Goal: Task Accomplishment & Management: Use online tool/utility

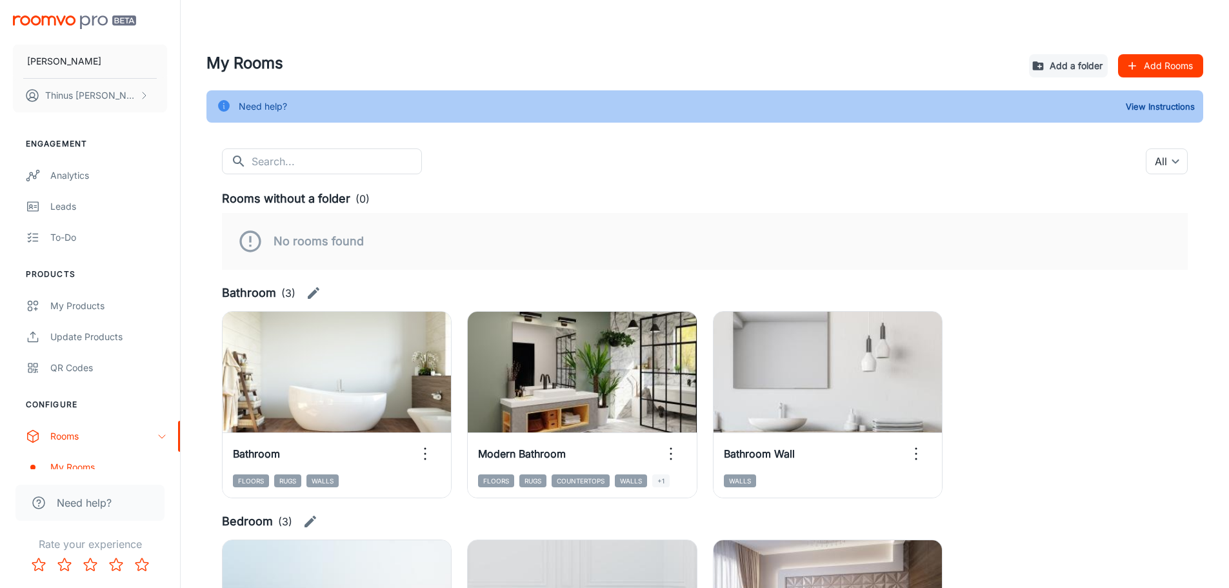
scroll to position [177, 0]
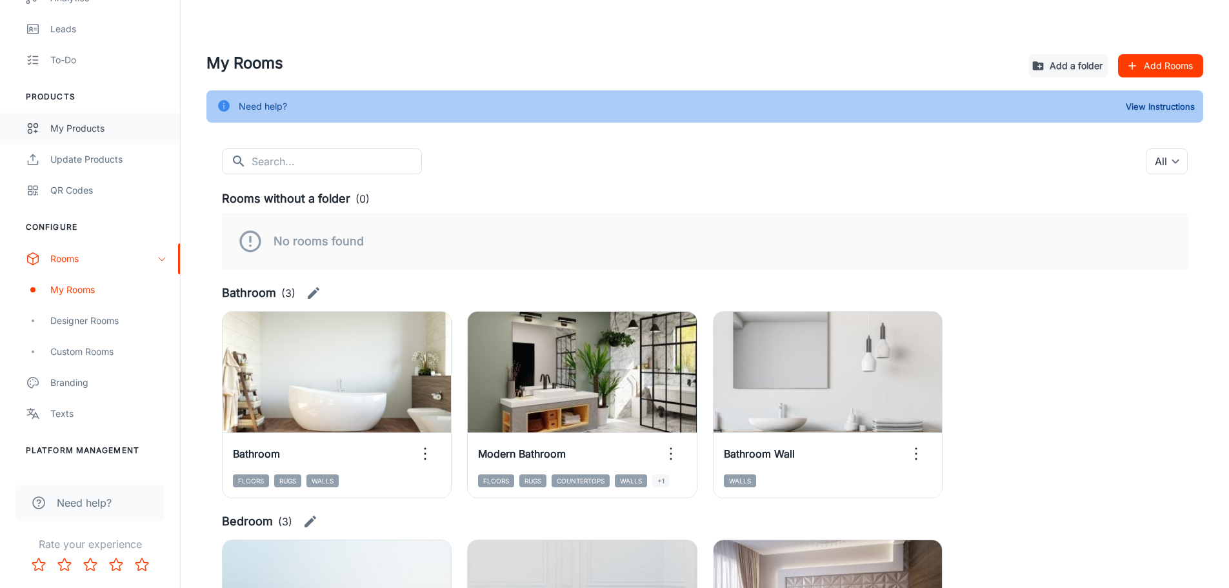
click at [61, 134] on div "My Products" at bounding box center [108, 128] width 117 height 14
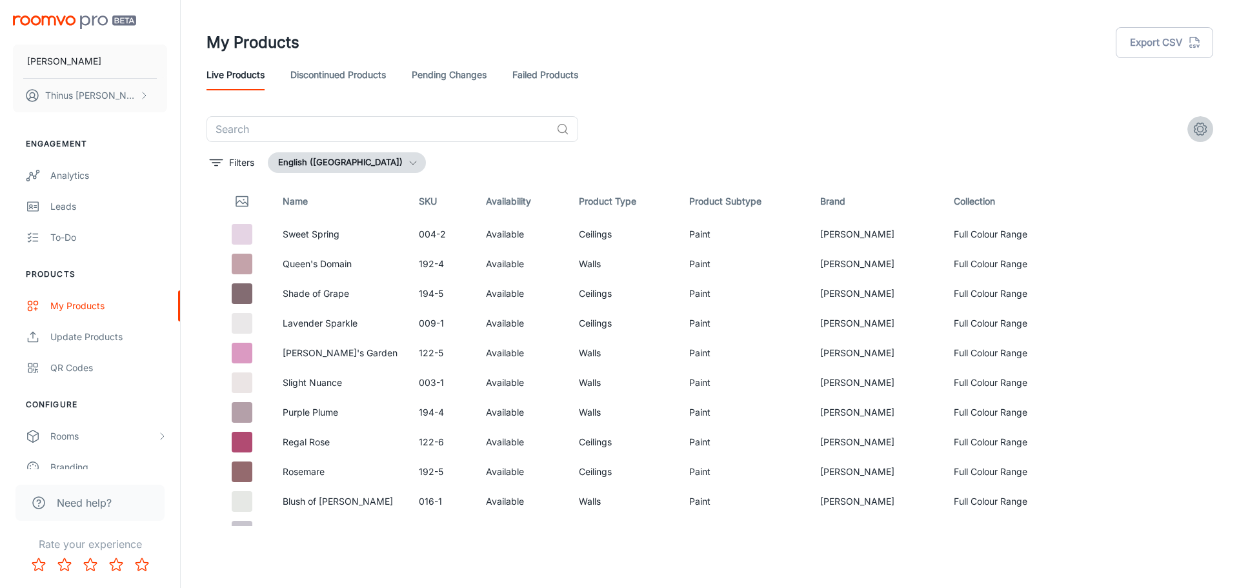
click at [1195, 127] on icon "settings" at bounding box center [1199, 128] width 15 height 15
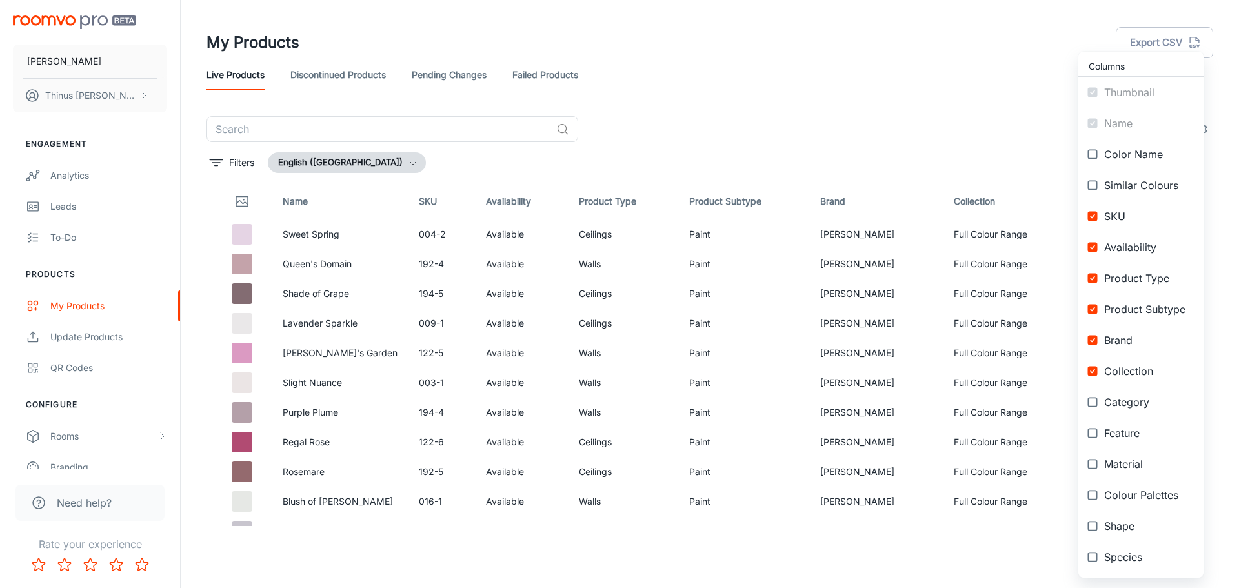
click at [857, 52] on div at bounding box center [619, 294] width 1239 height 588
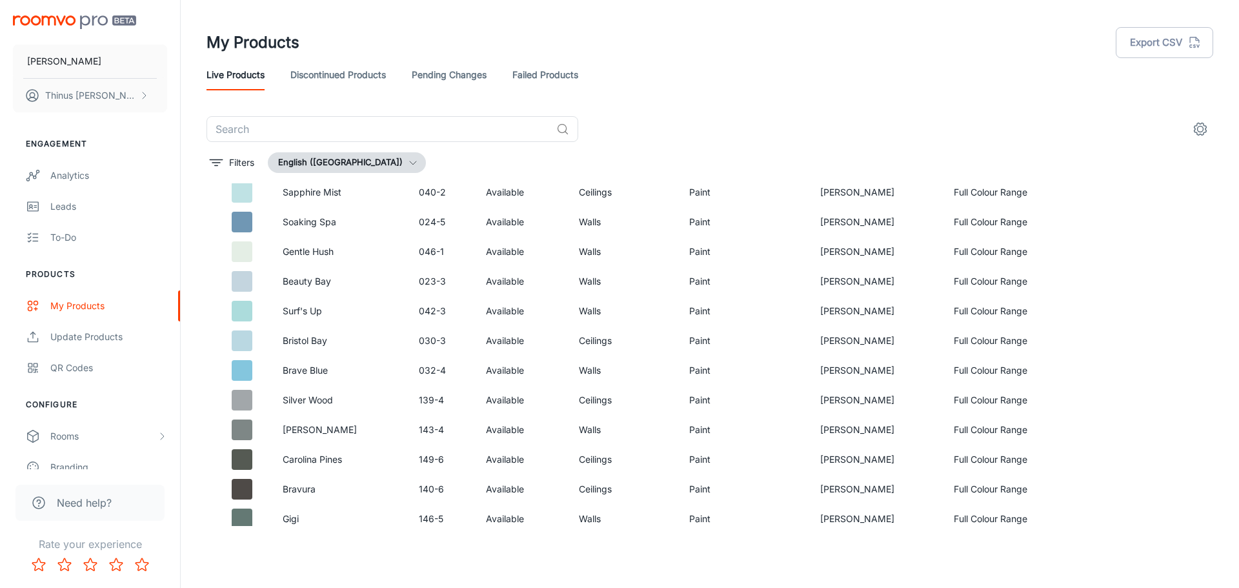
scroll to position [2044, 0]
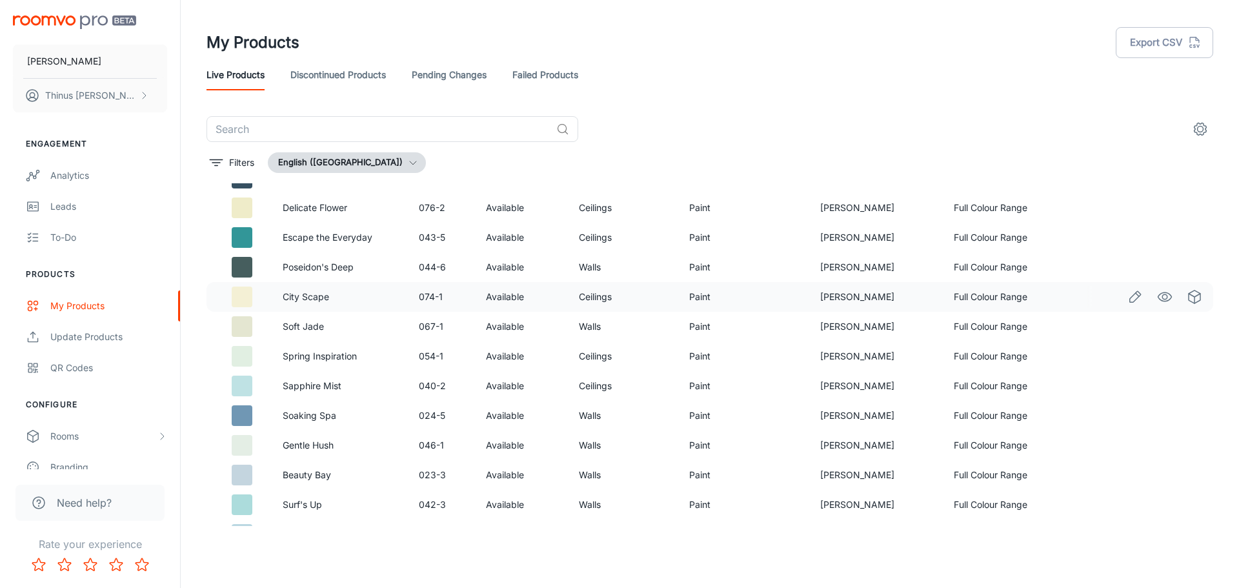
click at [220, 294] on td at bounding box center [239, 297] width 66 height 30
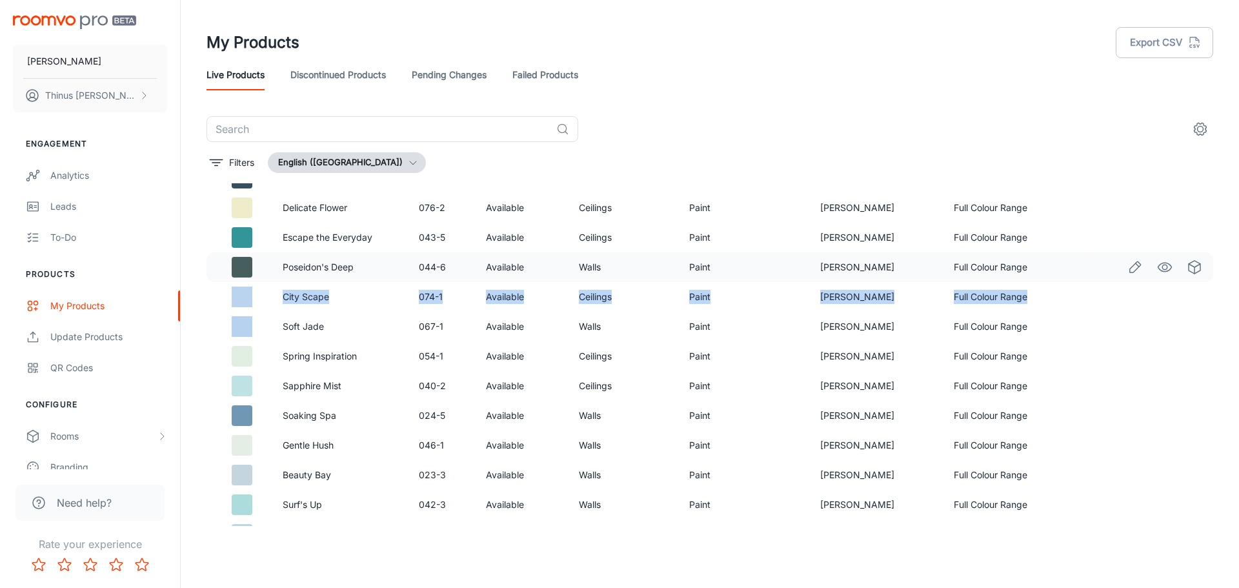
drag, startPoint x: 1075, startPoint y: 299, endPoint x: 1075, endPoint y: 271, distance: 27.7
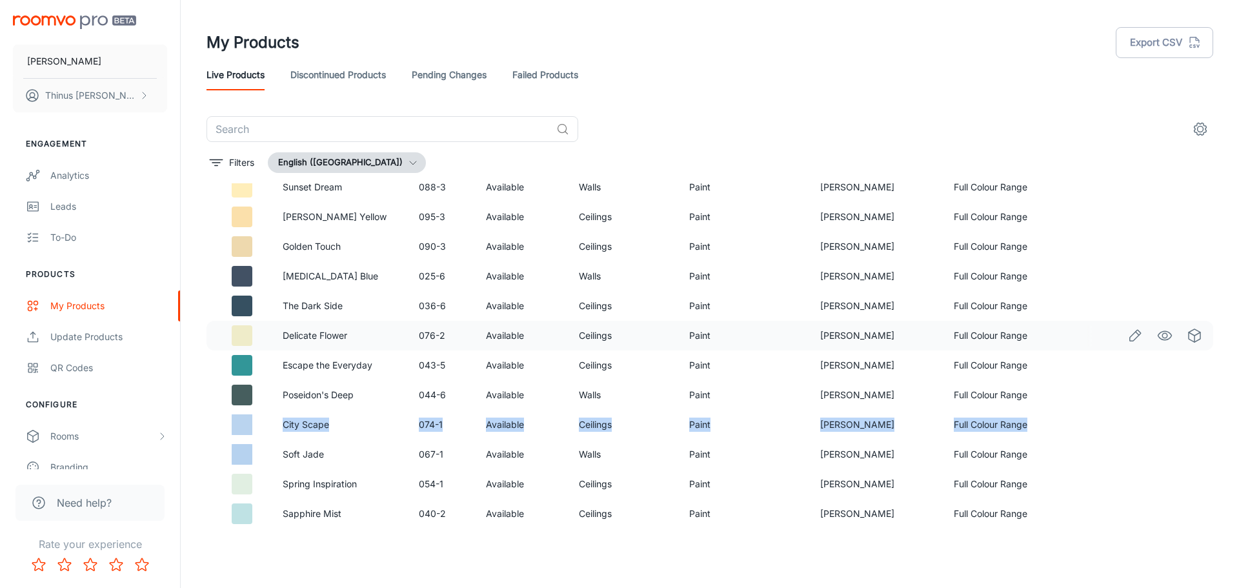
scroll to position [1915, 0]
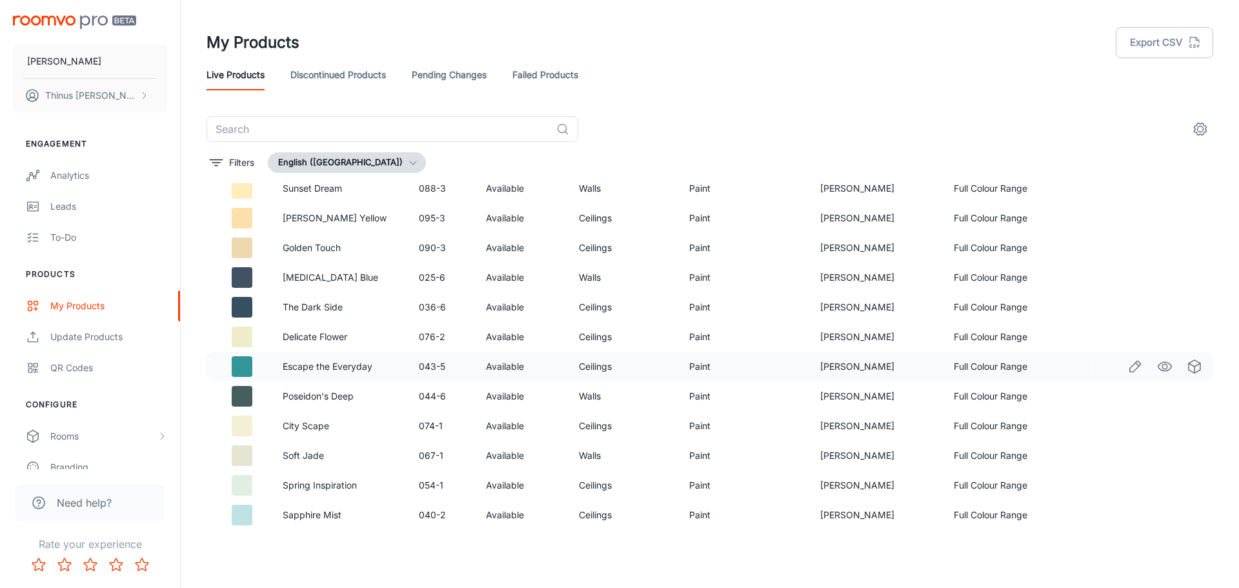
click at [1051, 369] on td "Full Colour Range" at bounding box center [1009, 367] width 133 height 30
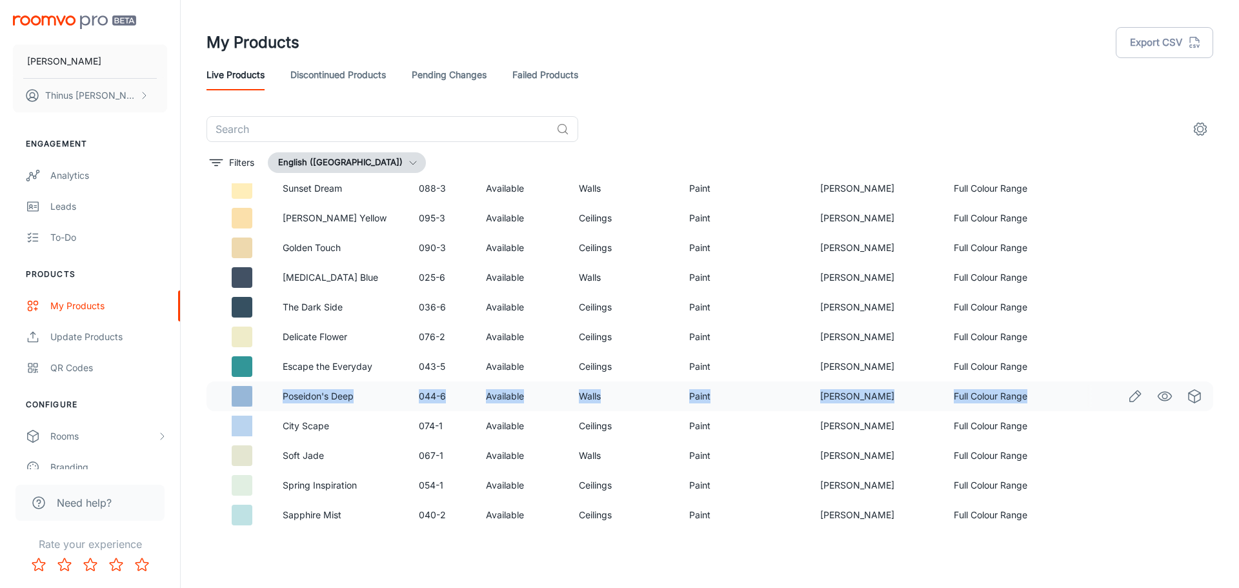
drag, startPoint x: 218, startPoint y: 428, endPoint x: 220, endPoint y: 399, distance: 29.1
click at [206, 431] on td at bounding box center [239, 426] width 66 height 30
drag, startPoint x: 219, startPoint y: 430, endPoint x: 220, endPoint y: 388, distance: 41.9
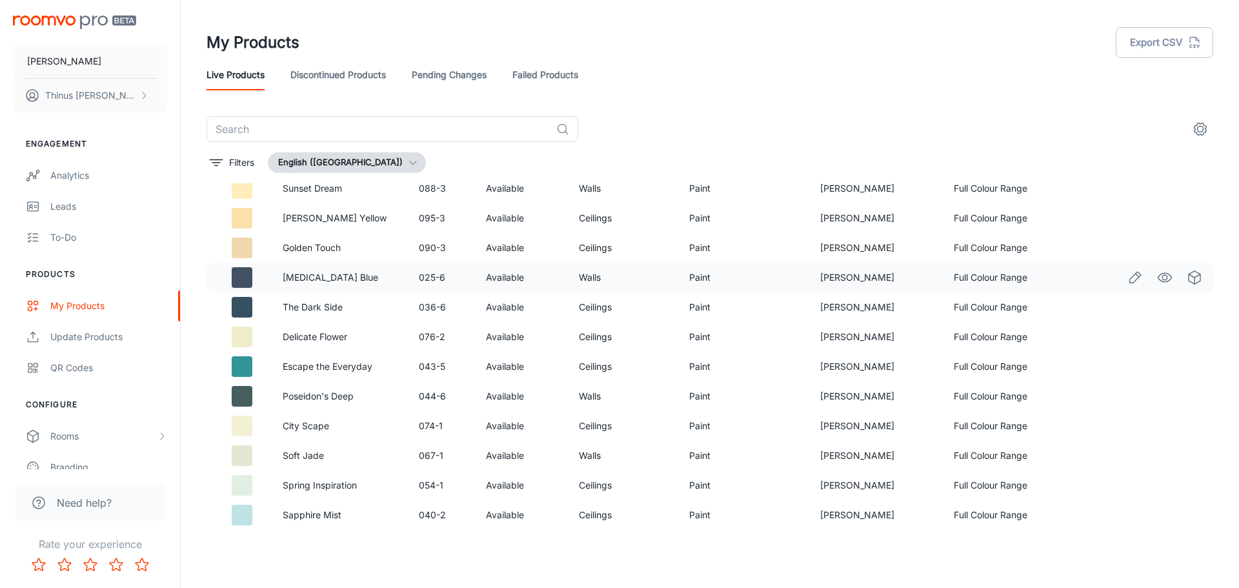
click at [1090, 263] on td at bounding box center [1144, 278] width 137 height 30
click at [1069, 105] on header "My Products Export CSV Live Products Discontinued Products Pending Changes Fail…" at bounding box center [709, 58] width 1037 height 116
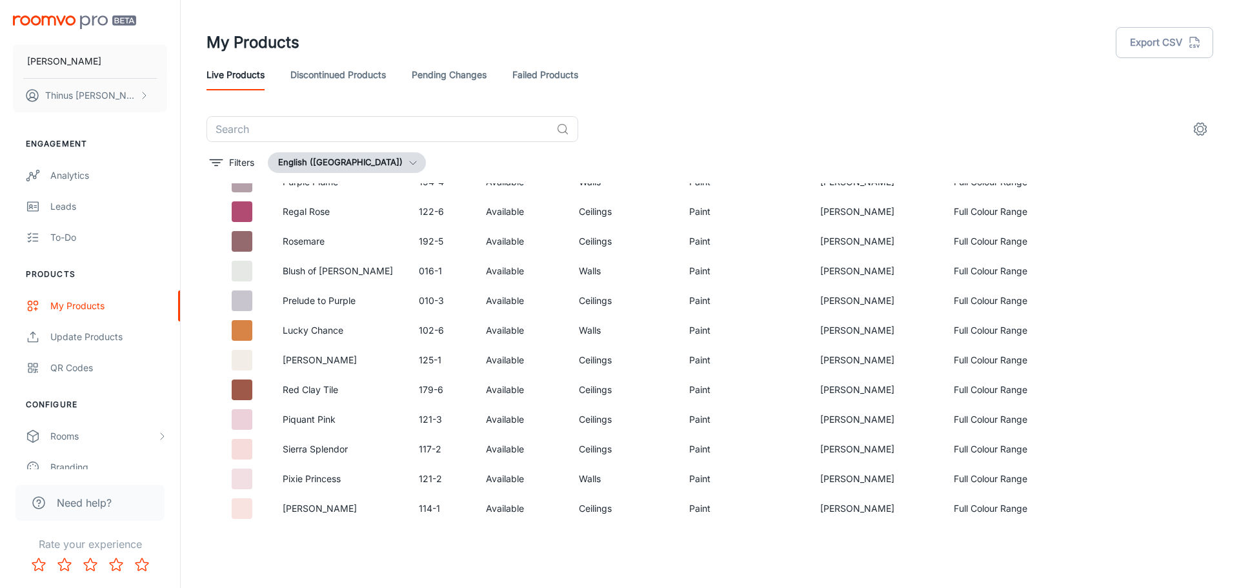
scroll to position [0, 0]
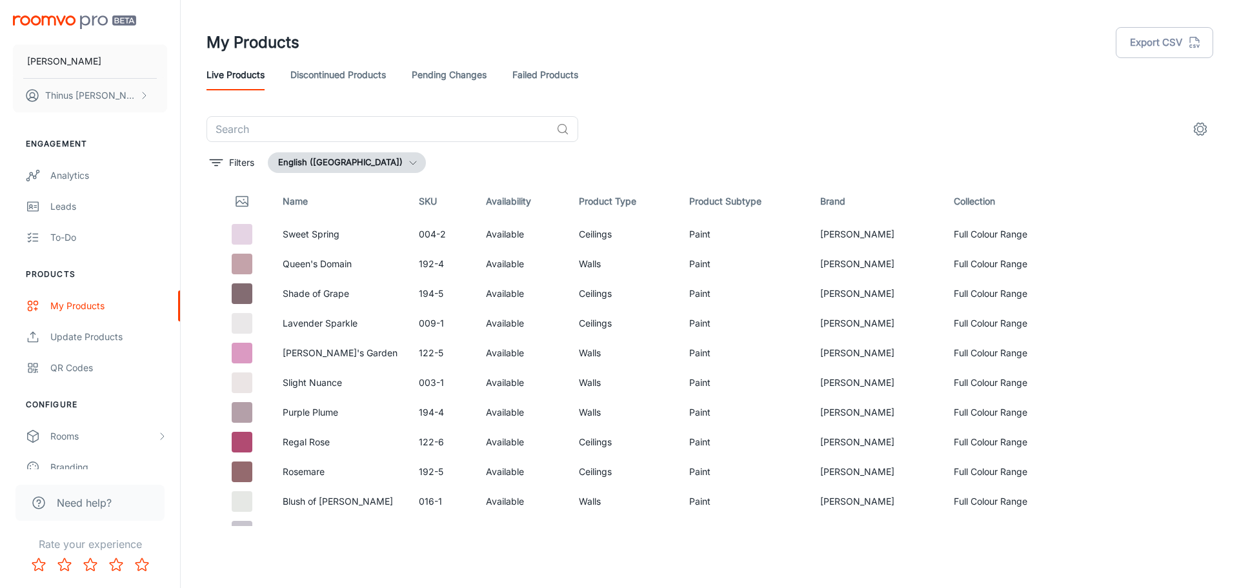
click at [719, 74] on div "Live Products Discontinued Products Pending Changes Failed Products" at bounding box center [709, 74] width 1006 height 31
click at [224, 163] on button "Filters" at bounding box center [231, 162] width 51 height 21
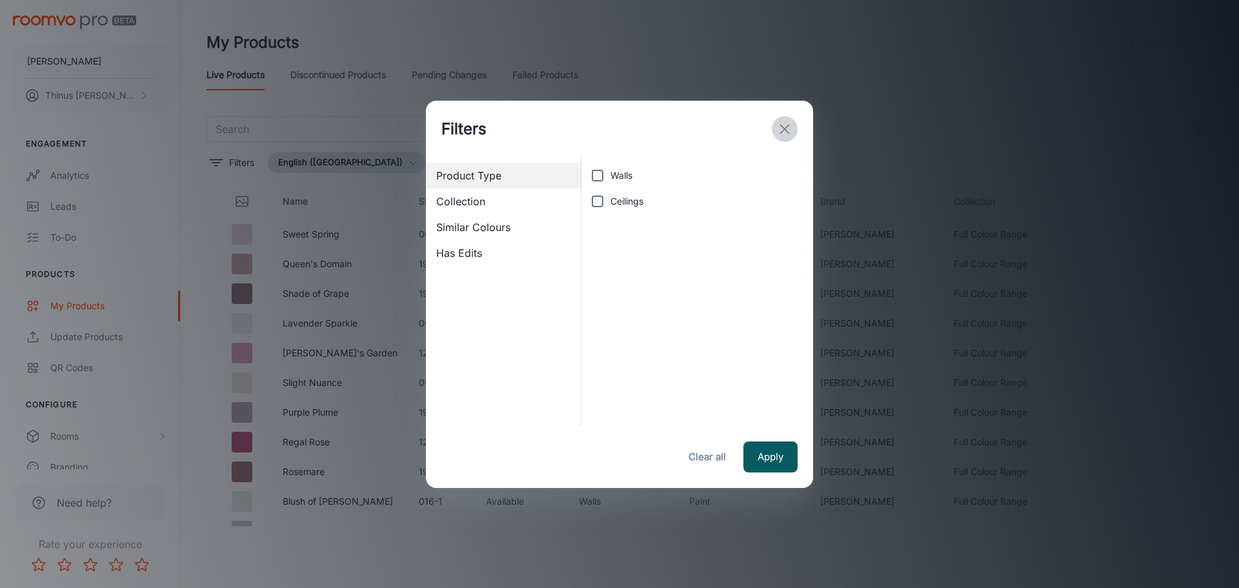
click at [783, 130] on line "exit" at bounding box center [784, 128] width 9 height 9
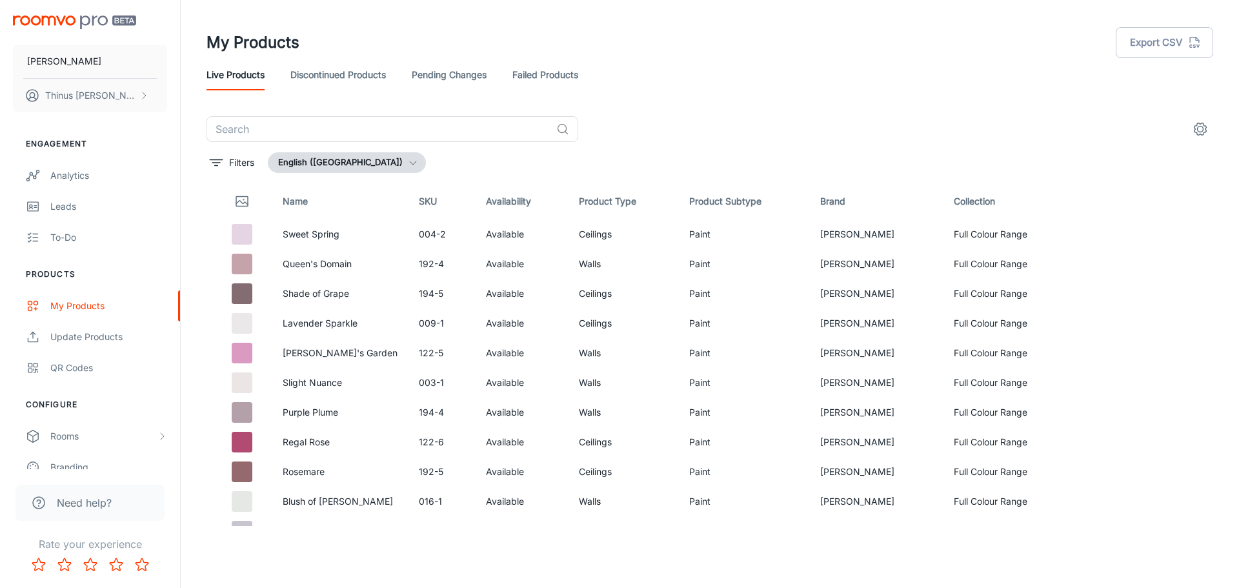
click at [1197, 123] on icon "settings" at bounding box center [1199, 128] width 15 height 15
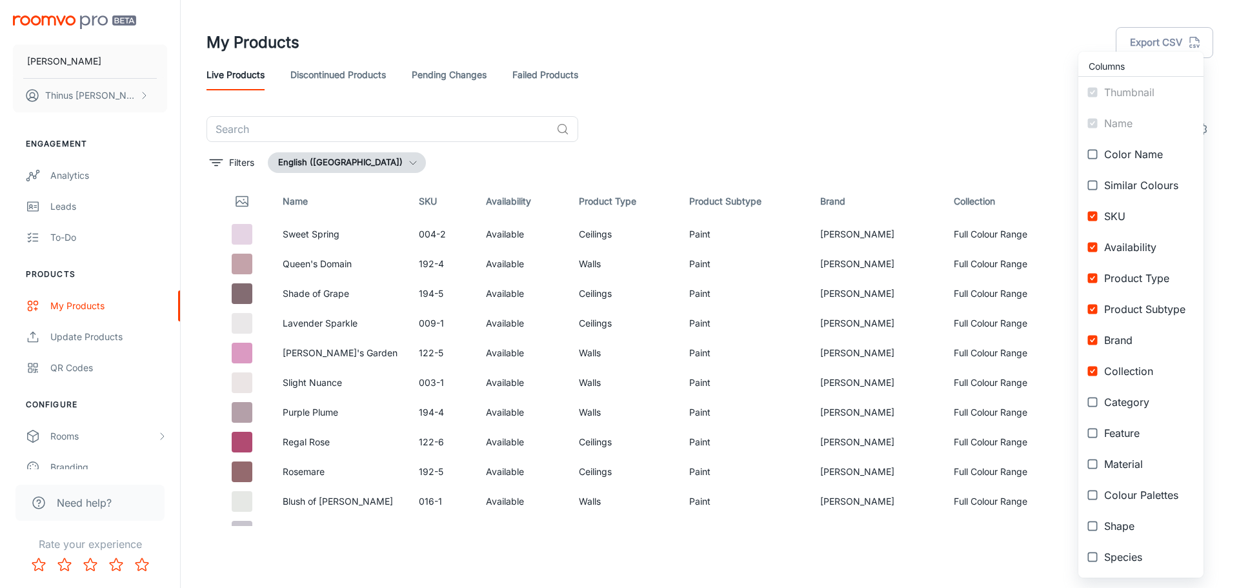
click at [942, 37] on div at bounding box center [619, 294] width 1239 height 588
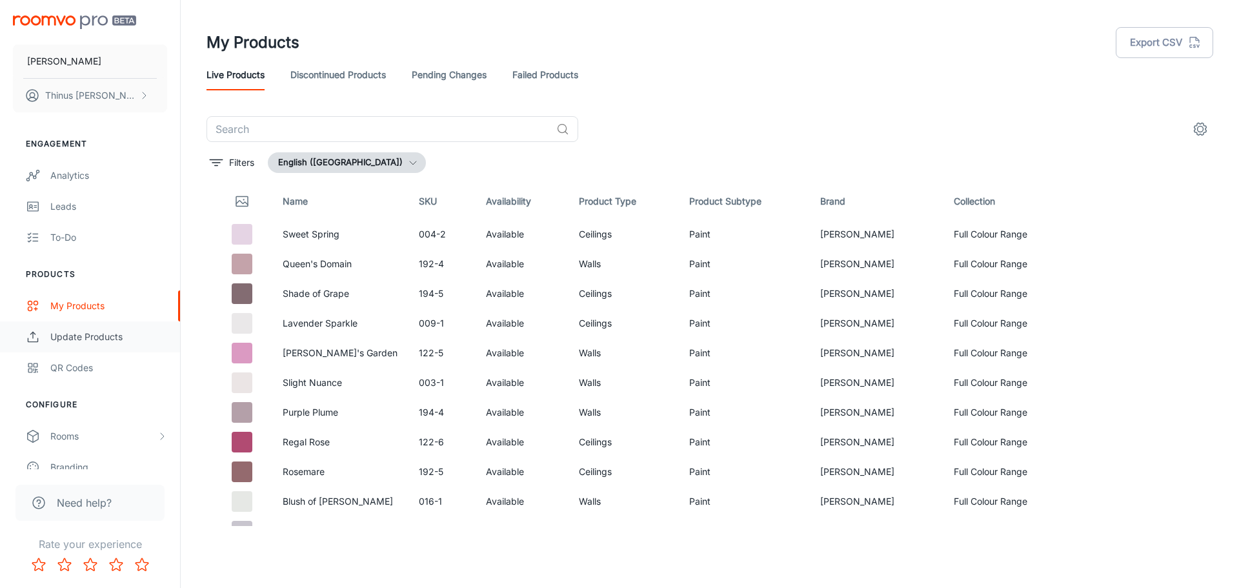
click at [80, 339] on div "Update Products" at bounding box center [108, 337] width 117 height 14
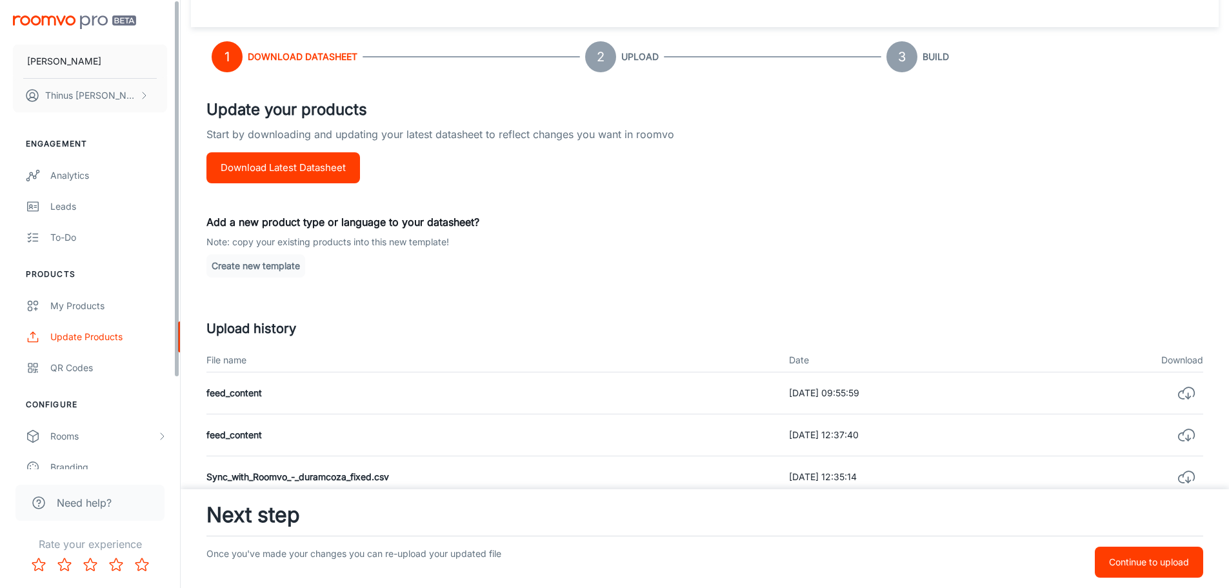
scroll to position [151, 0]
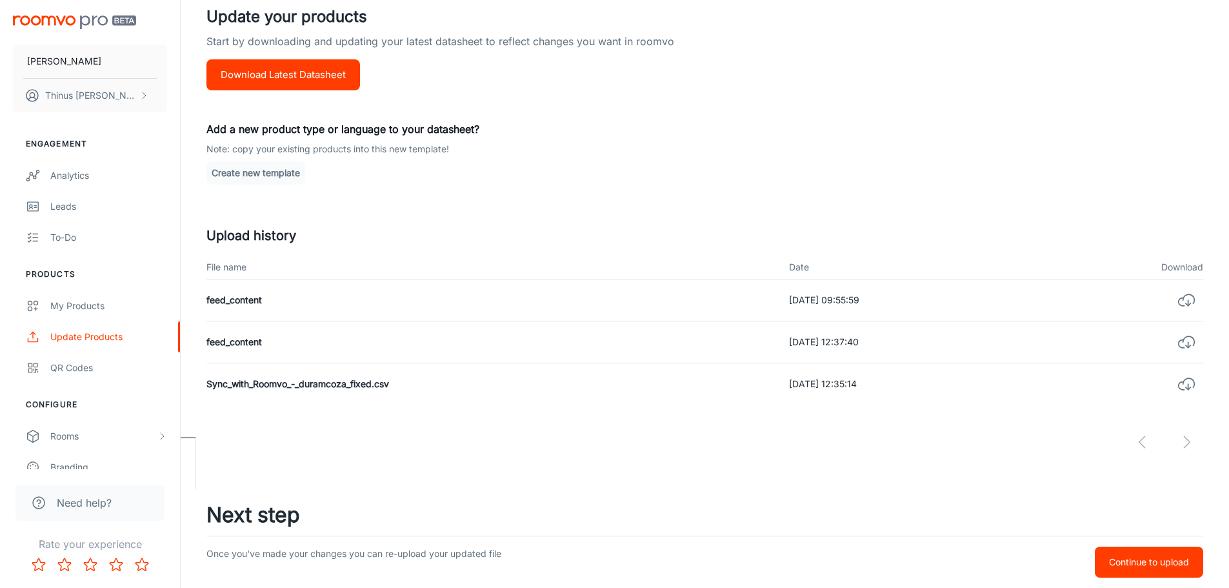
click at [940, 165] on div "Create new template" at bounding box center [704, 172] width 997 height 23
click at [624, 161] on div "Update your products Start by downloading and updating your latest datasheet to…" at bounding box center [704, 231] width 997 height 453
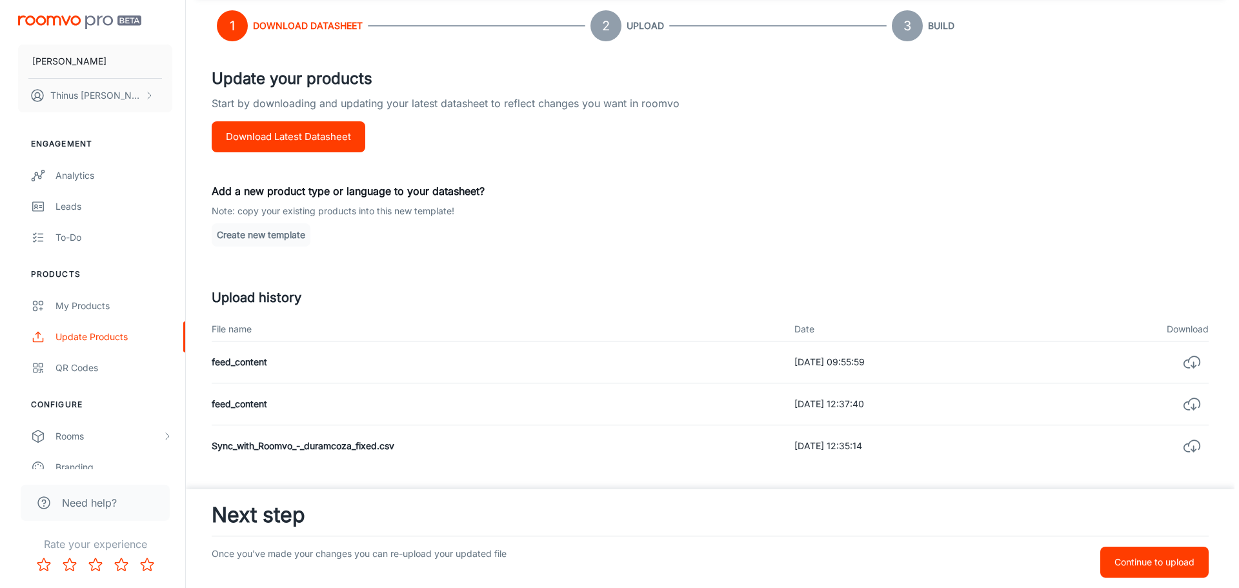
scroll to position [0, 0]
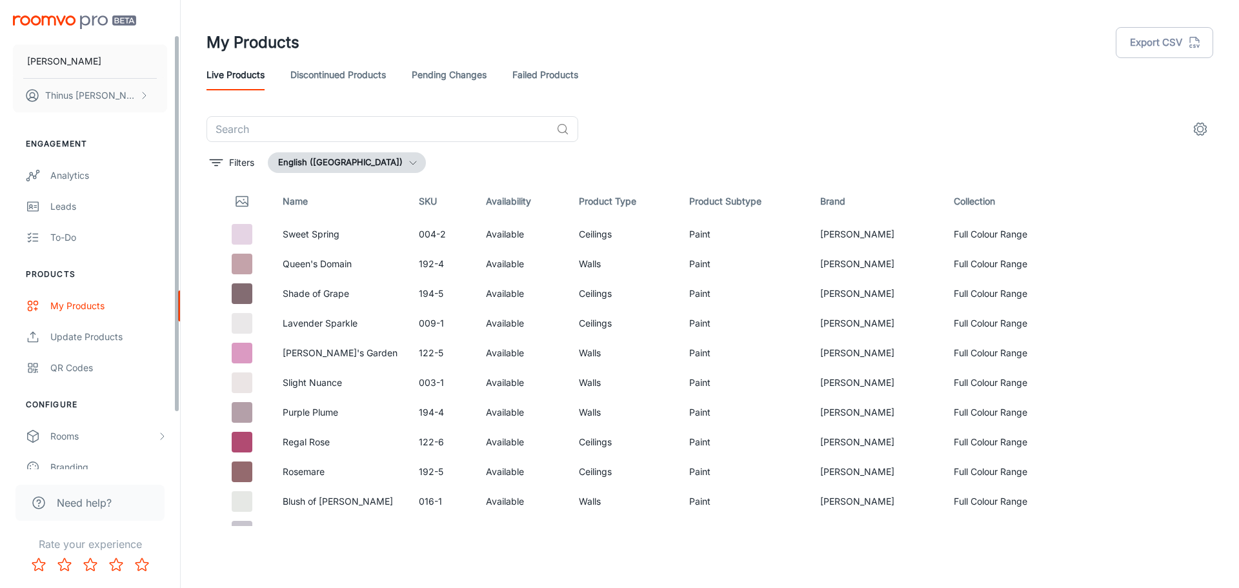
scroll to position [113, 0]
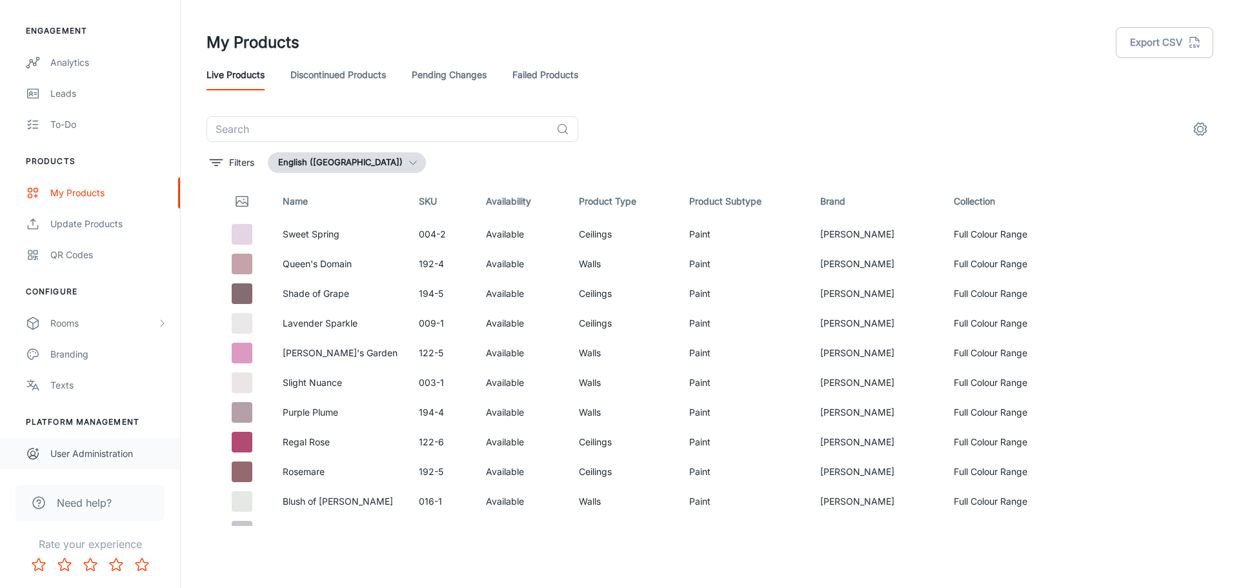
click at [95, 452] on div "User Administration" at bounding box center [108, 453] width 117 height 14
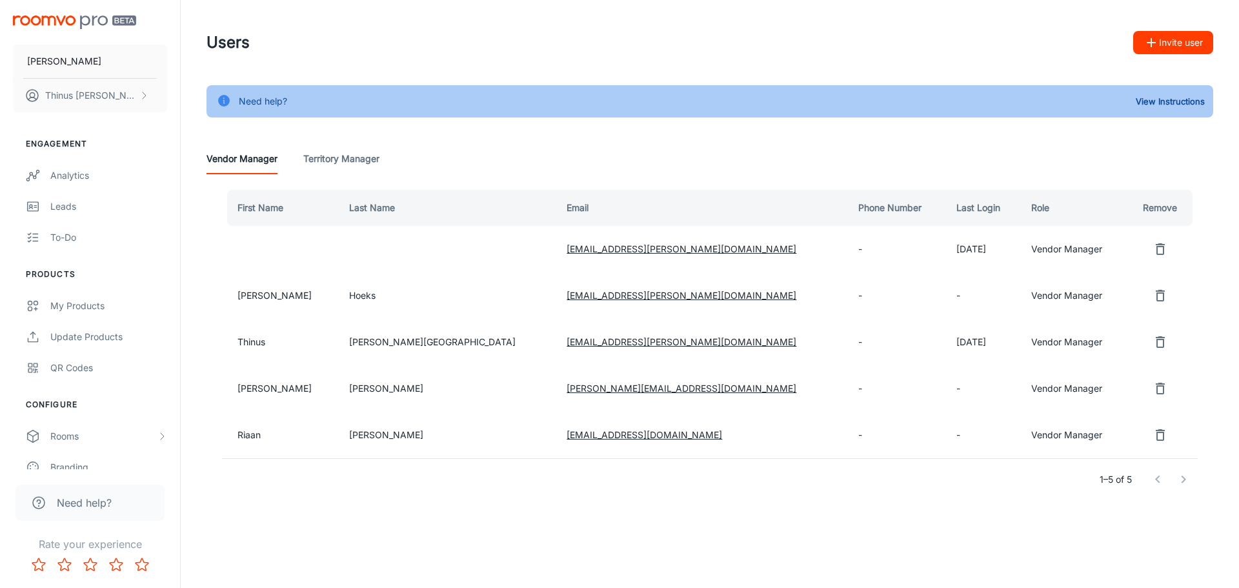
drag, startPoint x: 323, startPoint y: 254, endPoint x: 286, endPoint y: 254, distance: 36.8
click at [323, 254] on td at bounding box center [280, 249] width 117 height 46
click at [349, 163] on Manager "Territory Manager" at bounding box center [341, 158] width 76 height 31
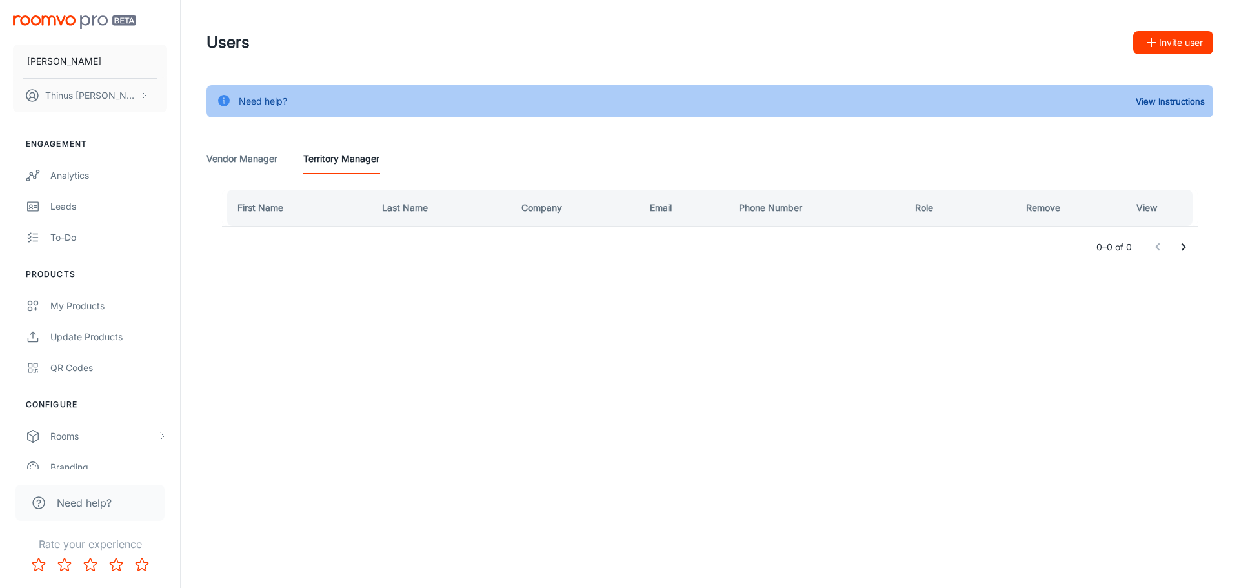
click at [230, 164] on Manager "Vendor Manager" at bounding box center [241, 158] width 71 height 31
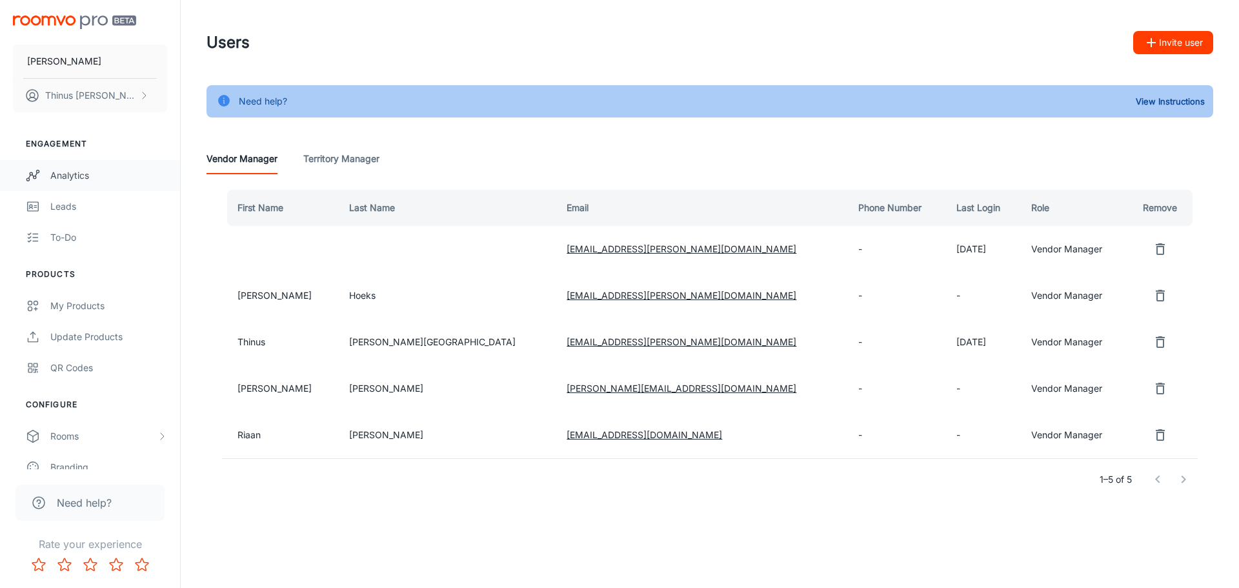
click at [66, 177] on div "Analytics" at bounding box center [108, 175] width 117 height 14
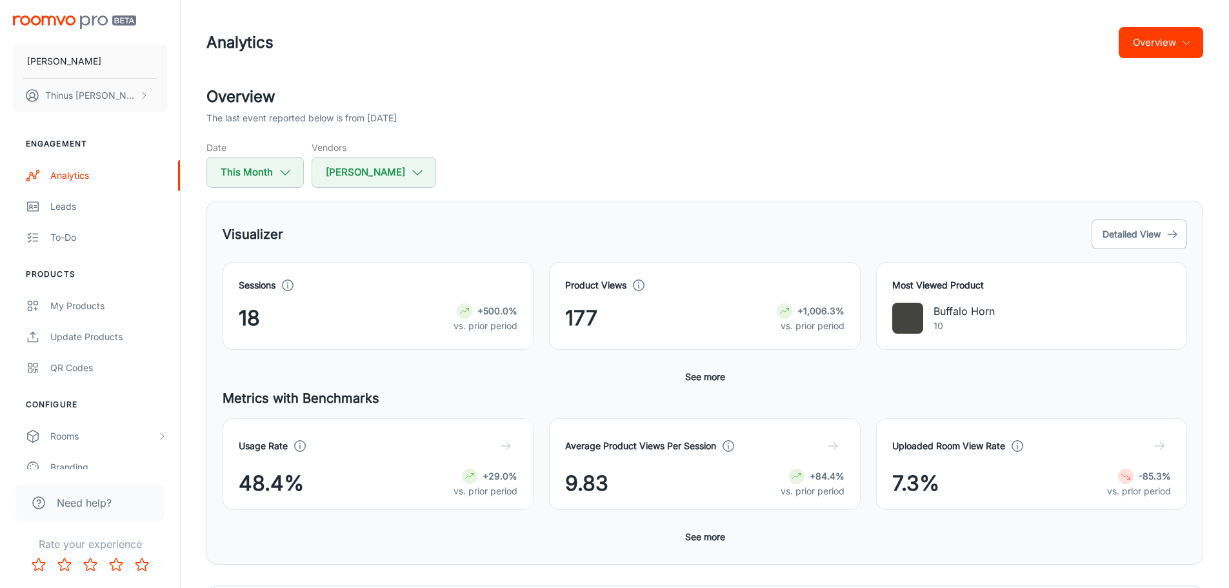
click at [61, 21] on img "scrollable content" at bounding box center [74, 22] width 123 height 14
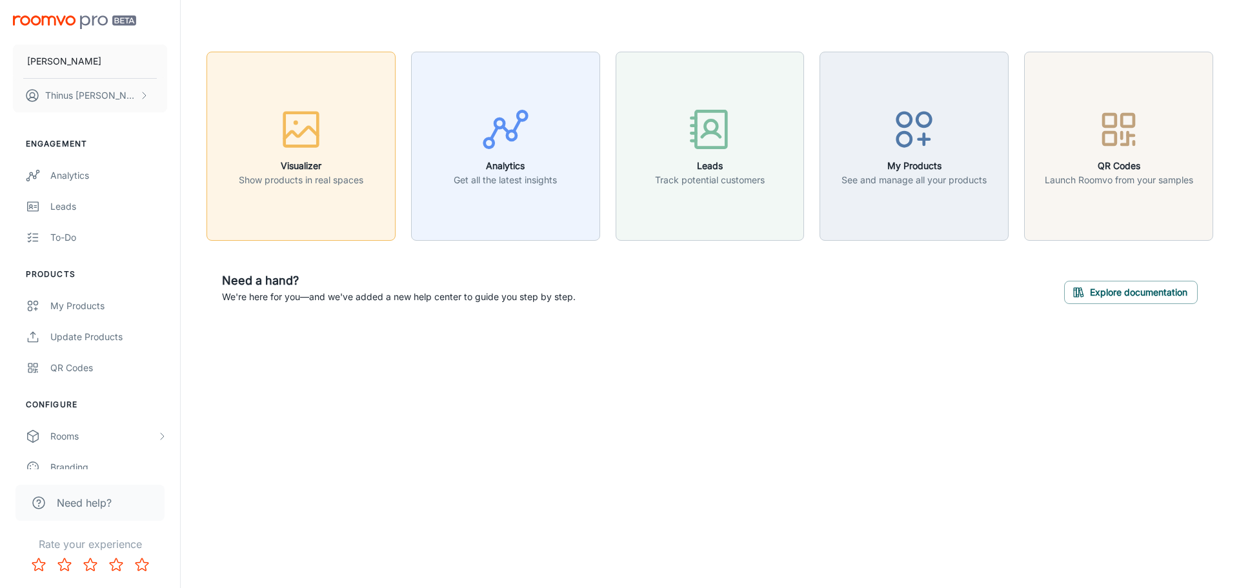
click at [319, 185] on p "Show products in real spaces" at bounding box center [301, 180] width 124 height 14
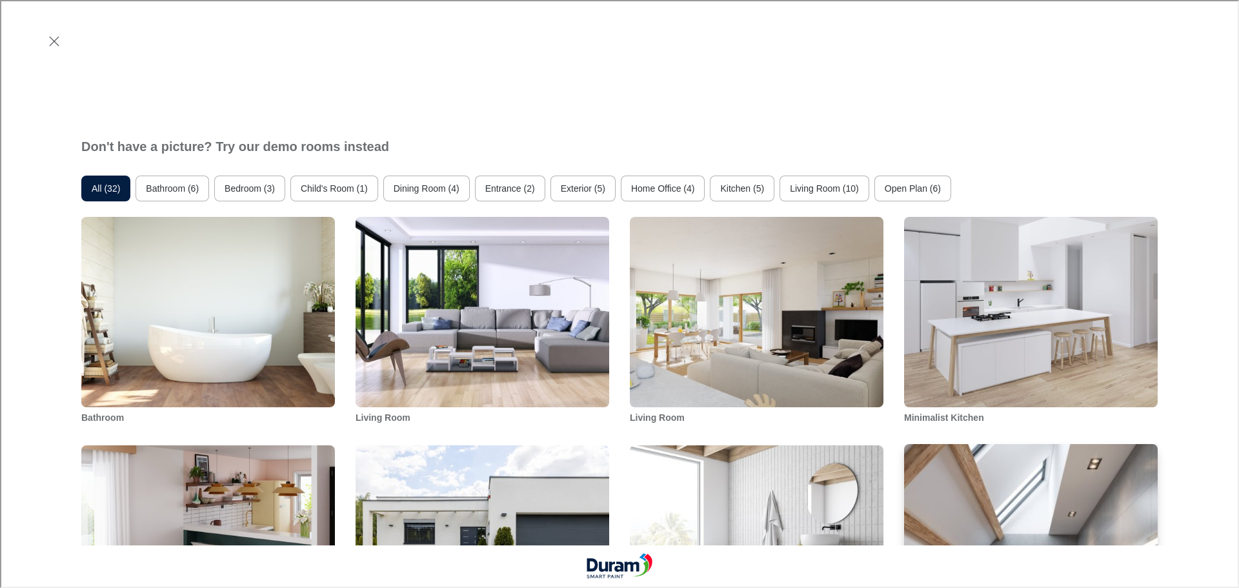
scroll to position [710, 0]
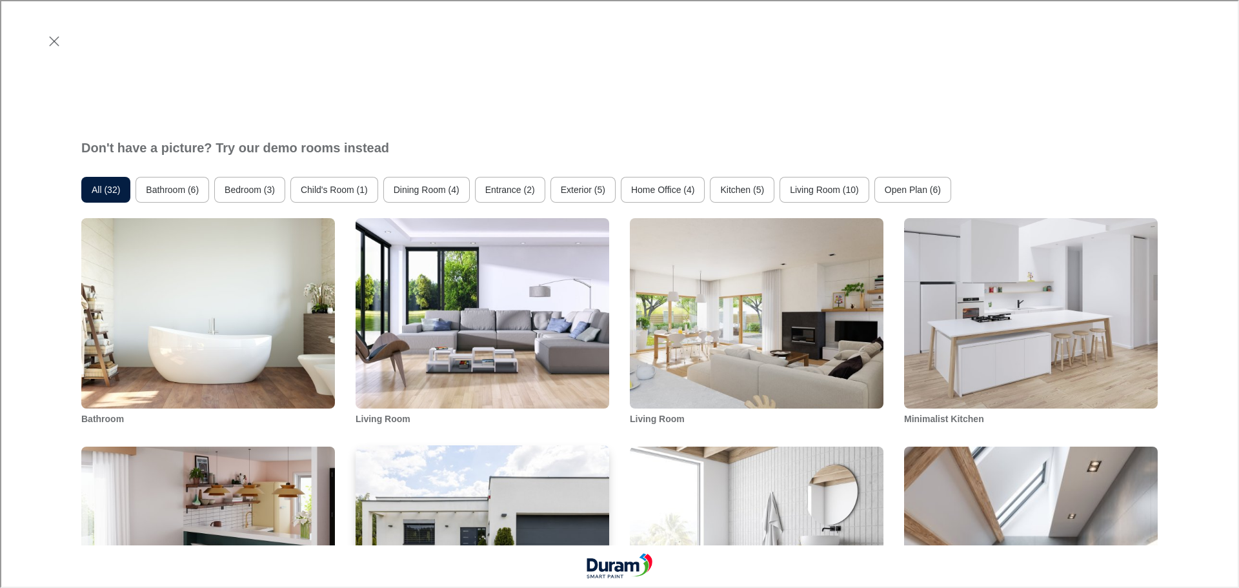
click at [488, 444] on img "Outdoor Modern House" at bounding box center [482, 541] width 256 height 194
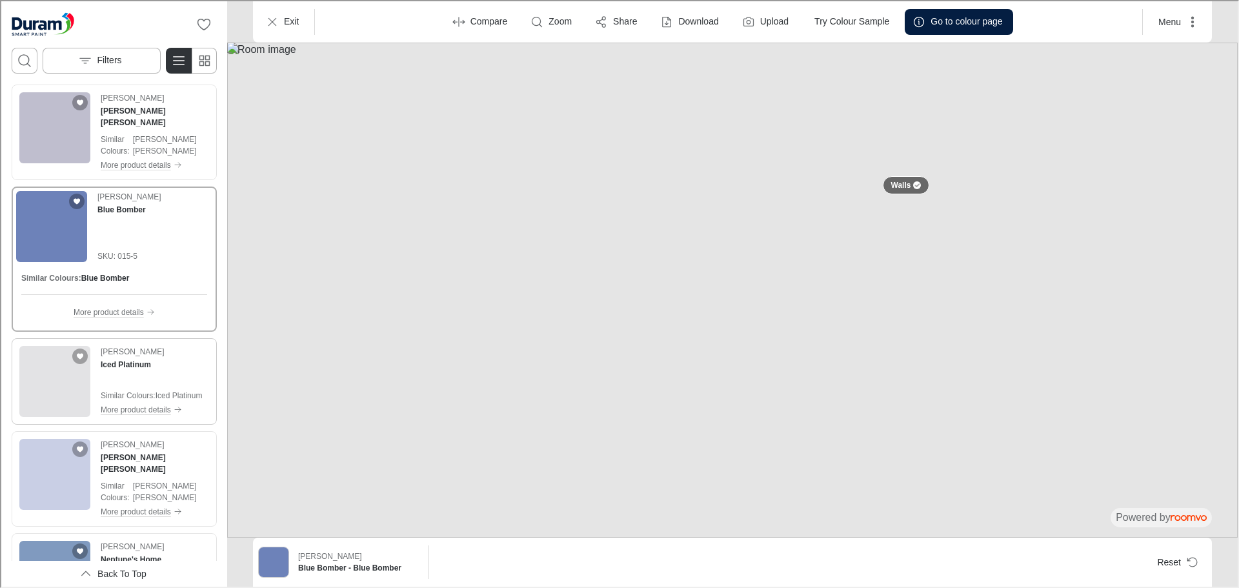
scroll to position [839, 0]
click at [55, 372] on img "See Iced Platinum in the room" at bounding box center [53, 380] width 71 height 71
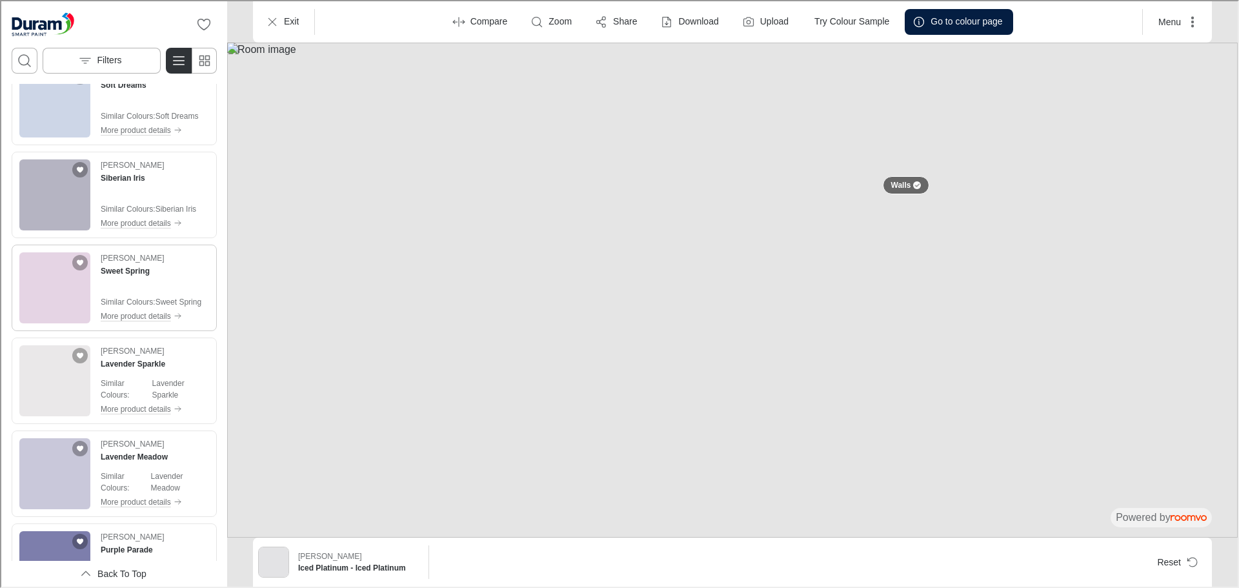
click at [46, 283] on img "See Sweet Spring in the room" at bounding box center [53, 286] width 71 height 71
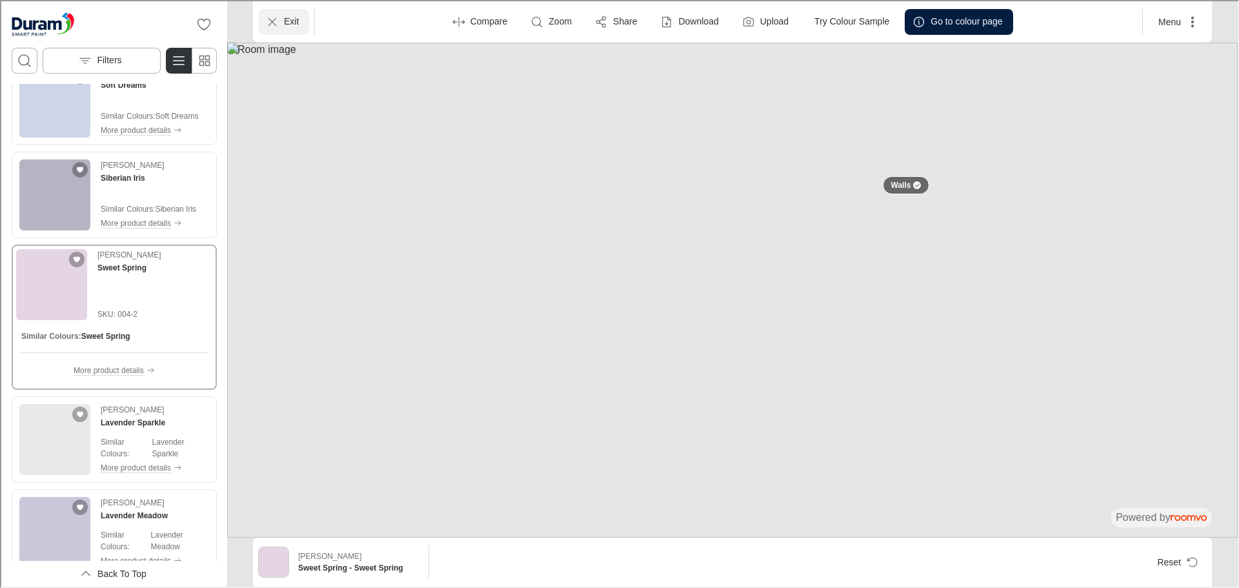
click at [275, 23] on icon "Exit" at bounding box center [270, 20] width 13 height 13
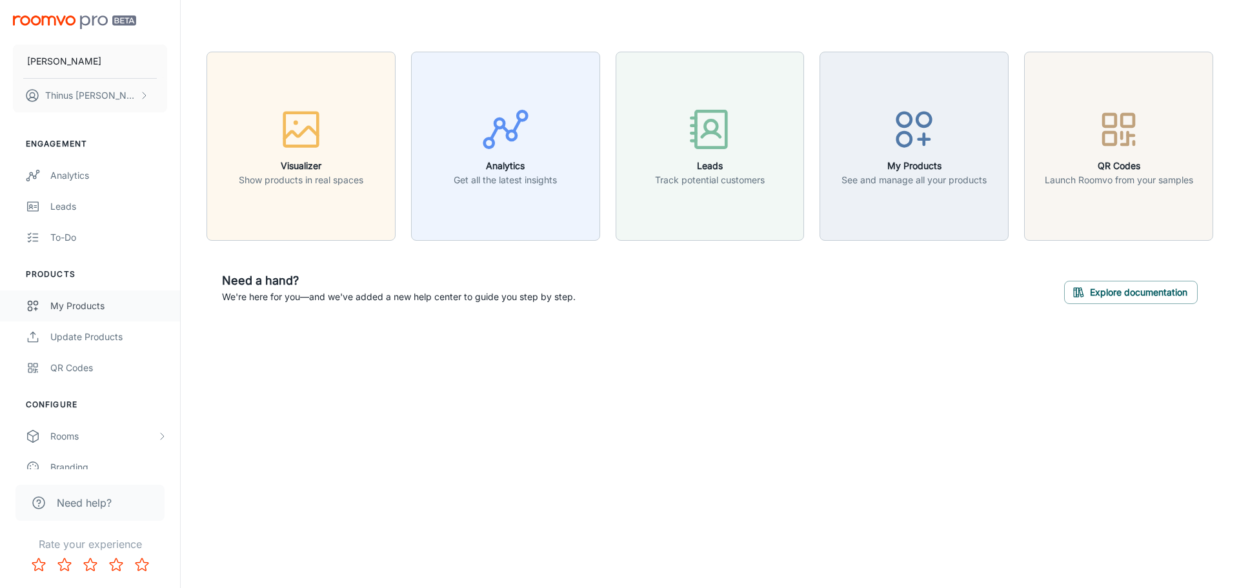
click at [76, 309] on div "My Products" at bounding box center [108, 306] width 117 height 14
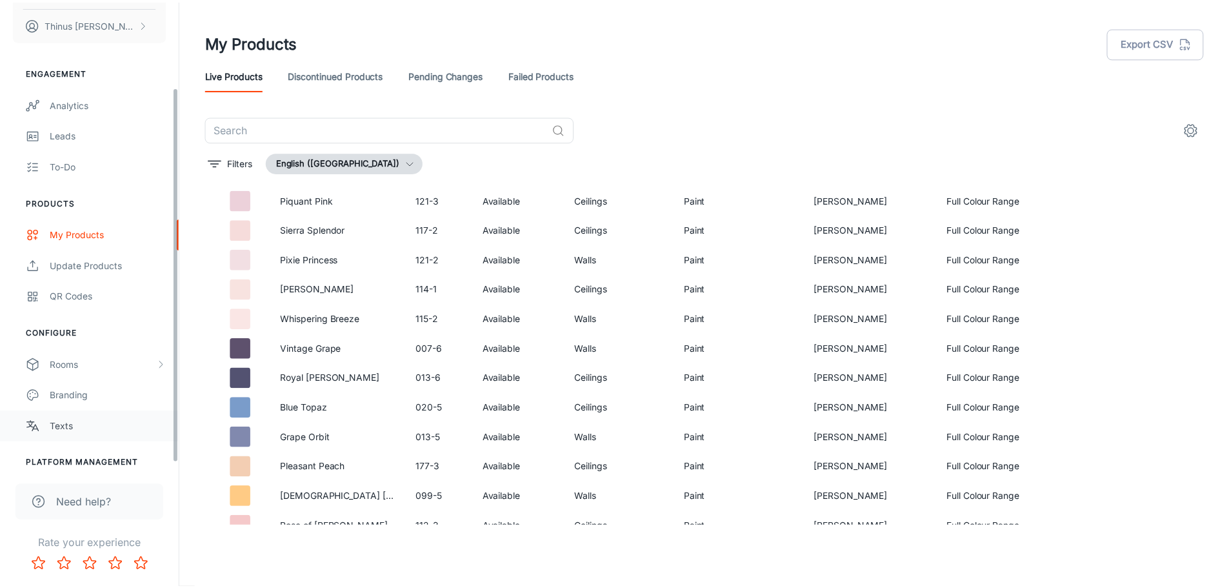
scroll to position [113, 0]
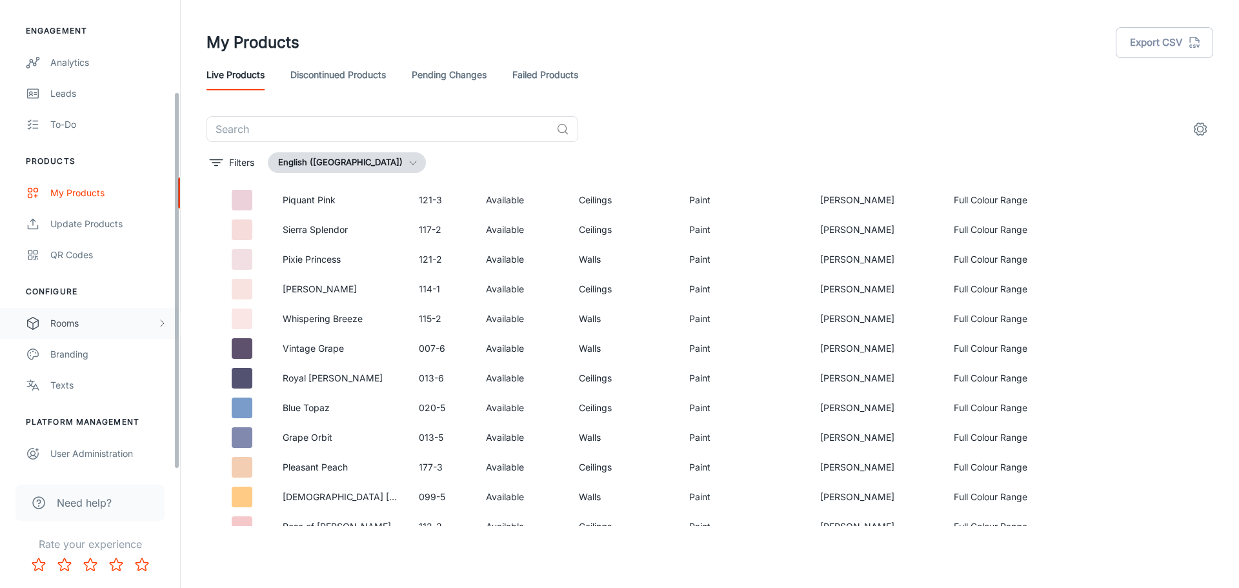
click at [82, 323] on div "Rooms" at bounding box center [103, 323] width 106 height 14
click at [90, 386] on div "Designer Rooms" at bounding box center [108, 385] width 117 height 14
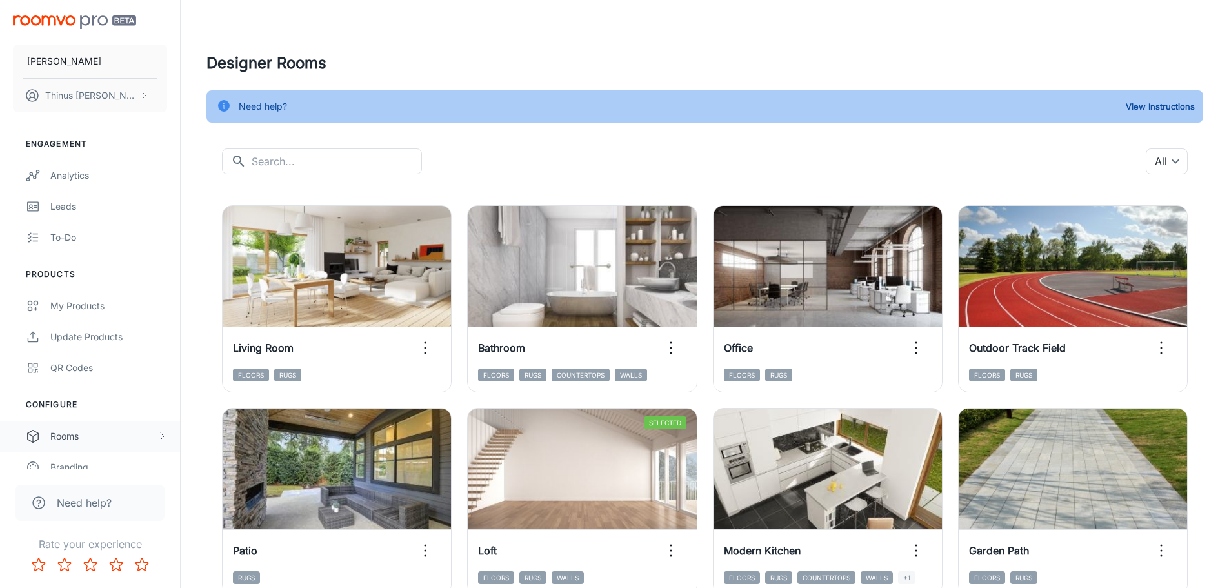
click at [72, 438] on div "Rooms" at bounding box center [103, 436] width 106 height 14
click at [84, 460] on div "My Rooms" at bounding box center [108, 467] width 117 height 14
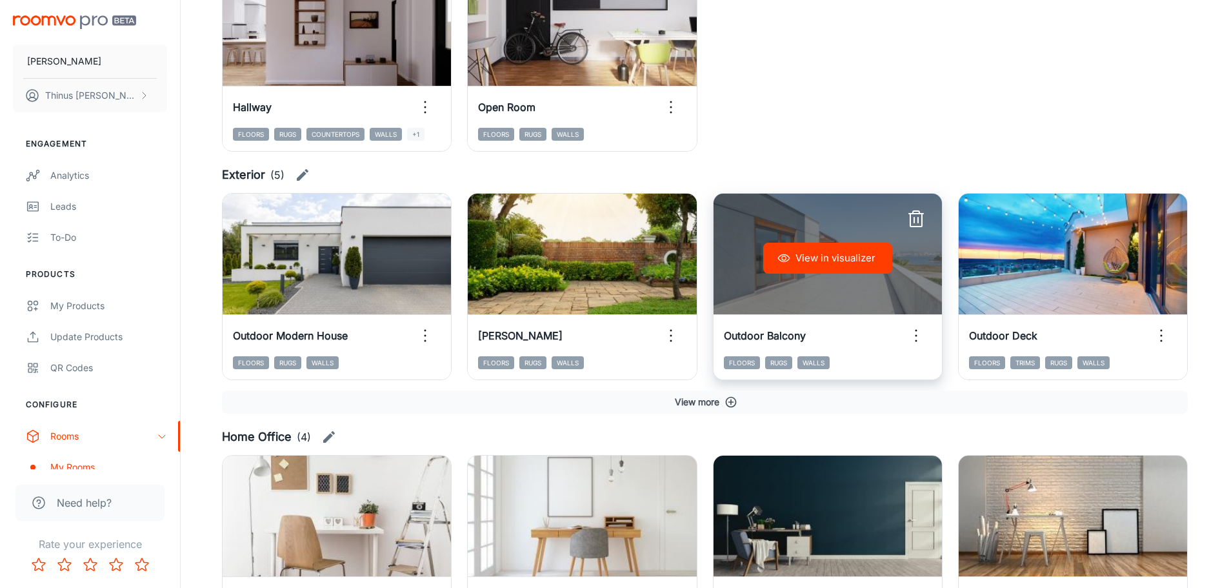
scroll to position [1355, 0]
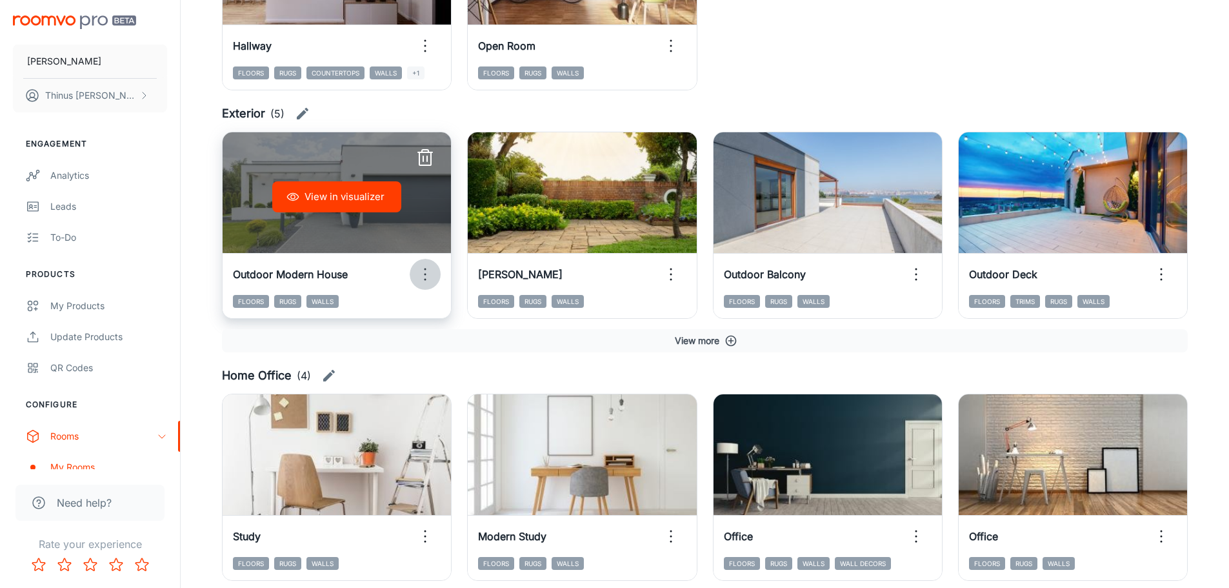
click at [427, 276] on icon "button" at bounding box center [425, 274] width 21 height 21
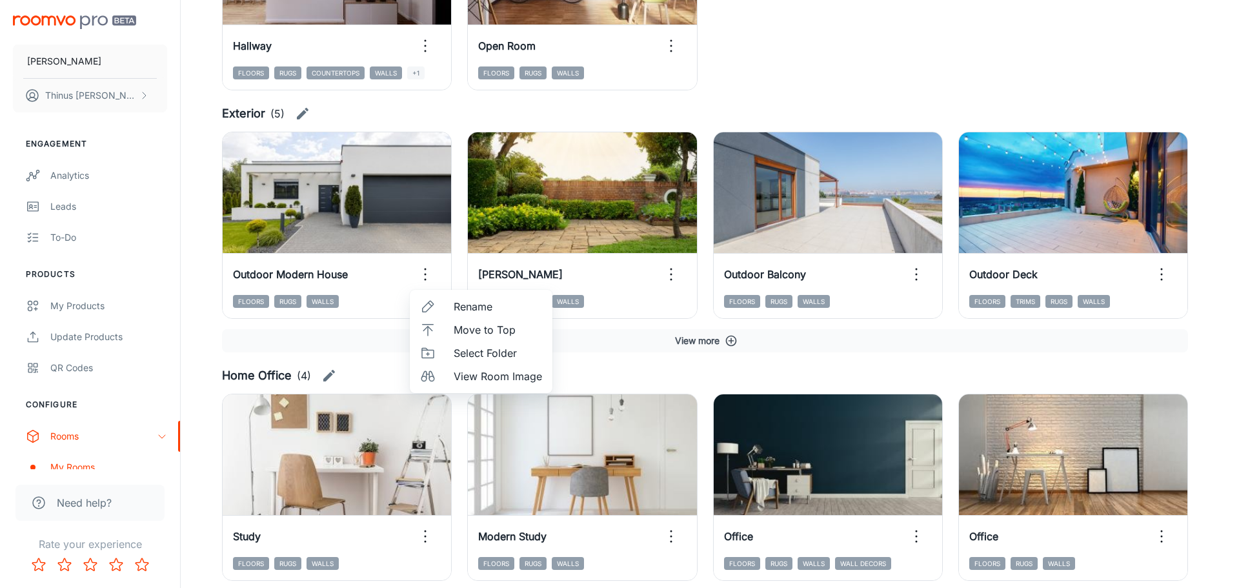
click at [333, 216] on div at bounding box center [619, 294] width 1239 height 588
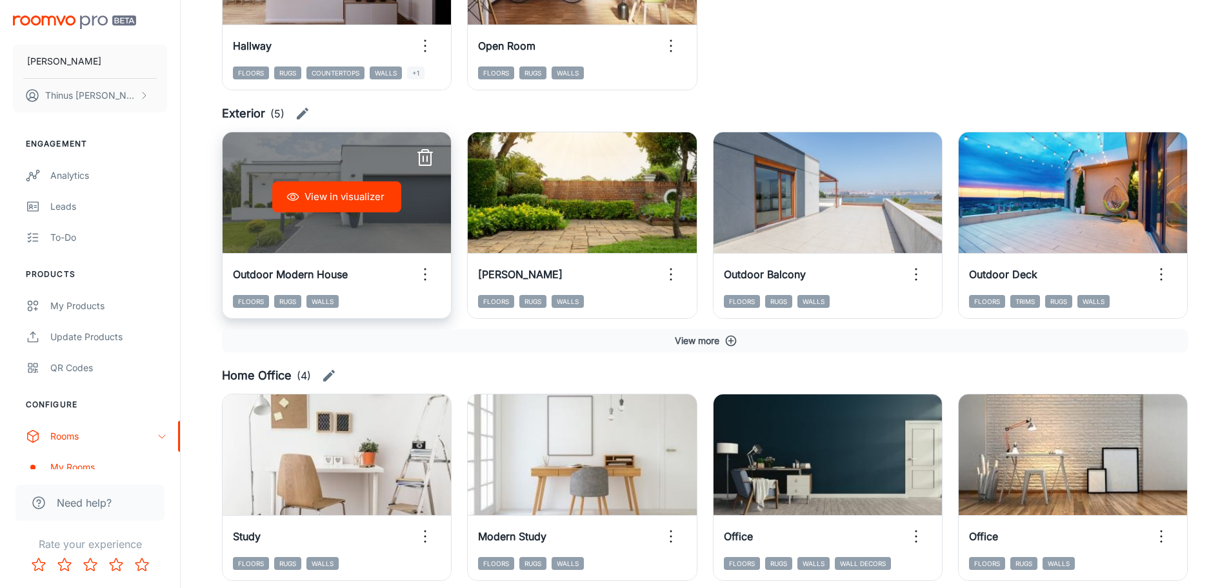
click at [341, 195] on button "View in visualizer" at bounding box center [336, 196] width 129 height 31
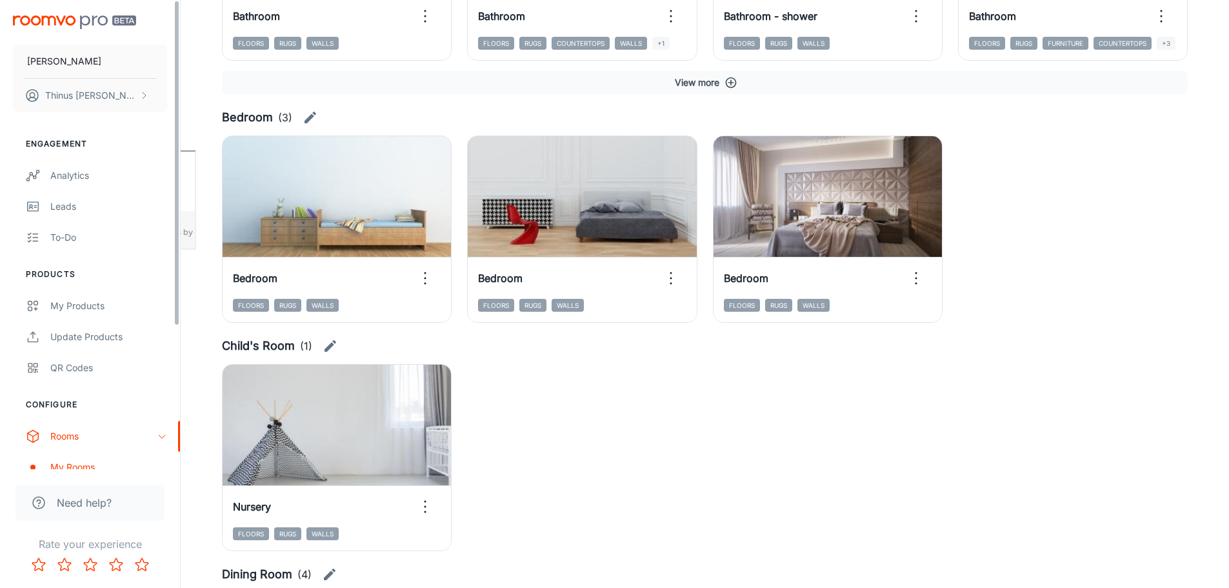
scroll to position [387, 0]
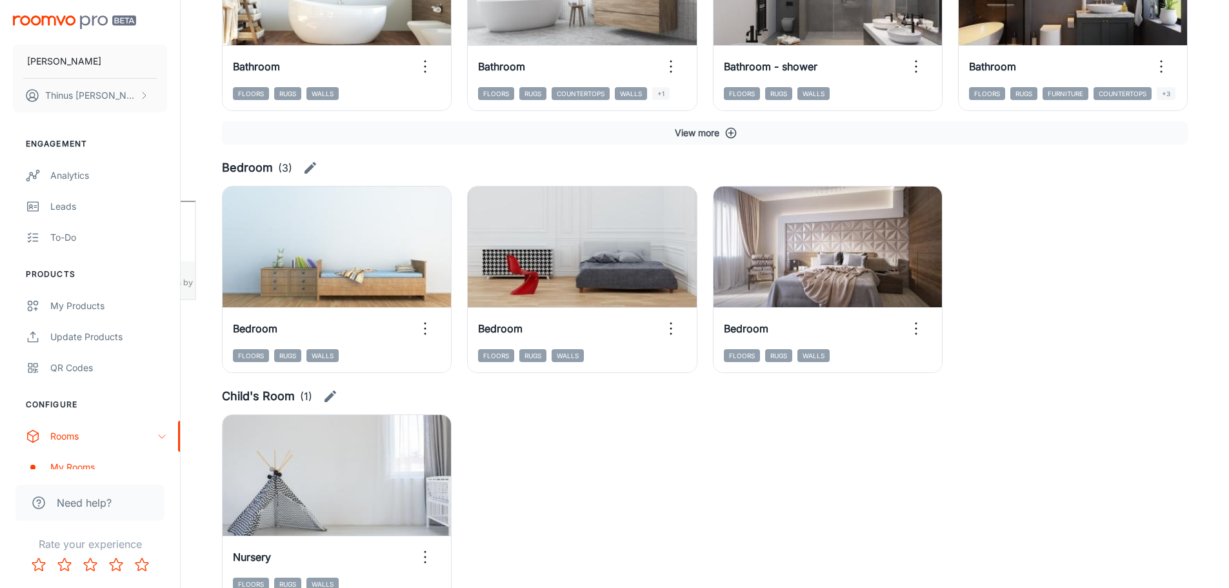
click at [64, 22] on img "scrollable content" at bounding box center [74, 22] width 123 height 14
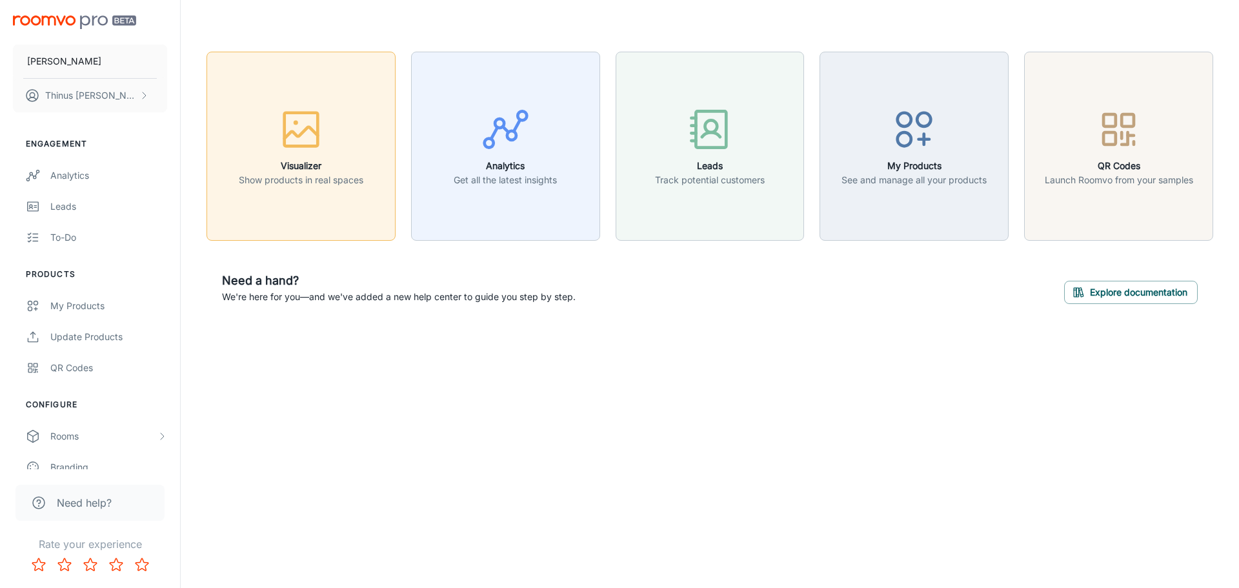
click at [322, 181] on p "Show products in real spaces" at bounding box center [301, 180] width 124 height 14
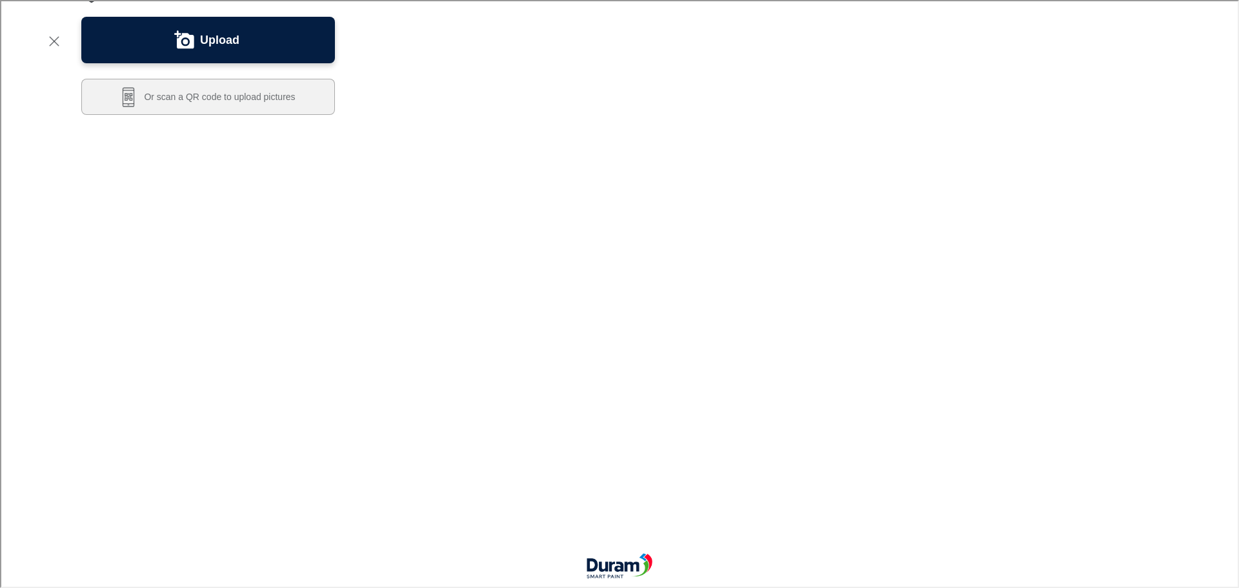
scroll to position [387, 0]
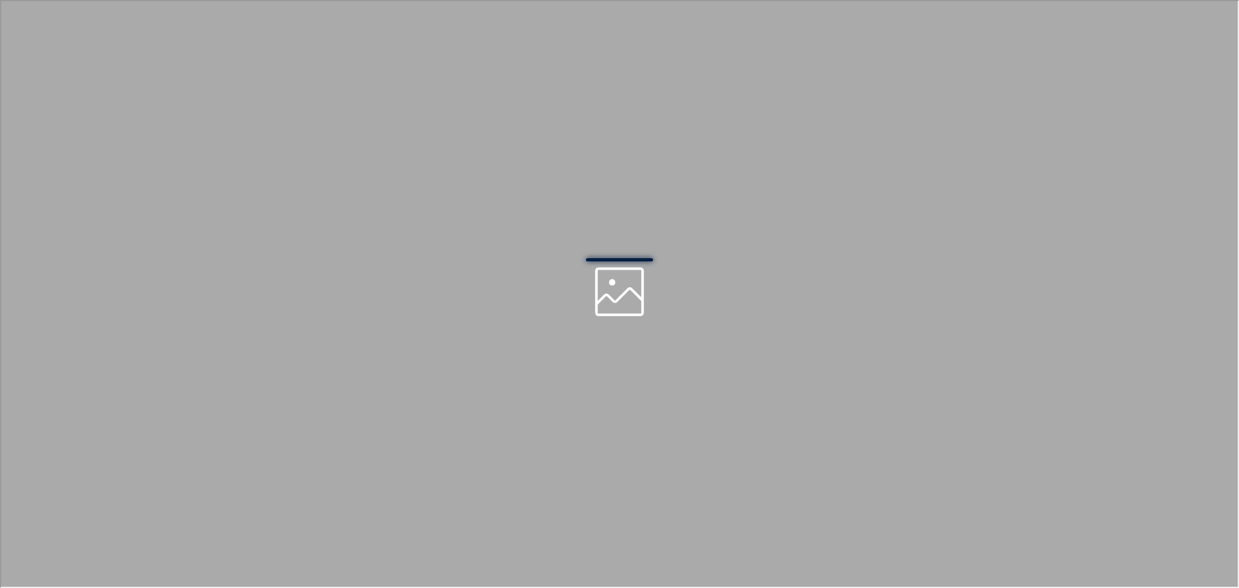
scroll to position [0, 0]
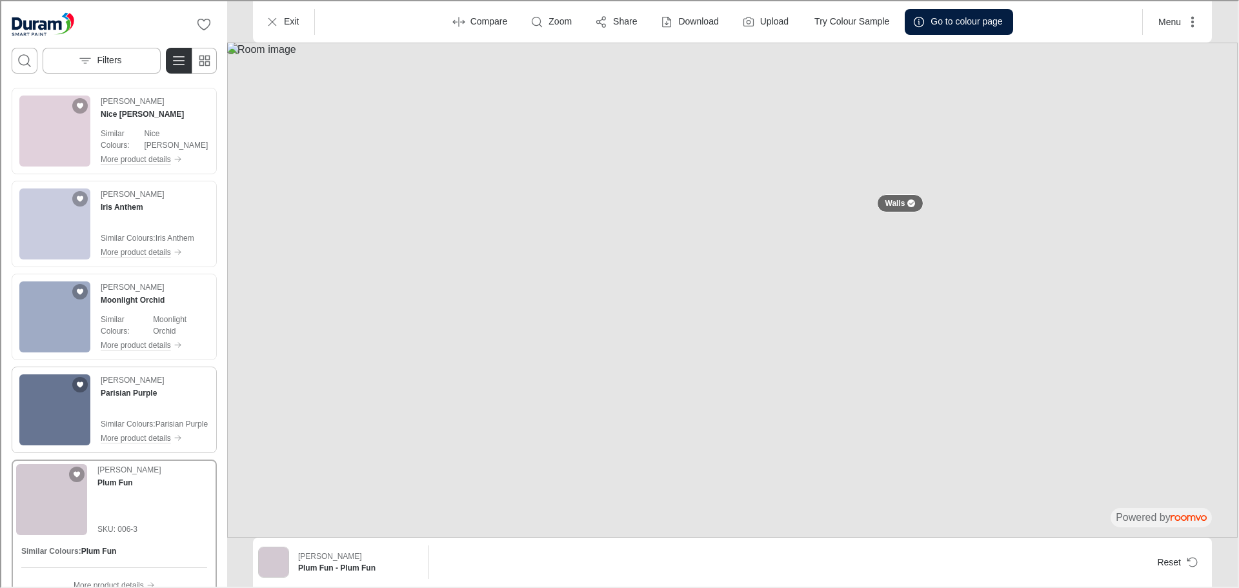
click at [150, 417] on p "Similar Colours :" at bounding box center [126, 423] width 55 height 12
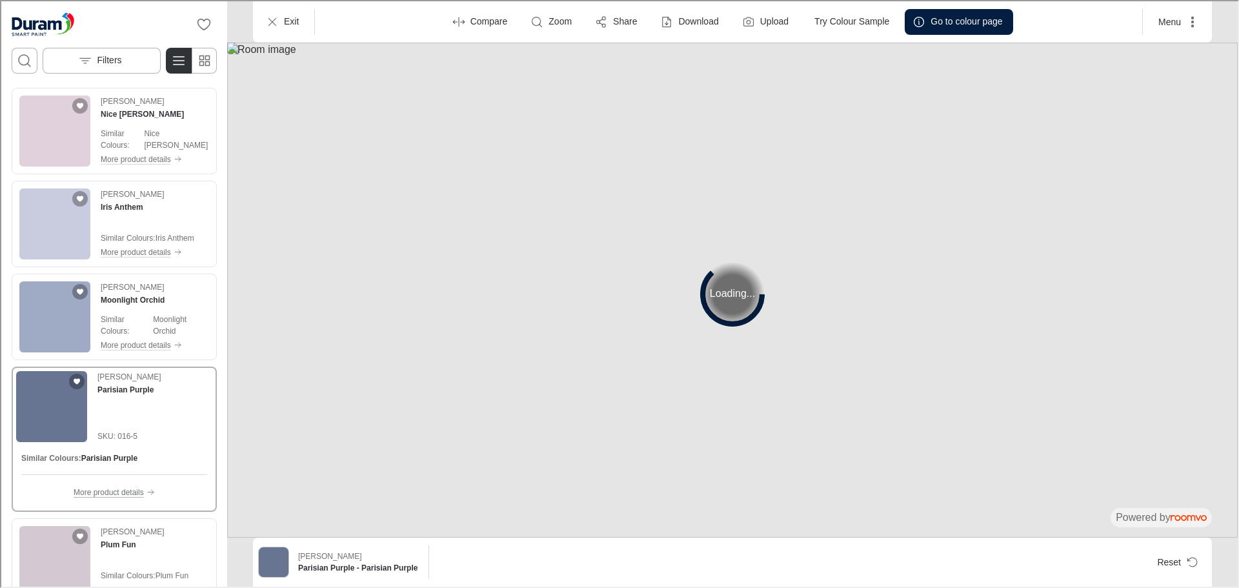
click at [125, 490] on p "More product details" at bounding box center [107, 491] width 70 height 12
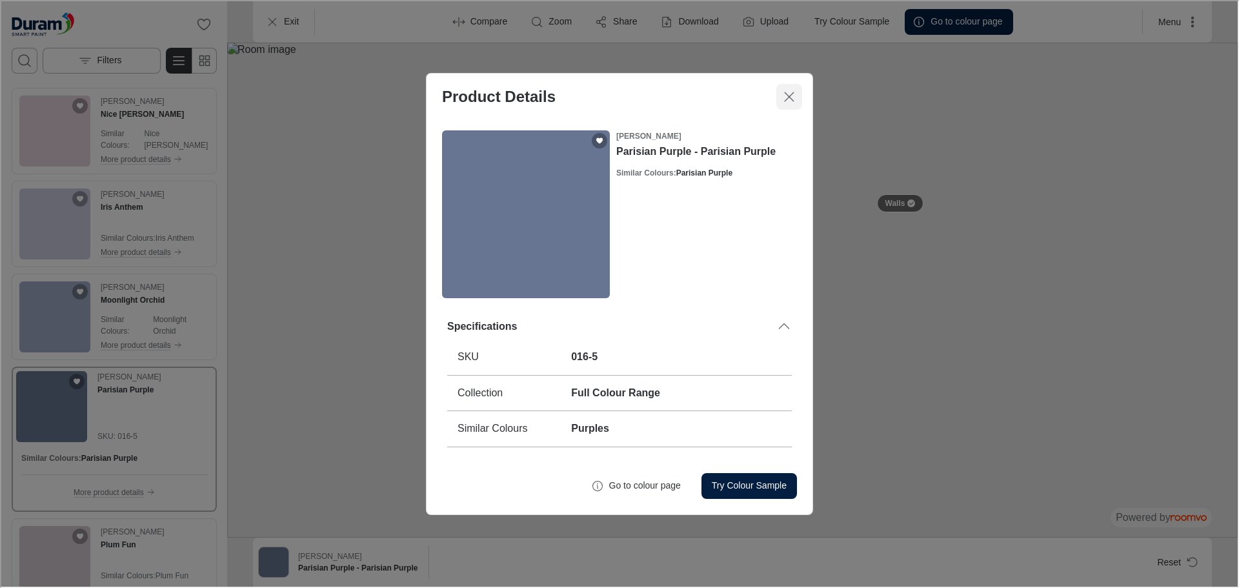
click at [786, 92] on icon "Close dialog" at bounding box center [787, 95] width 15 height 15
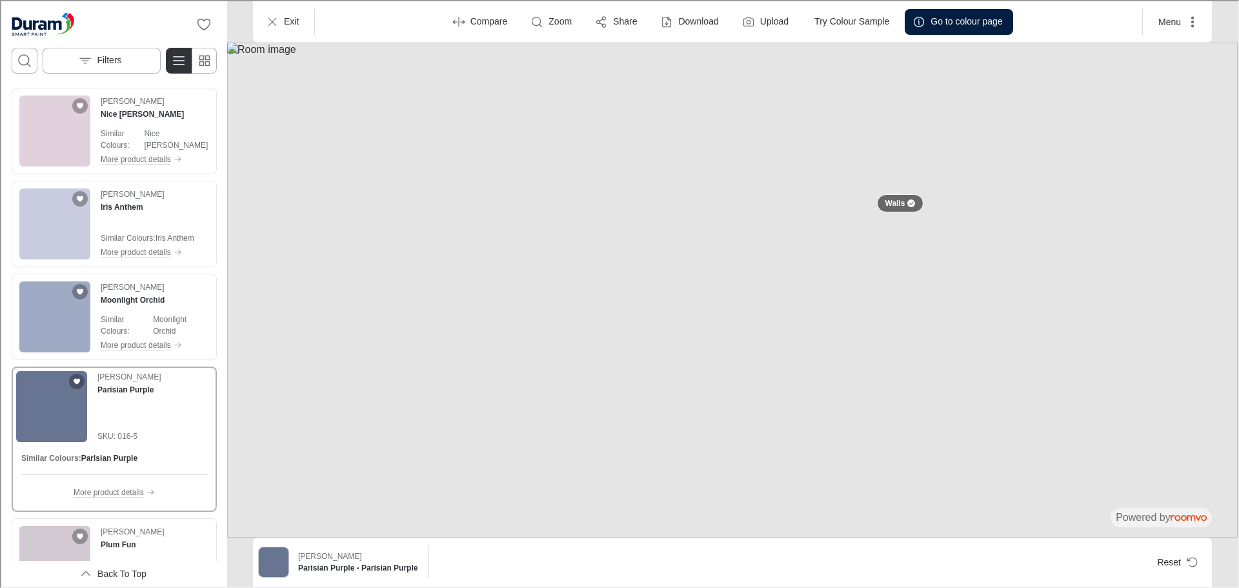
scroll to position [516, 0]
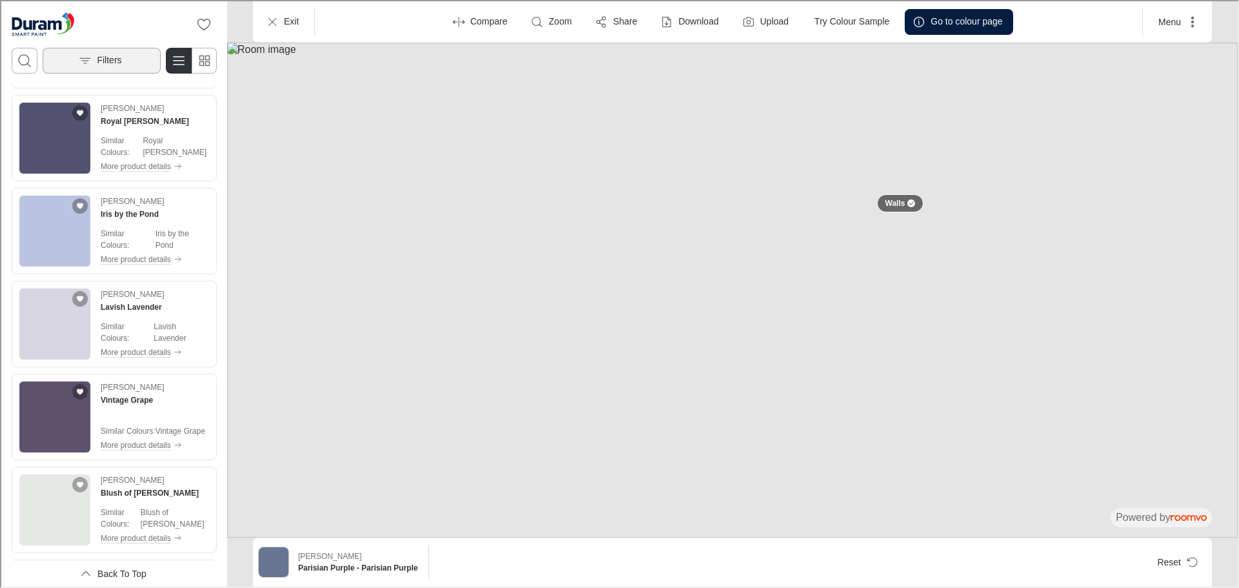
click at [111, 60] on p "Filters" at bounding box center [107, 59] width 25 height 13
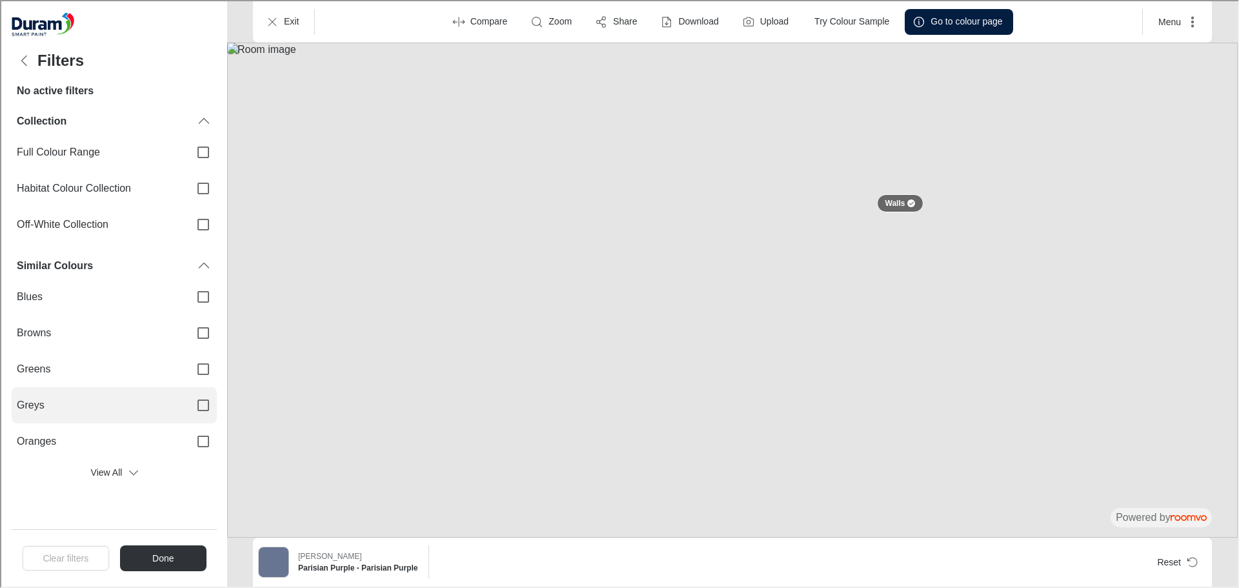
click at [204, 401] on input "Greys" at bounding box center [201, 403] width 27 height 27
checkbox input "true"
click at [183, 557] on button "Done" at bounding box center [161, 557] width 87 height 26
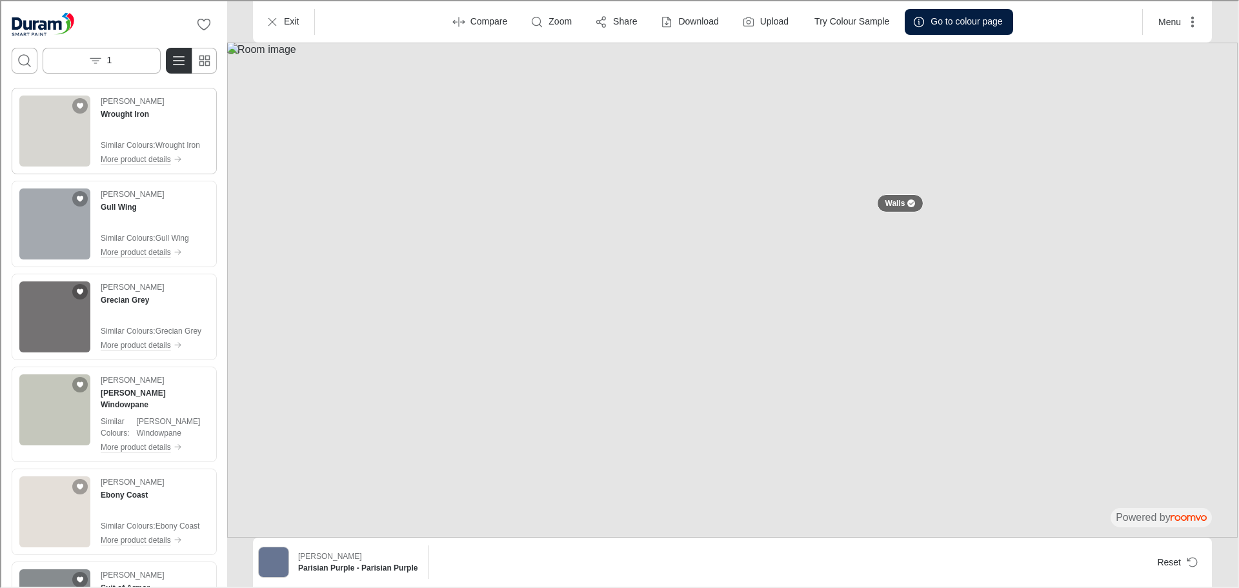
click at [37, 127] on img "See Wrought Iron in the room" at bounding box center [53, 129] width 71 height 71
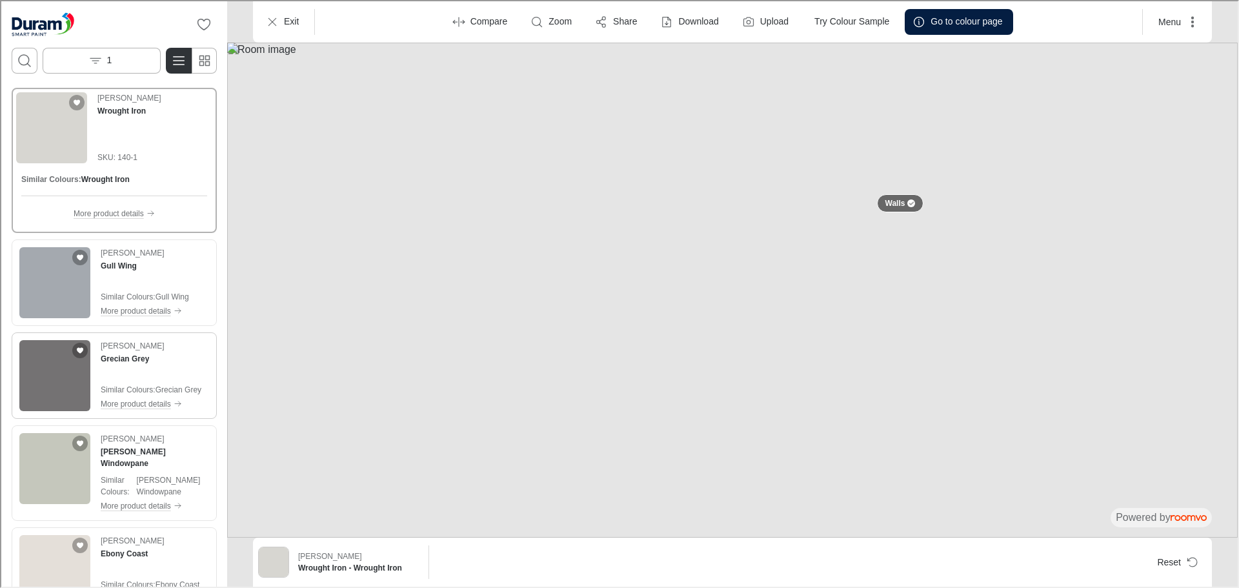
click at [45, 381] on img "See Grecian Grey in the room" at bounding box center [53, 374] width 71 height 71
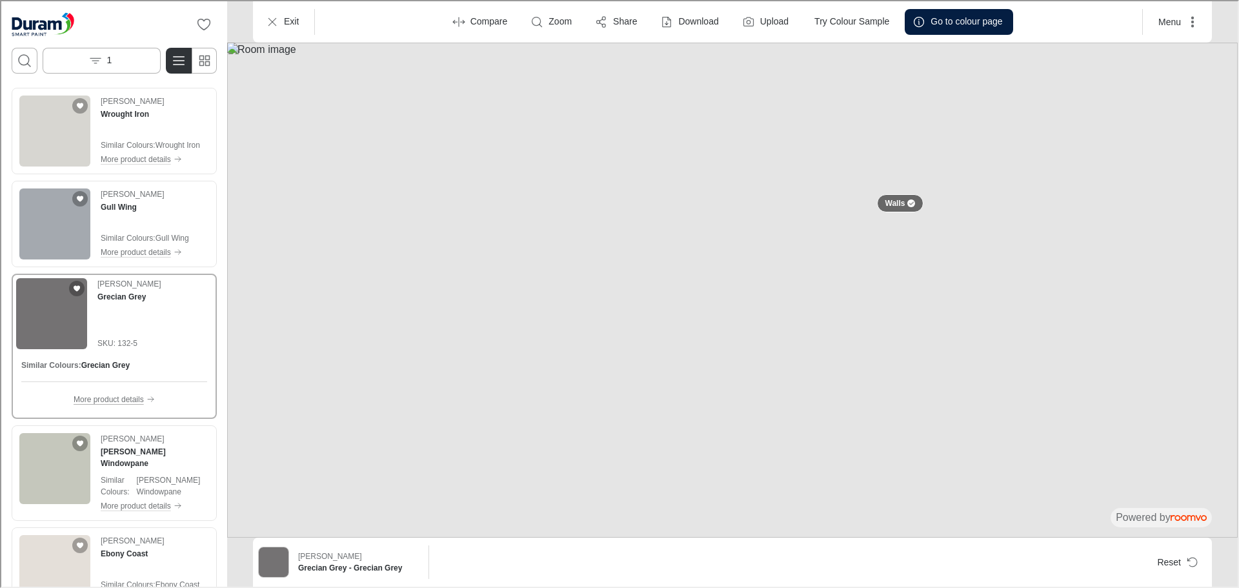
click at [106, 398] on p "More product details" at bounding box center [107, 398] width 70 height 12
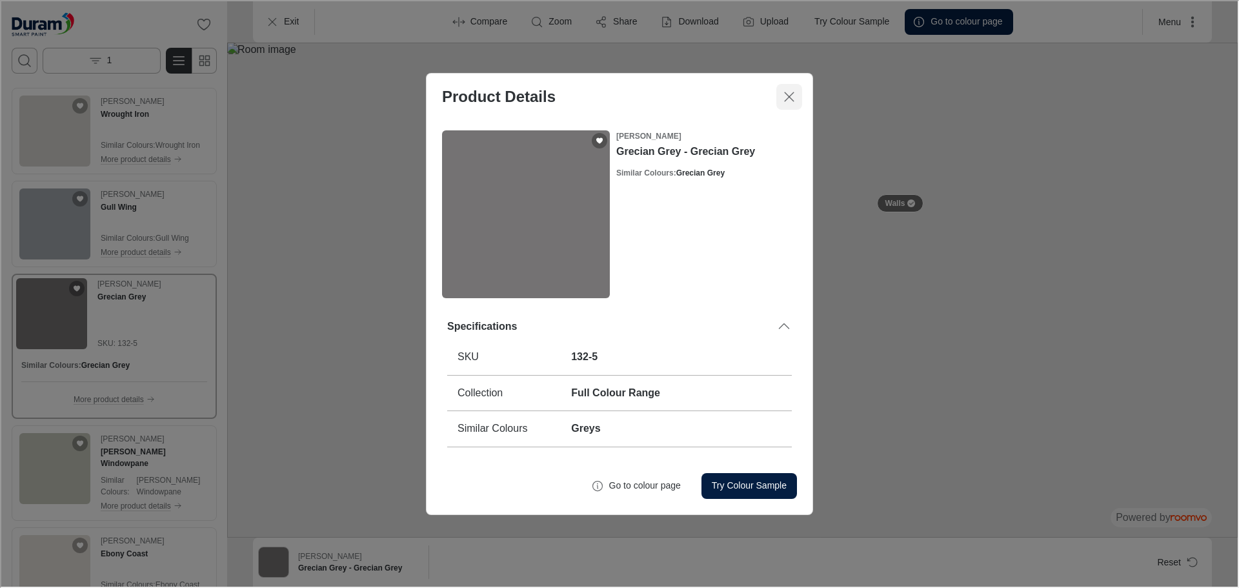
click at [786, 96] on icon "Close dialog" at bounding box center [787, 95] width 15 height 15
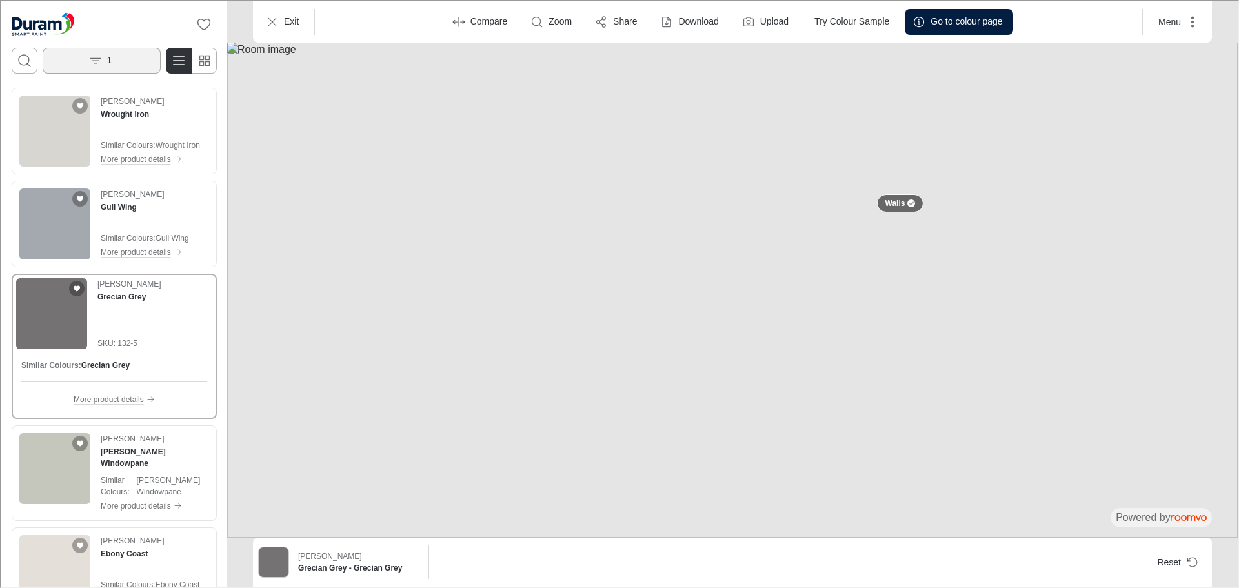
click at [91, 67] on button "1" at bounding box center [100, 59] width 118 height 26
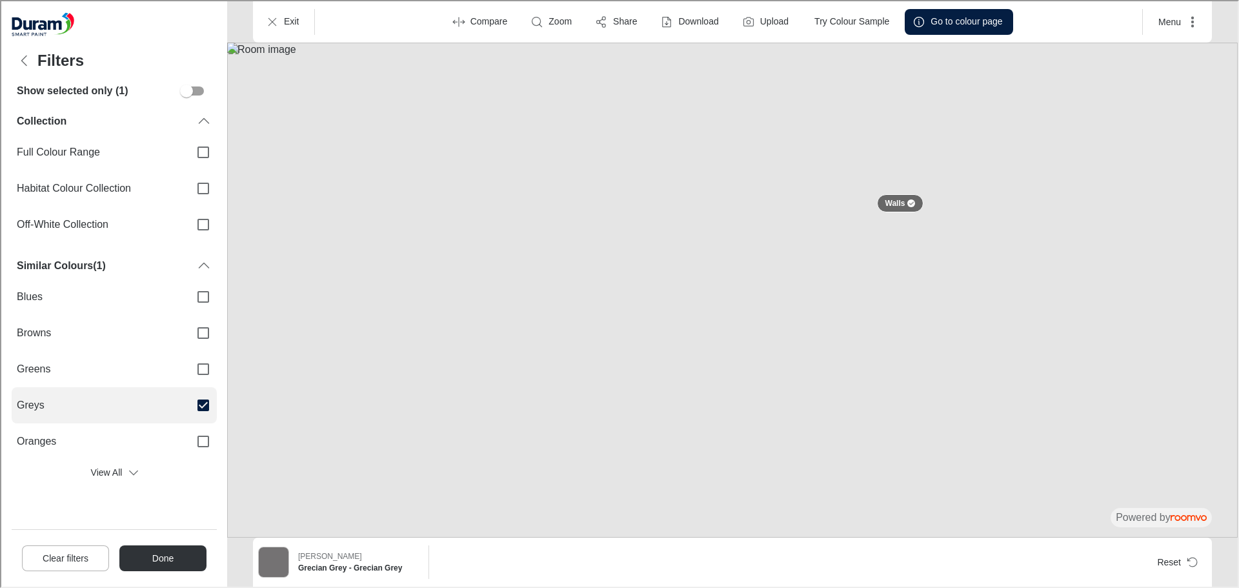
click at [201, 407] on input "Greys" at bounding box center [201, 403] width 27 height 27
checkbox input "false"
click at [177, 126] on div "Collection" at bounding box center [104, 120] width 179 height 14
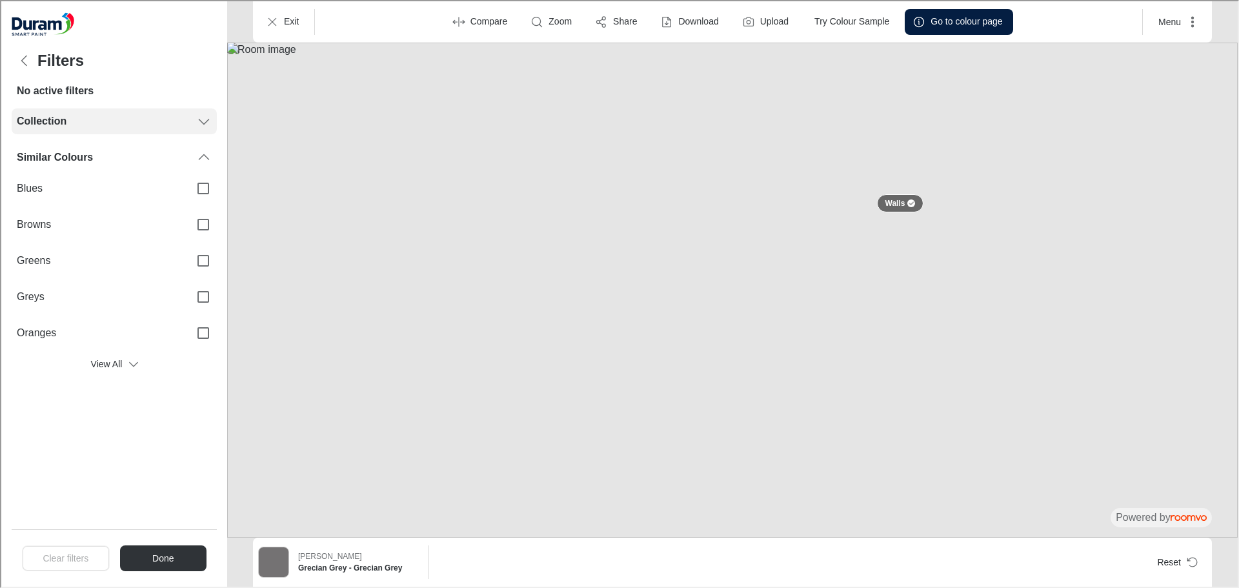
click at [196, 131] on div "Collection" at bounding box center [112, 120] width 205 height 26
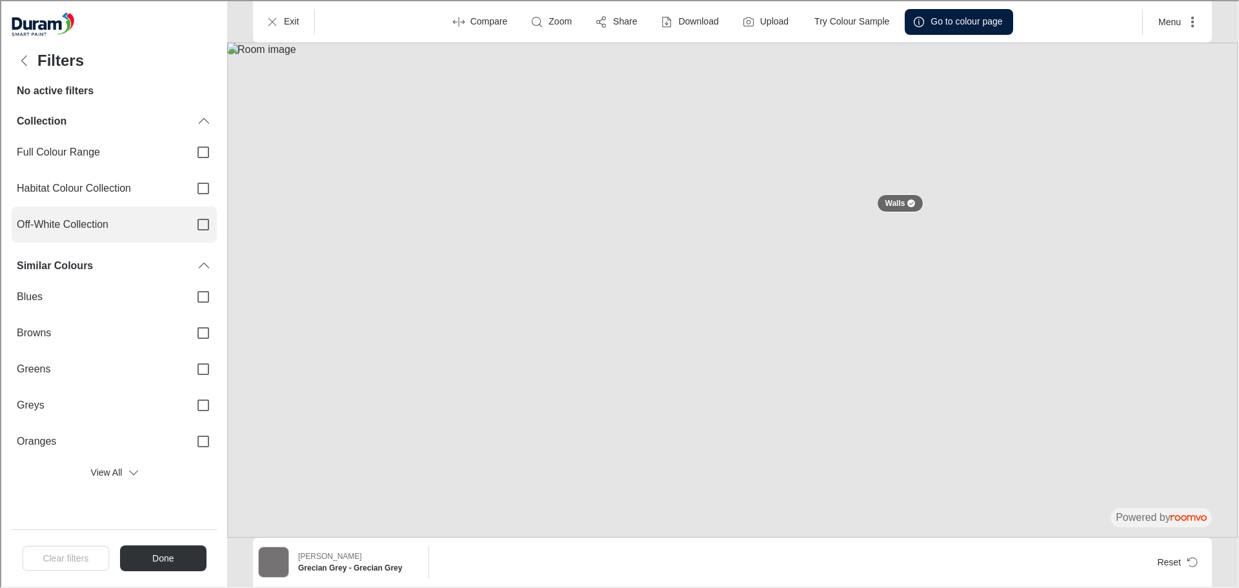
click at [199, 228] on input "Off-White Collection" at bounding box center [201, 223] width 27 height 27
checkbox input "true"
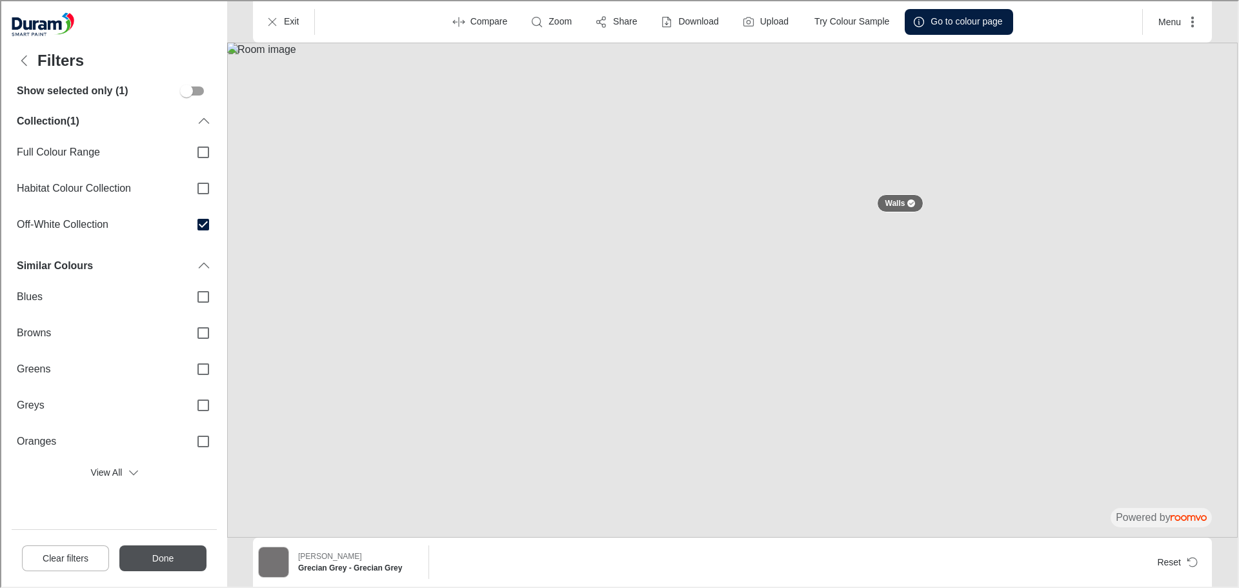
click at [173, 561] on button "Done" at bounding box center [161, 557] width 87 height 26
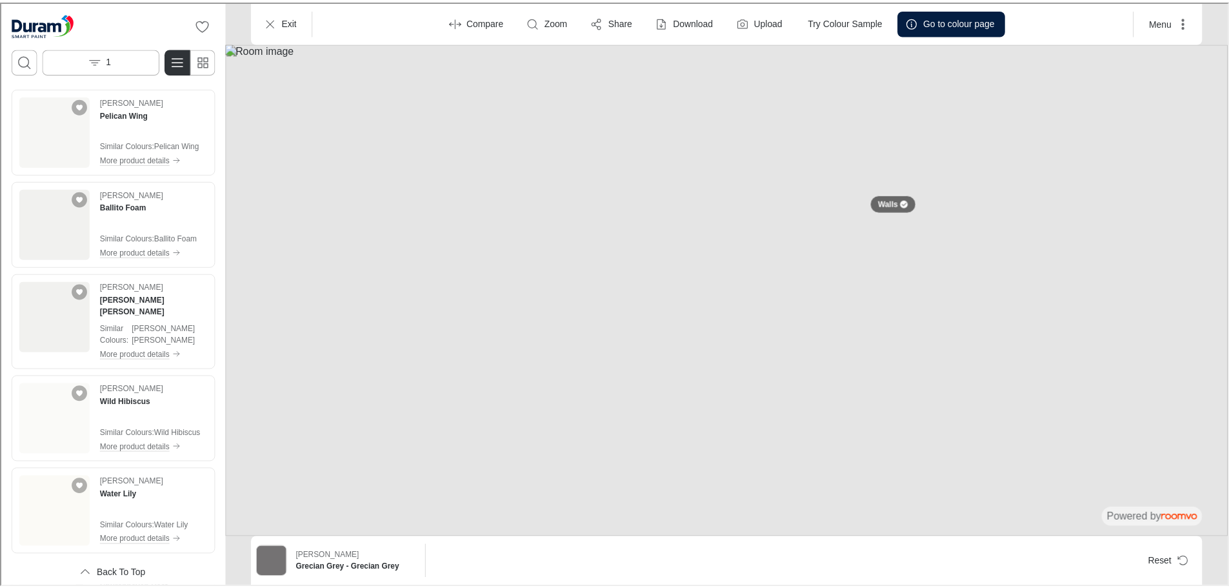
scroll to position [52, 0]
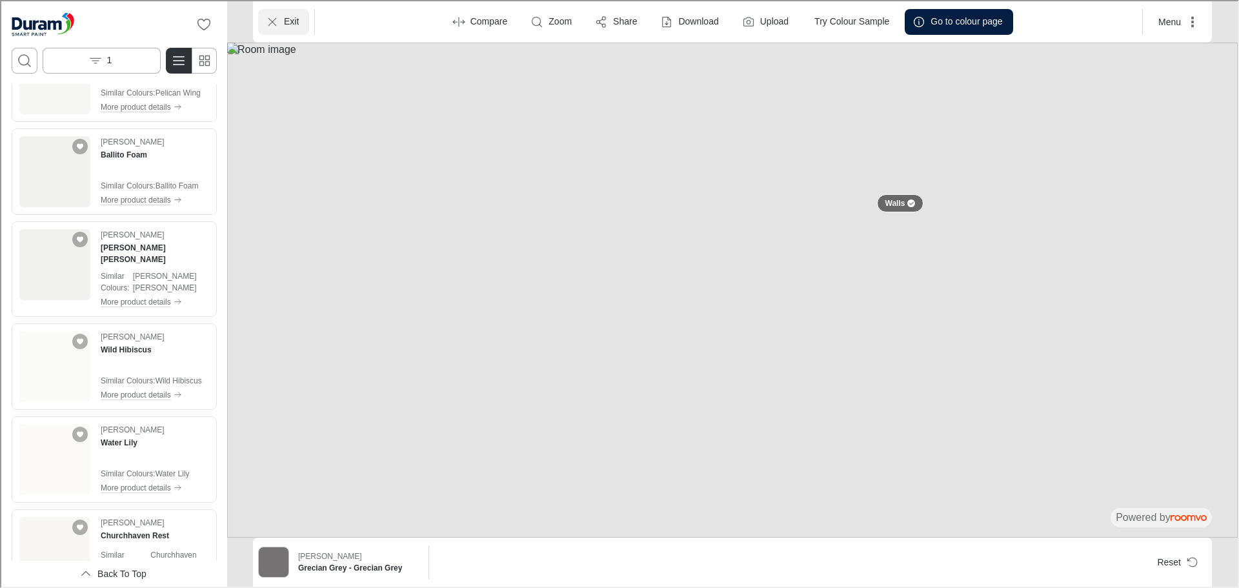
click at [275, 19] on icon "Exit" at bounding box center [270, 20] width 13 height 13
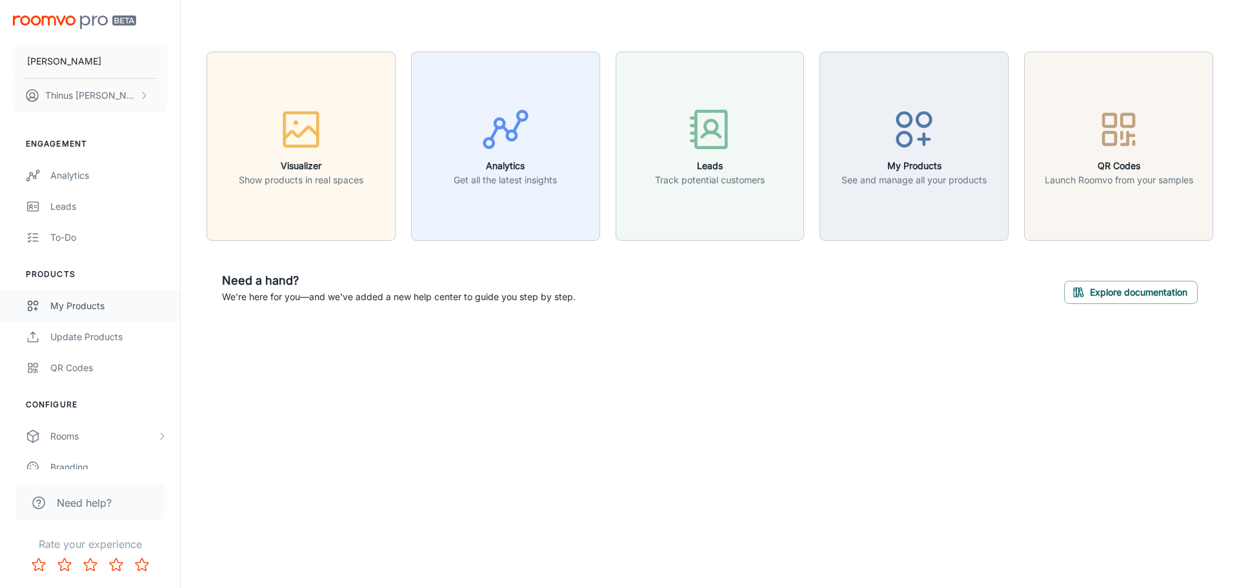
click at [82, 302] on div "My Products" at bounding box center [108, 306] width 117 height 14
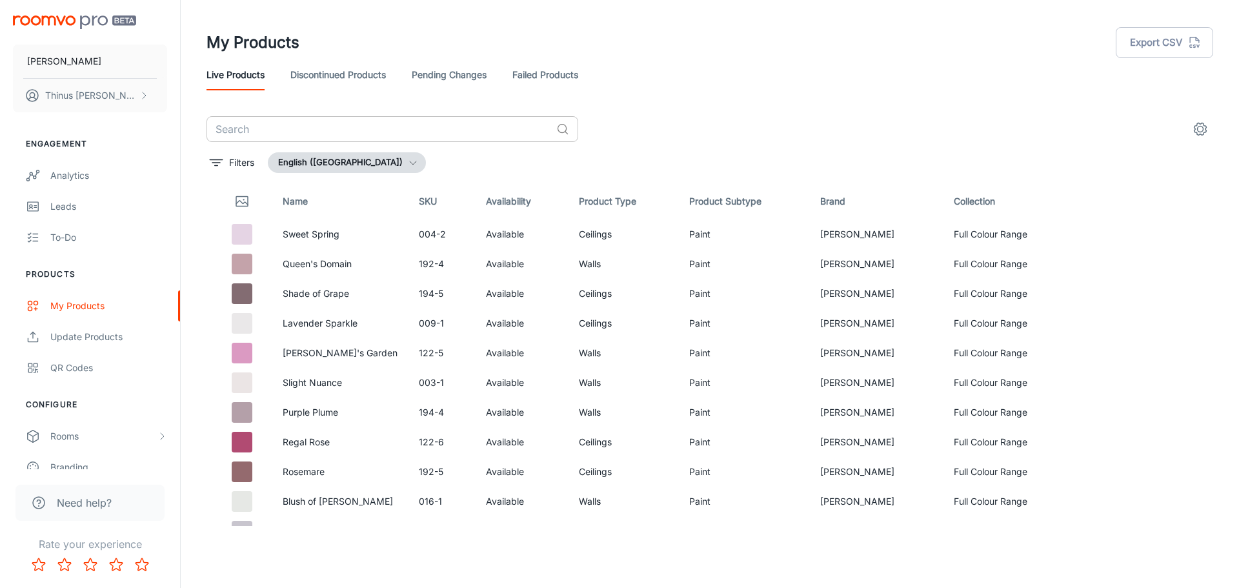
click at [341, 123] on input "text" at bounding box center [378, 129] width 344 height 26
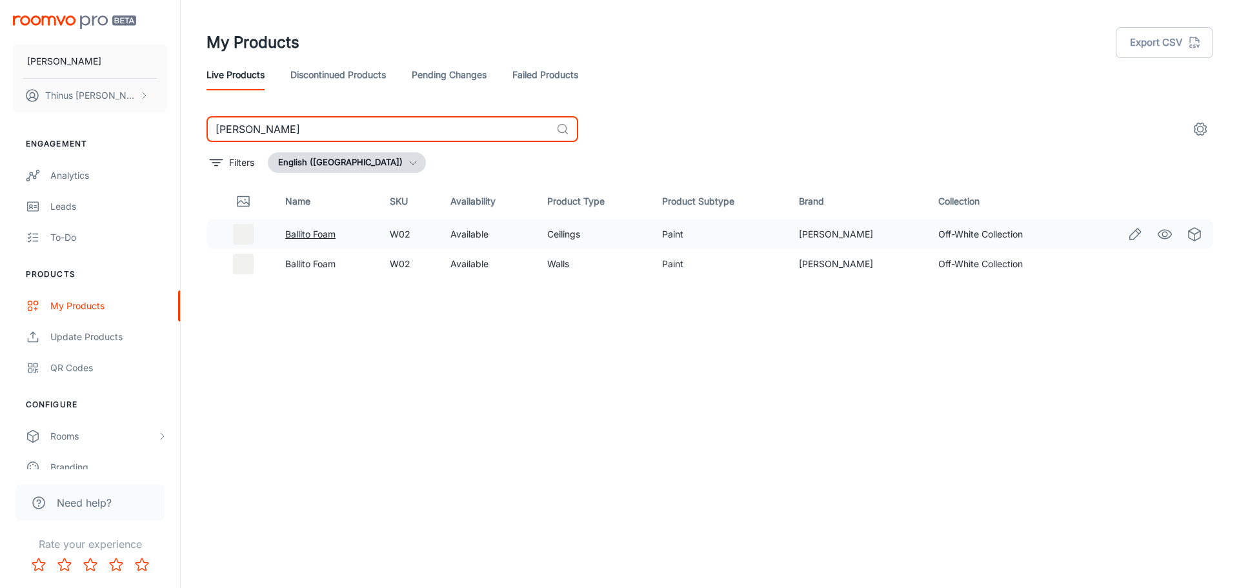
type input "[PERSON_NAME]"
click at [314, 234] on link "Ballito Foam" at bounding box center [310, 233] width 50 height 11
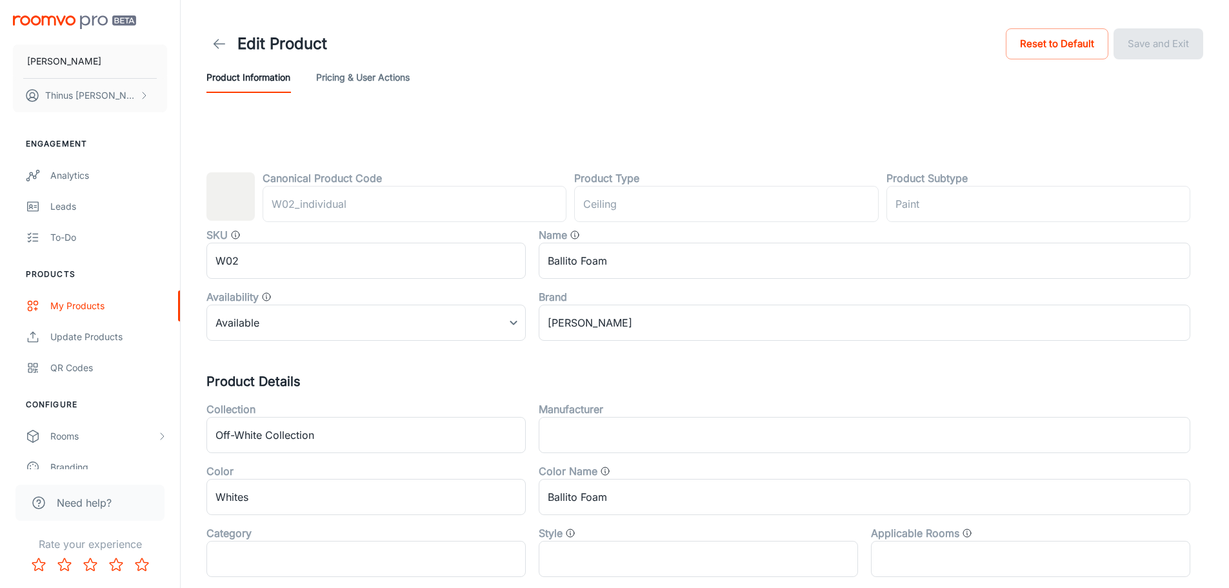
click at [54, 22] on img "scrollable content" at bounding box center [74, 22] width 123 height 14
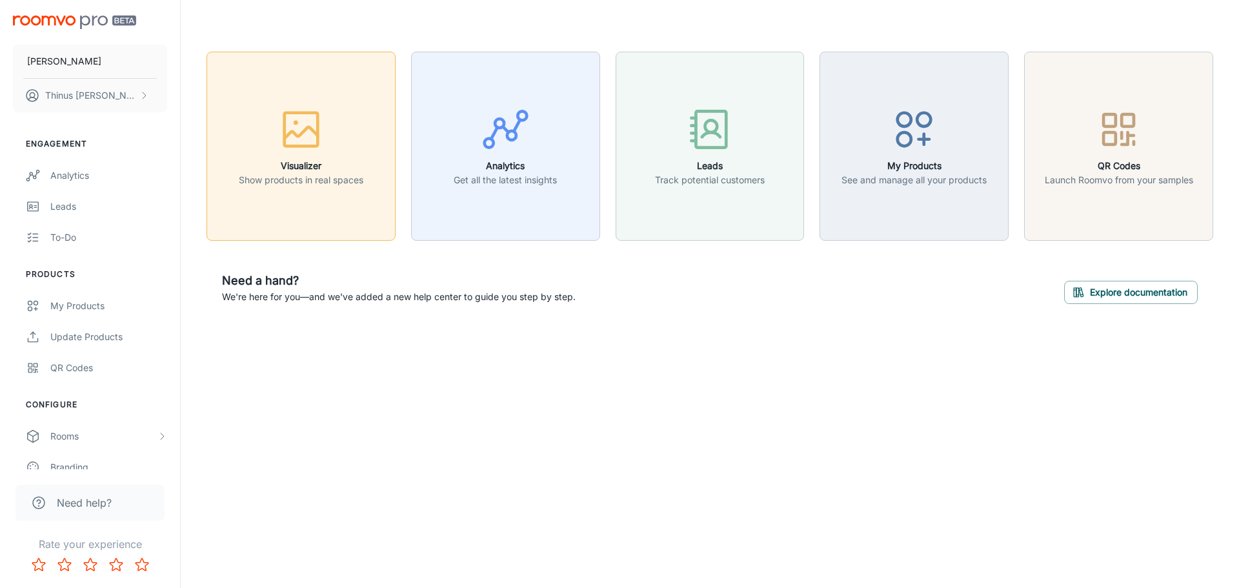
click at [267, 142] on div "button" at bounding box center [301, 132] width 124 height 54
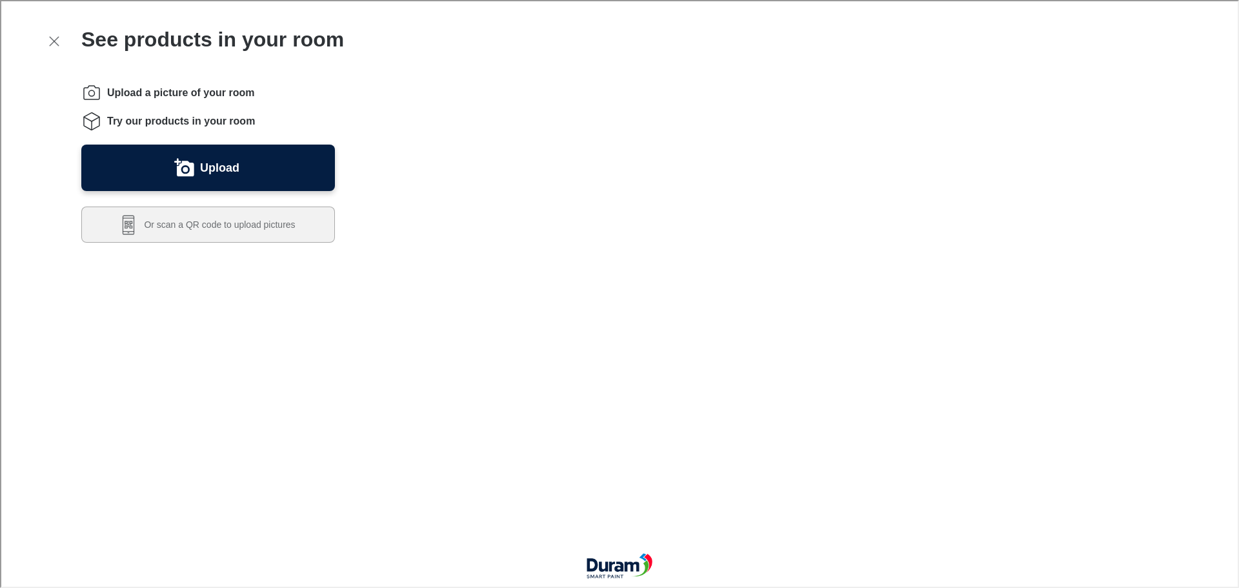
scroll to position [387, 0]
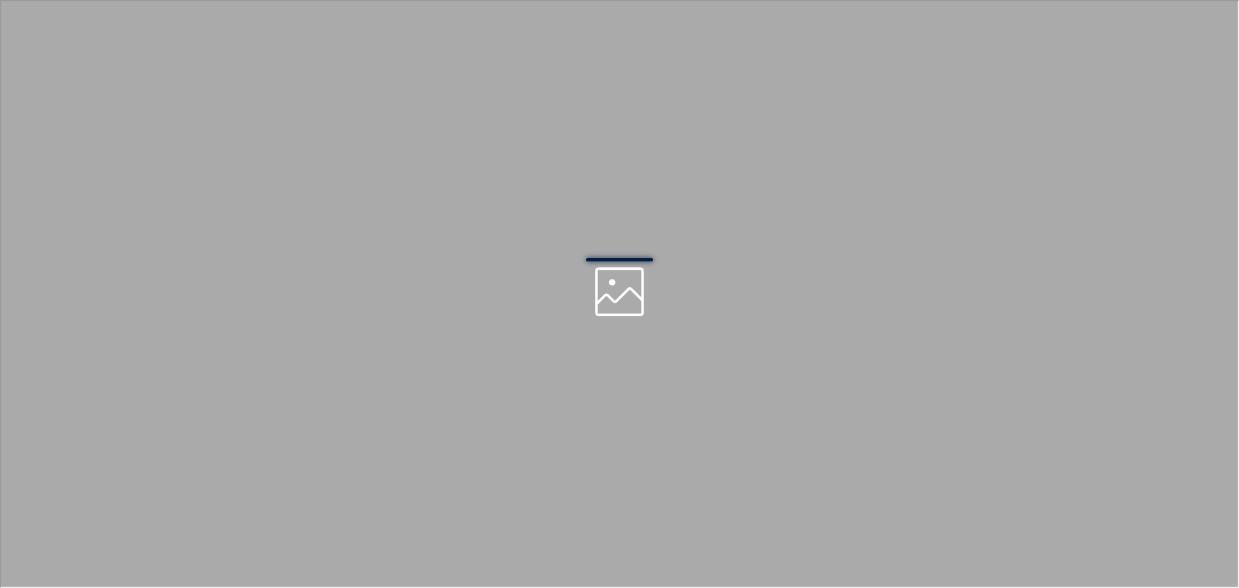
scroll to position [0, 0]
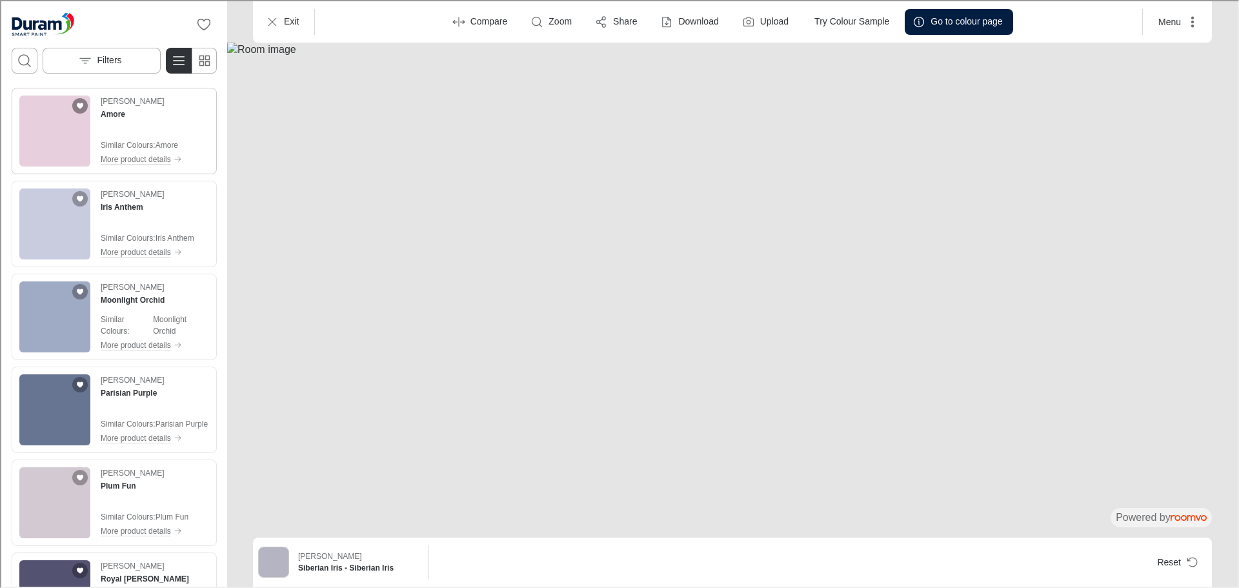
click at [76, 108] on icon "Add Amore to favorites" at bounding box center [79, 105] width 8 height 8
click at [197, 25] on icon "Favorite products" at bounding box center [202, 22] width 15 height 15
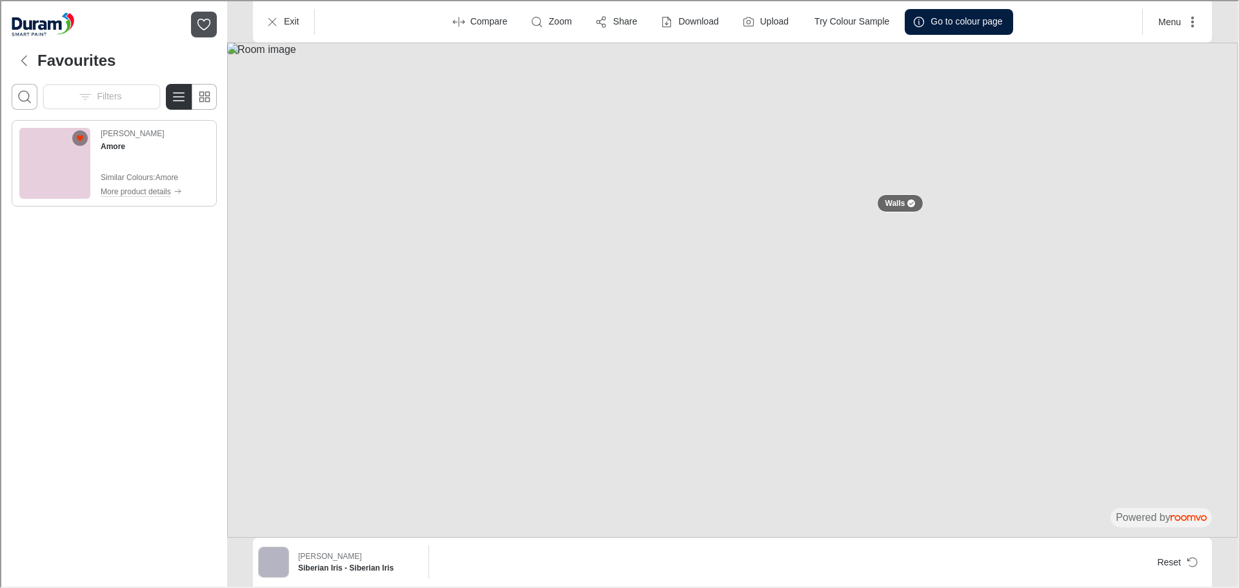
click at [75, 137] on icon "Add Amore to favorites" at bounding box center [79, 137] width 8 height 8
click at [25, 58] on icon "Back" at bounding box center [22, 59] width 15 height 15
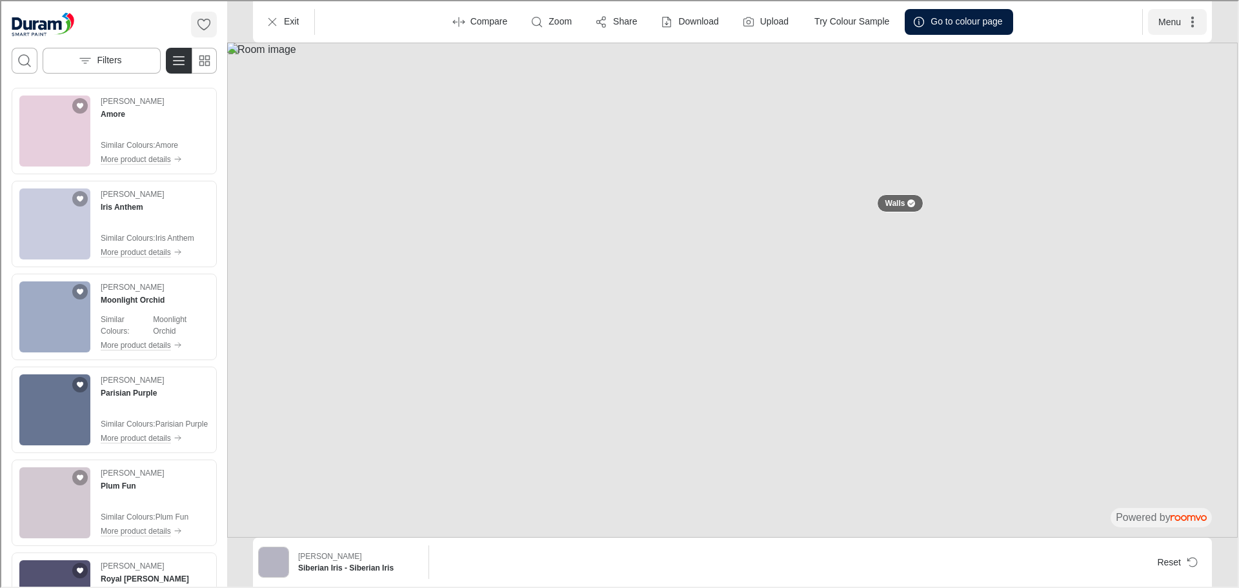
click at [1166, 17] on button "Menu" at bounding box center [1175, 21] width 59 height 26
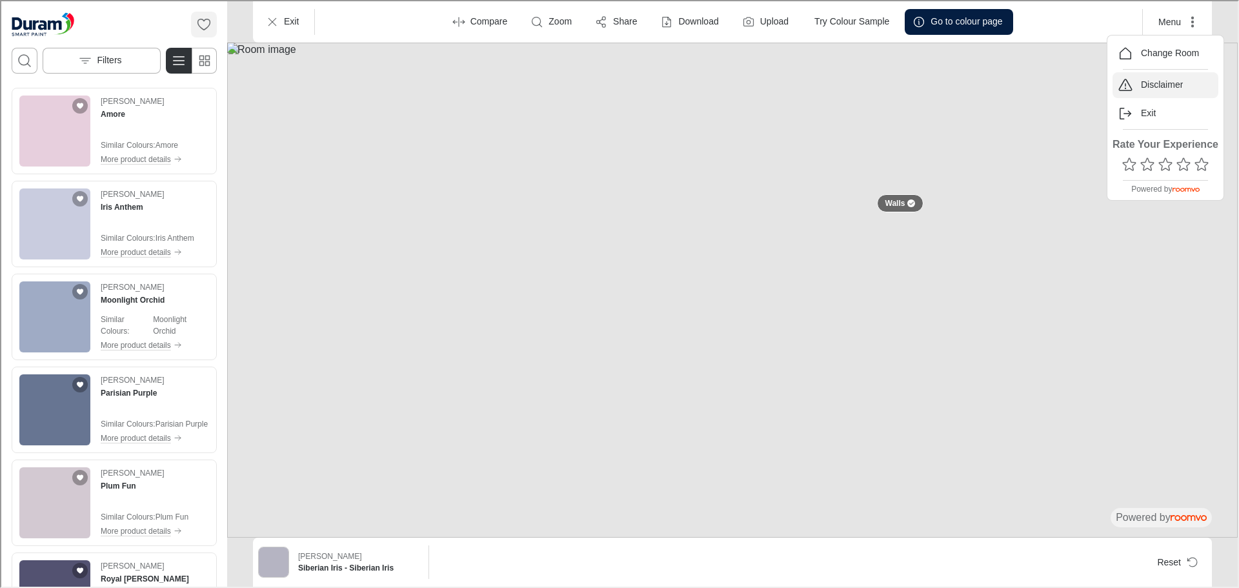
click at [1155, 78] on p "Disclaimer" at bounding box center [1160, 83] width 42 height 13
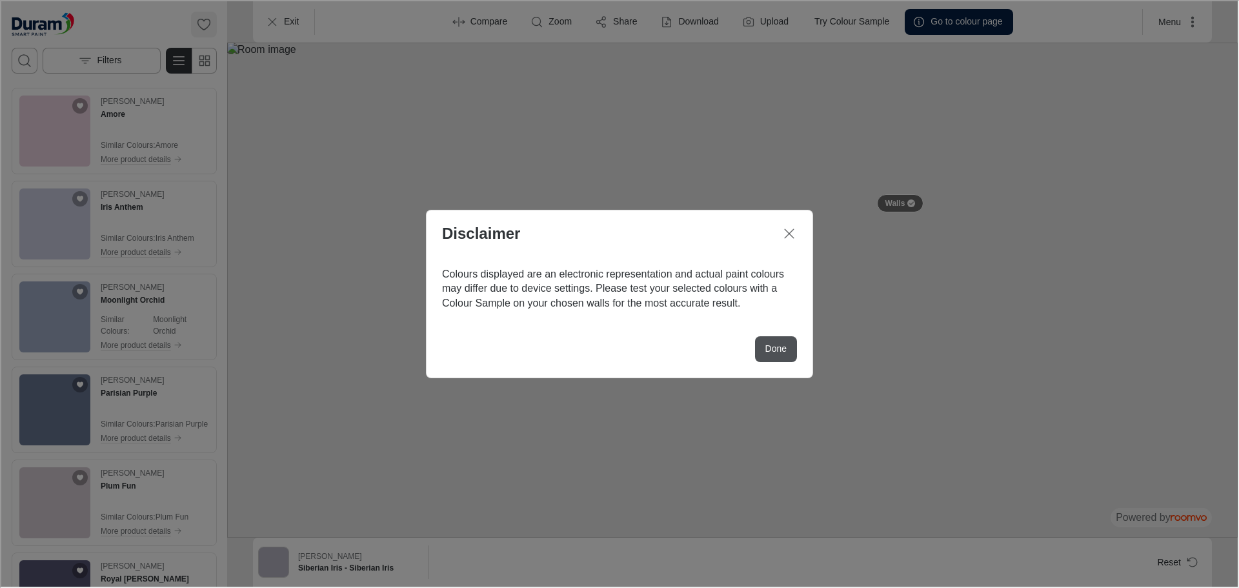
click at [773, 354] on p "Done" at bounding box center [774, 347] width 21 height 13
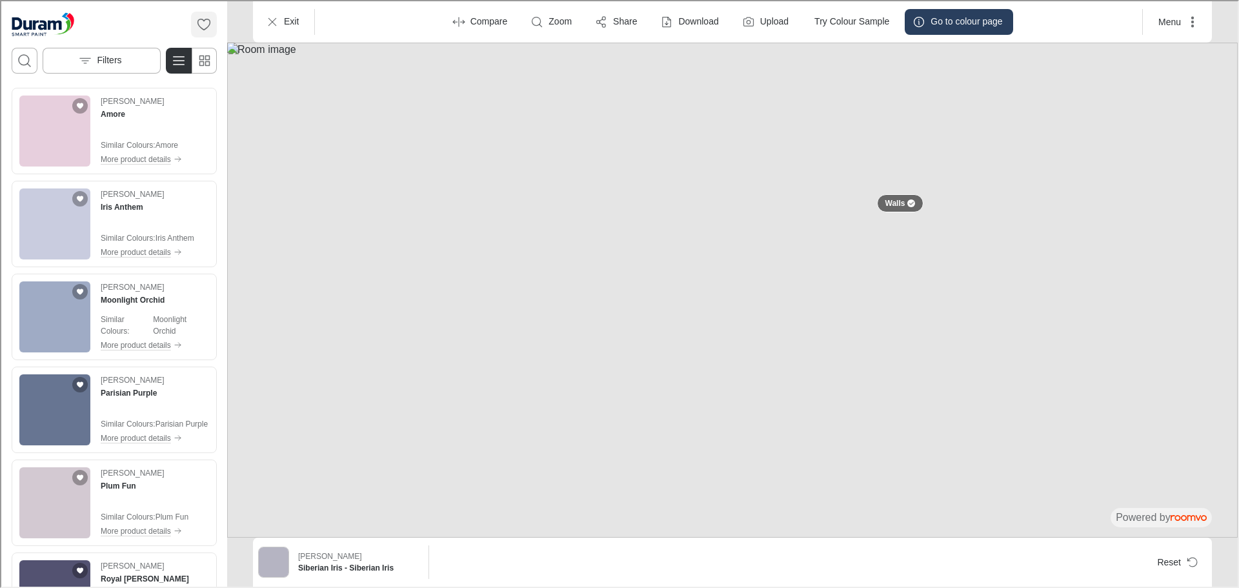
click at [983, 19] on p "Go to colour page" at bounding box center [965, 20] width 72 height 13
click at [268, 19] on icon "Exit" at bounding box center [270, 20] width 13 height 13
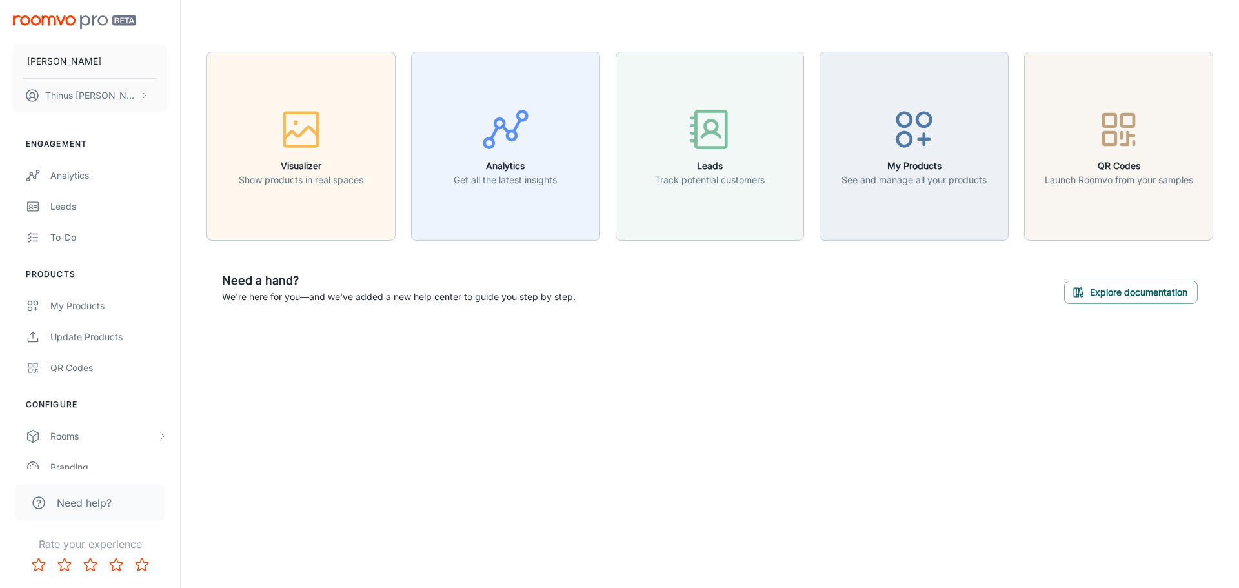
click at [50, 23] on img "scrollable content" at bounding box center [74, 22] width 123 height 14
click at [330, 165] on h6 "Visualizer" at bounding box center [301, 166] width 124 height 14
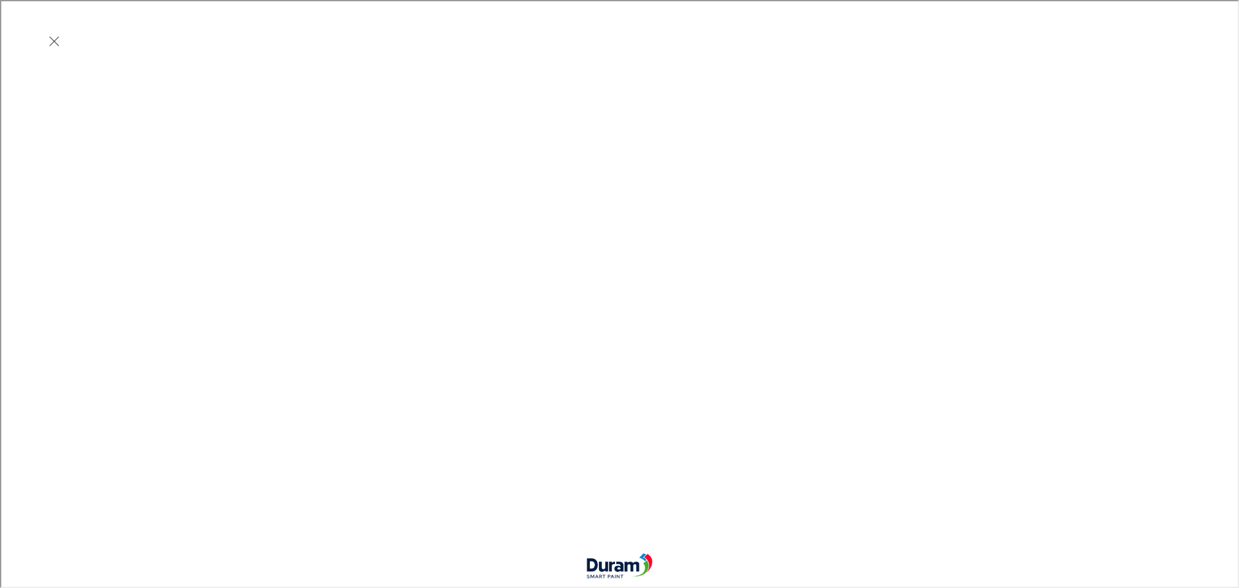
scroll to position [387, 0]
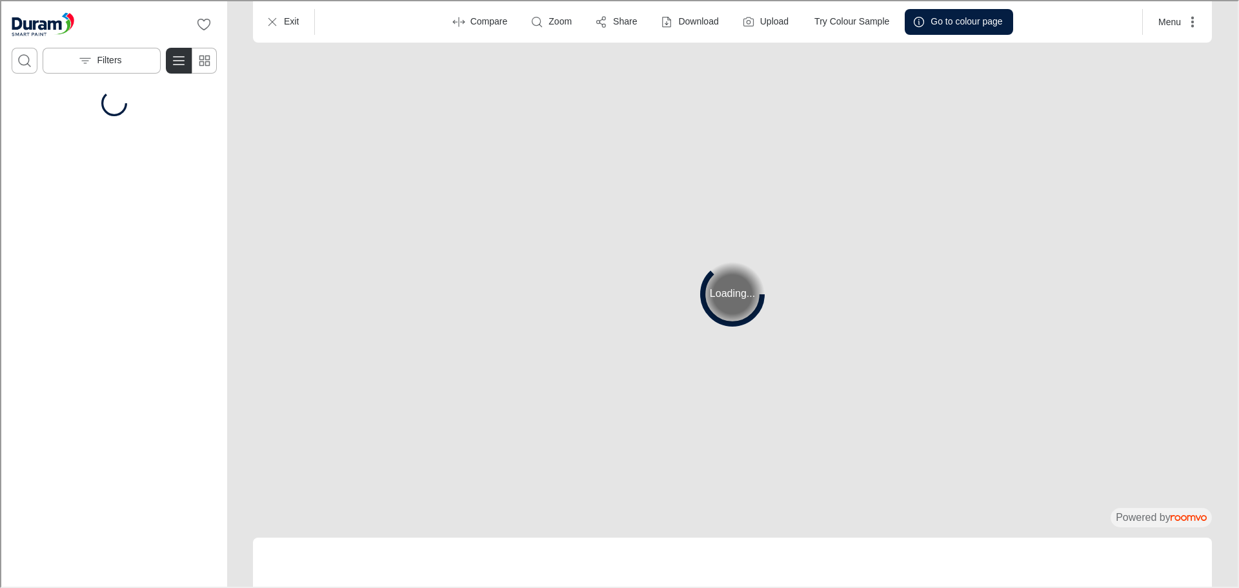
scroll to position [0, 0]
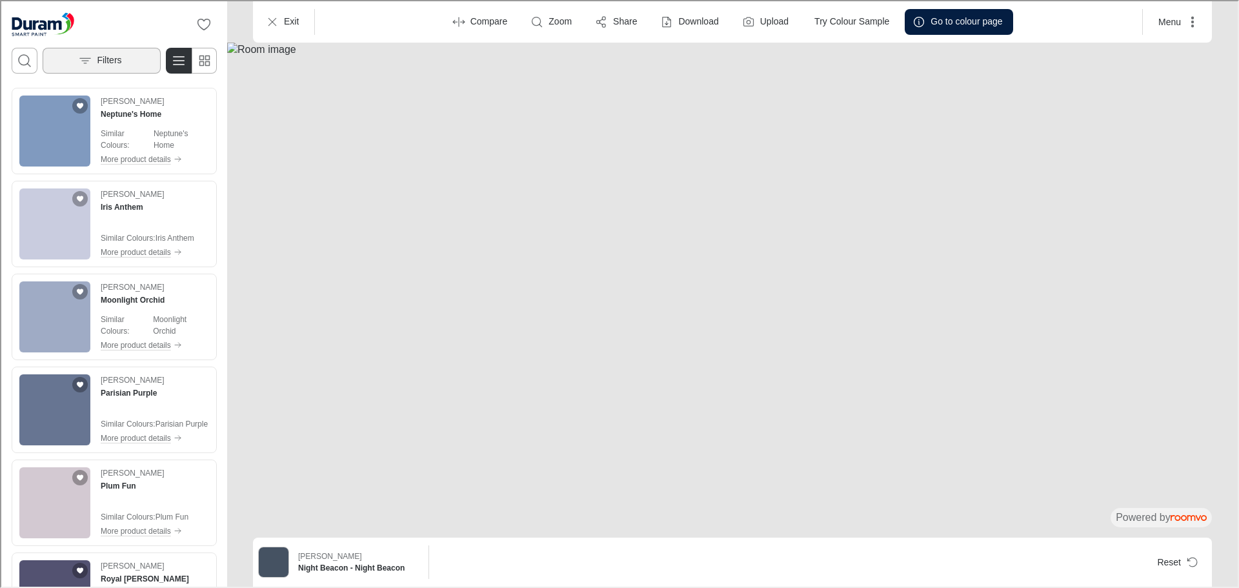
click at [111, 57] on p "Filters" at bounding box center [107, 59] width 25 height 13
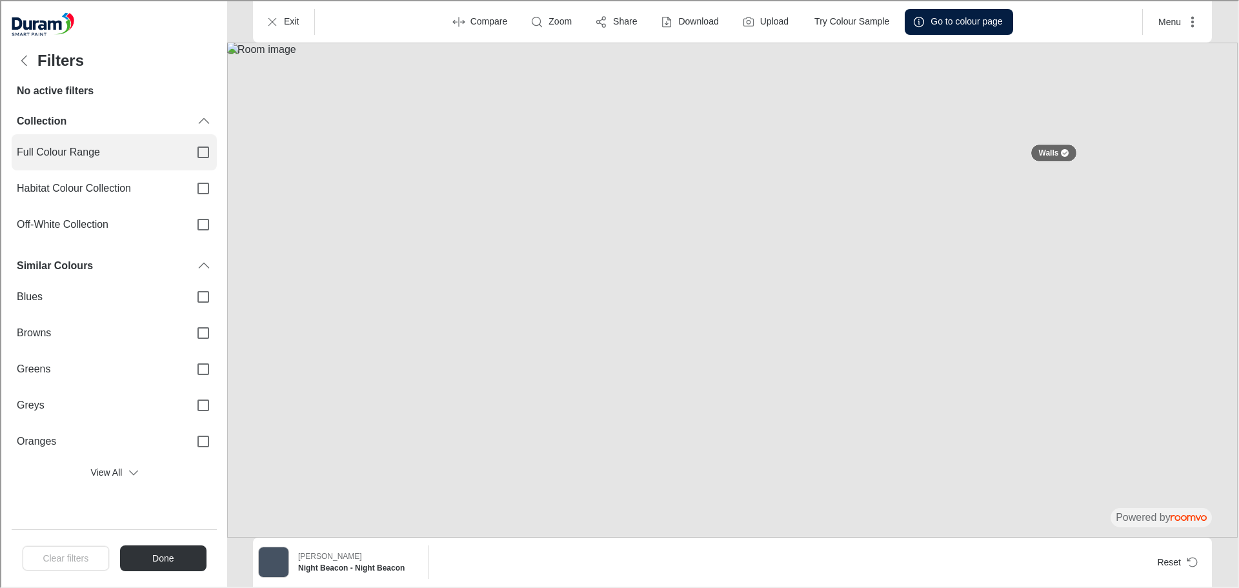
click at [204, 150] on input "Full Colour Range" at bounding box center [201, 150] width 27 height 27
checkbox input "true"
click at [154, 562] on button "Done" at bounding box center [161, 557] width 87 height 26
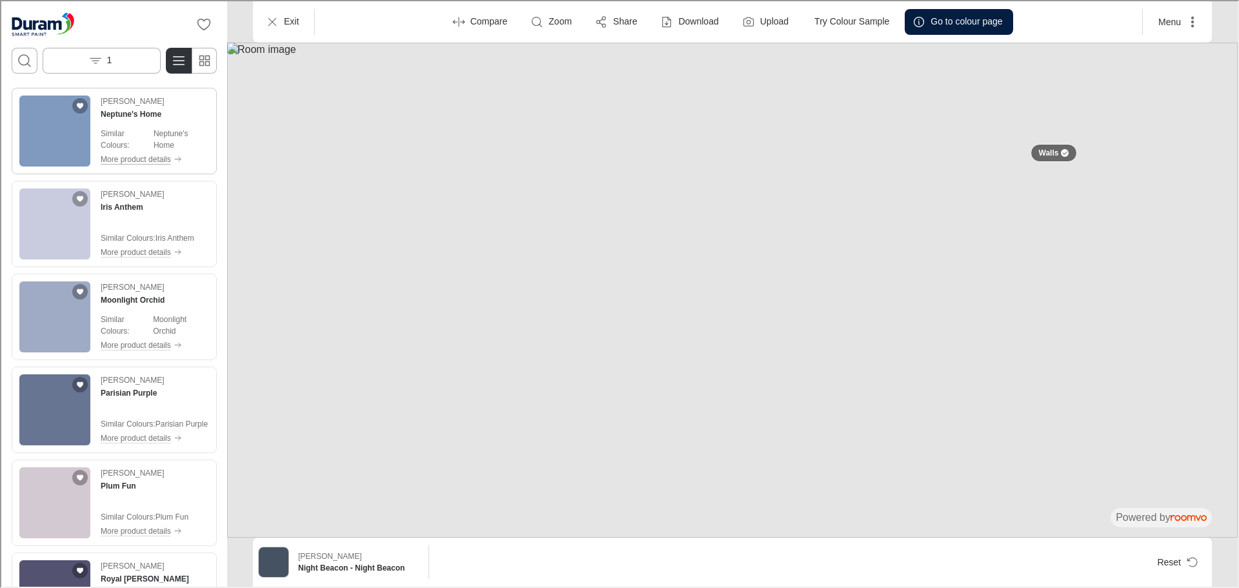
click at [141, 159] on p "More product details" at bounding box center [134, 158] width 70 height 12
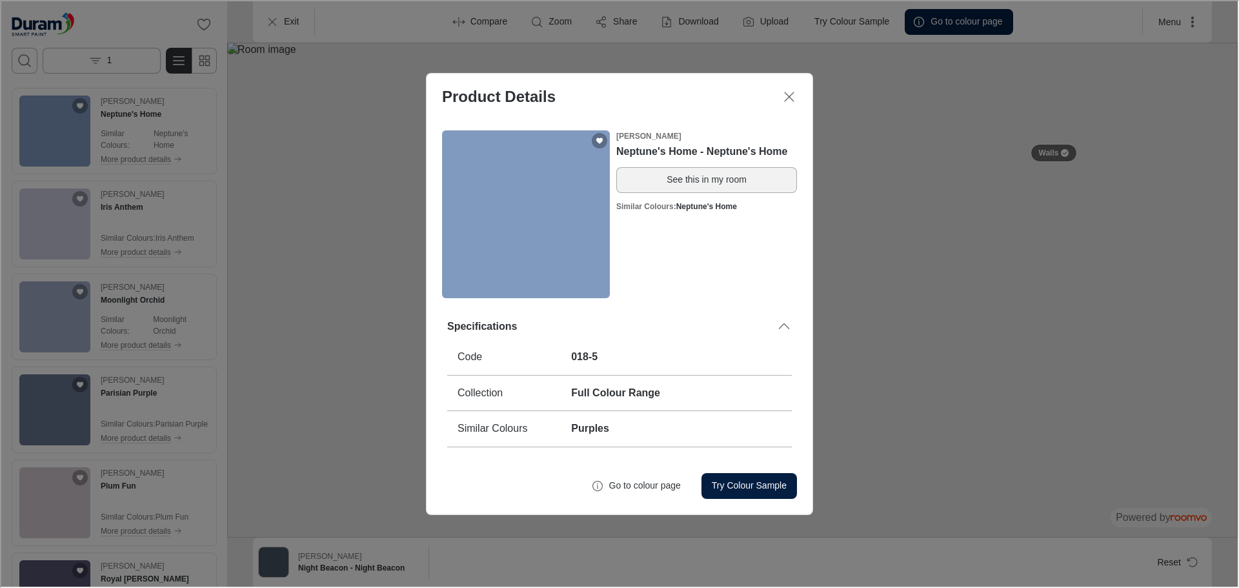
click at [704, 180] on button "See this in my room" at bounding box center [705, 179] width 181 height 26
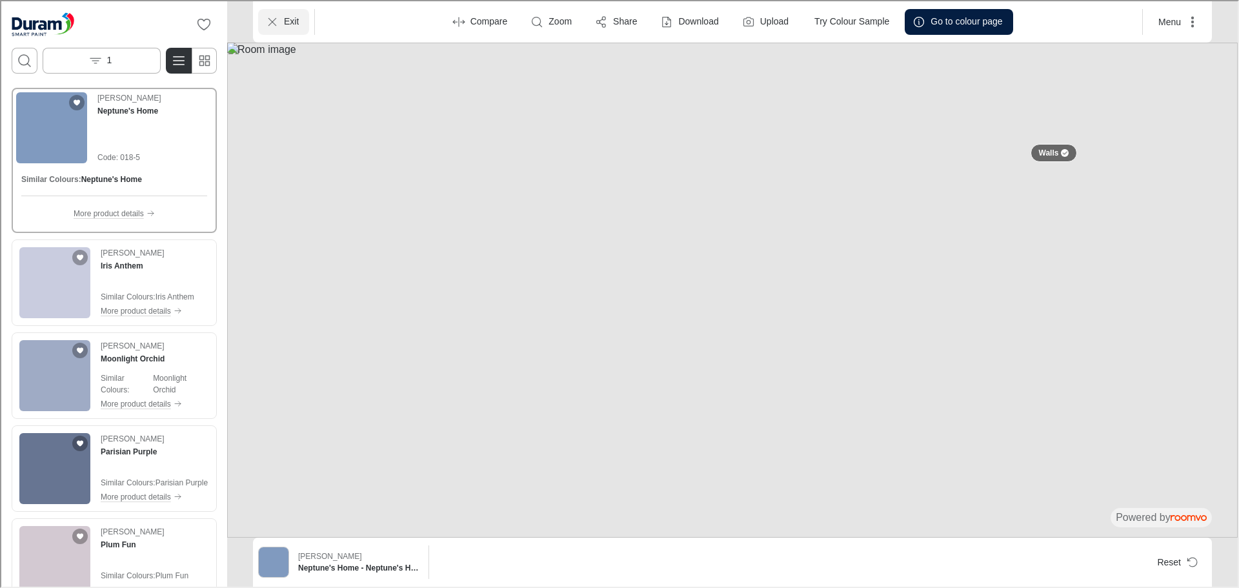
click at [284, 22] on p "Exit" at bounding box center [290, 20] width 15 height 13
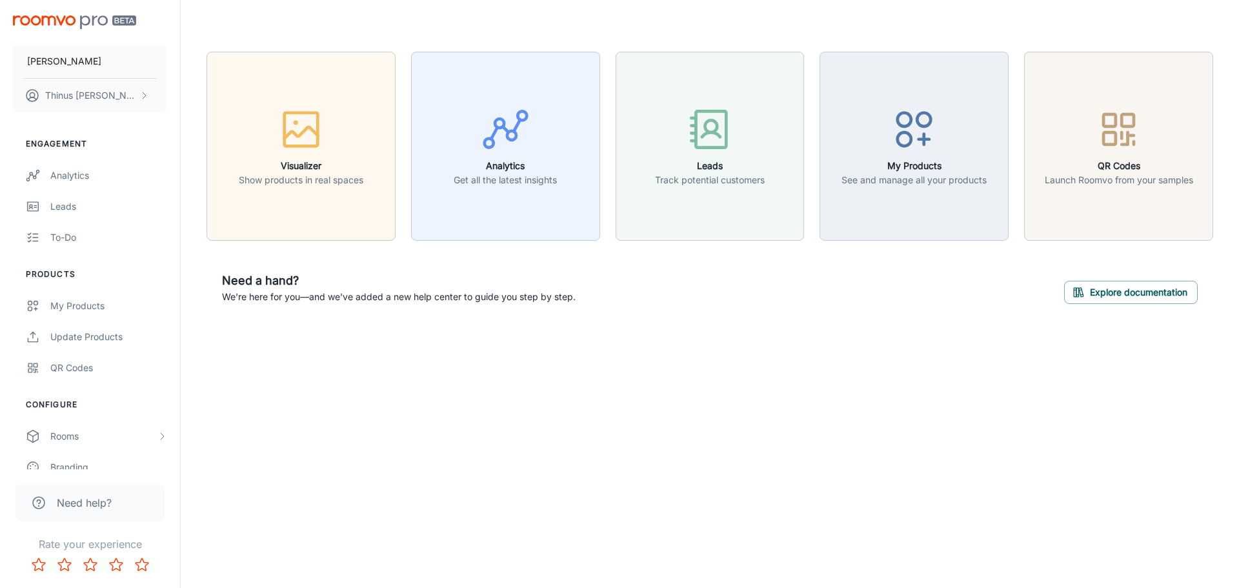
drag, startPoint x: 639, startPoint y: 333, endPoint x: 505, endPoint y: 392, distance: 145.9
click at [505, 392] on div "[PERSON_NAME] Thinus Janse van Rensburg Engagement Analytics Leads To-do Produc…" at bounding box center [619, 294] width 1239 height 588
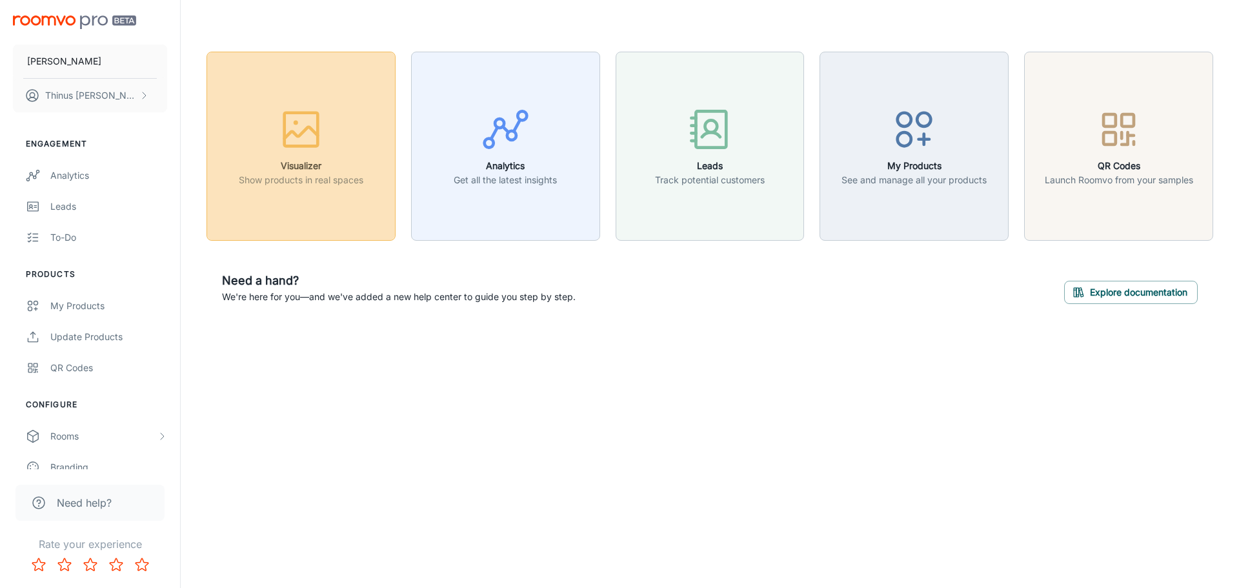
click at [321, 168] on h6 "Visualizer" at bounding box center [301, 166] width 124 height 14
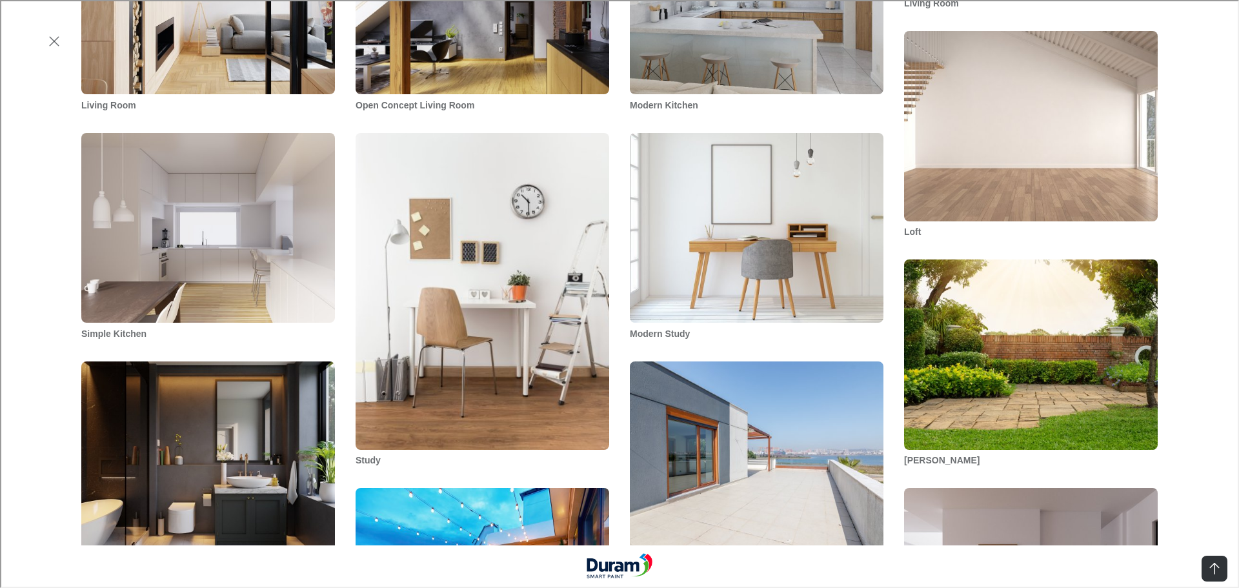
scroll to position [1686, 0]
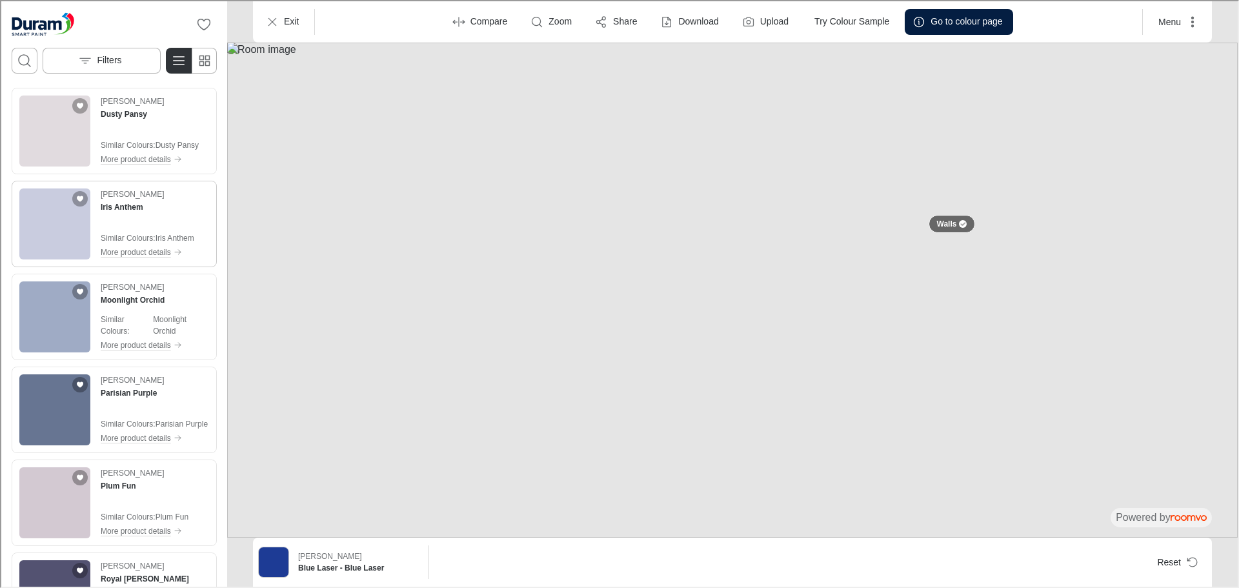
click at [58, 234] on img "See Iris Anthem in the room" at bounding box center [53, 222] width 71 height 71
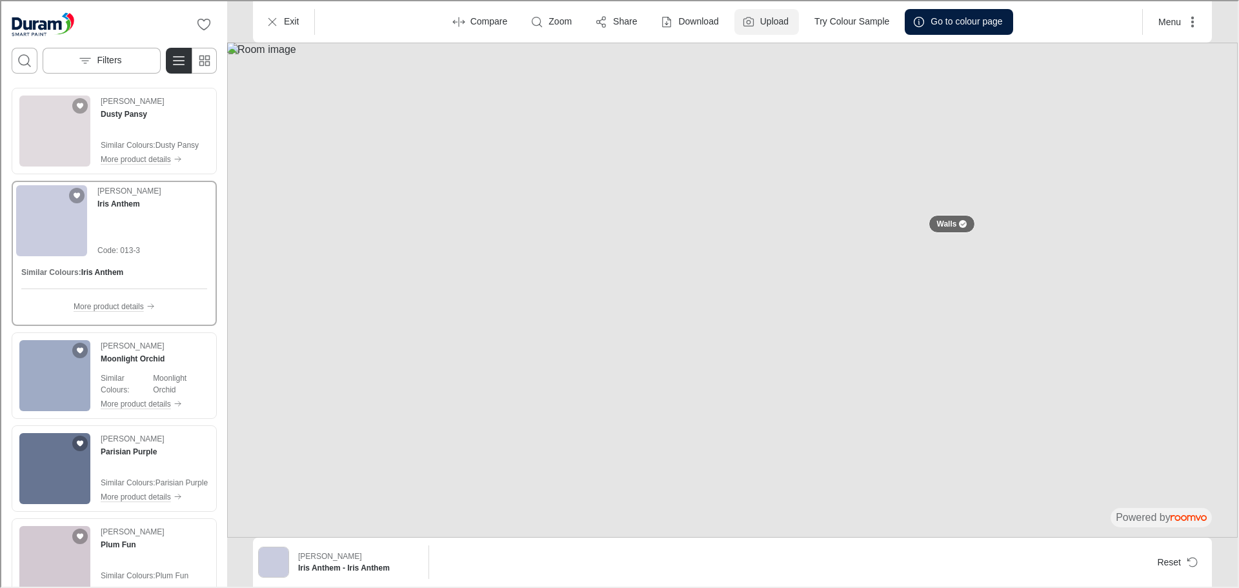
click at [742, 25] on icon "Upload a picture of your room" at bounding box center [747, 20] width 13 height 13
click at [472, 21] on p "Compare" at bounding box center [487, 20] width 37 height 13
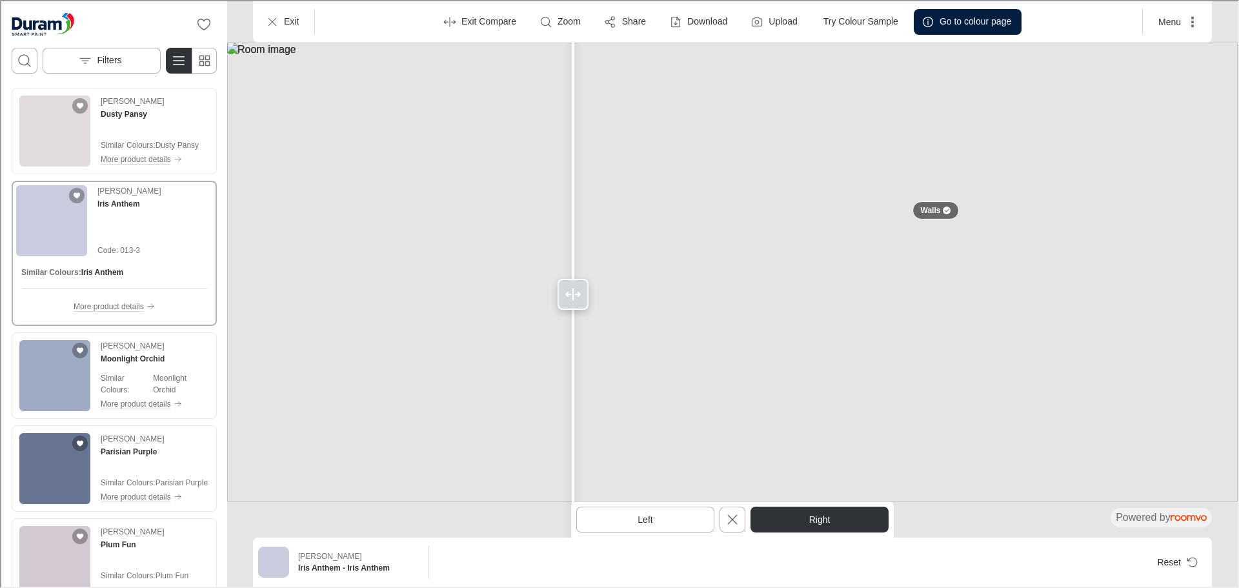
drag, startPoint x: 663, startPoint y: 248, endPoint x: 539, endPoint y: 239, distance: 124.2
click at [561, 259] on div at bounding box center [571, 292] width 21 height 585
click at [286, 20] on p "Exit" at bounding box center [290, 20] width 15 height 13
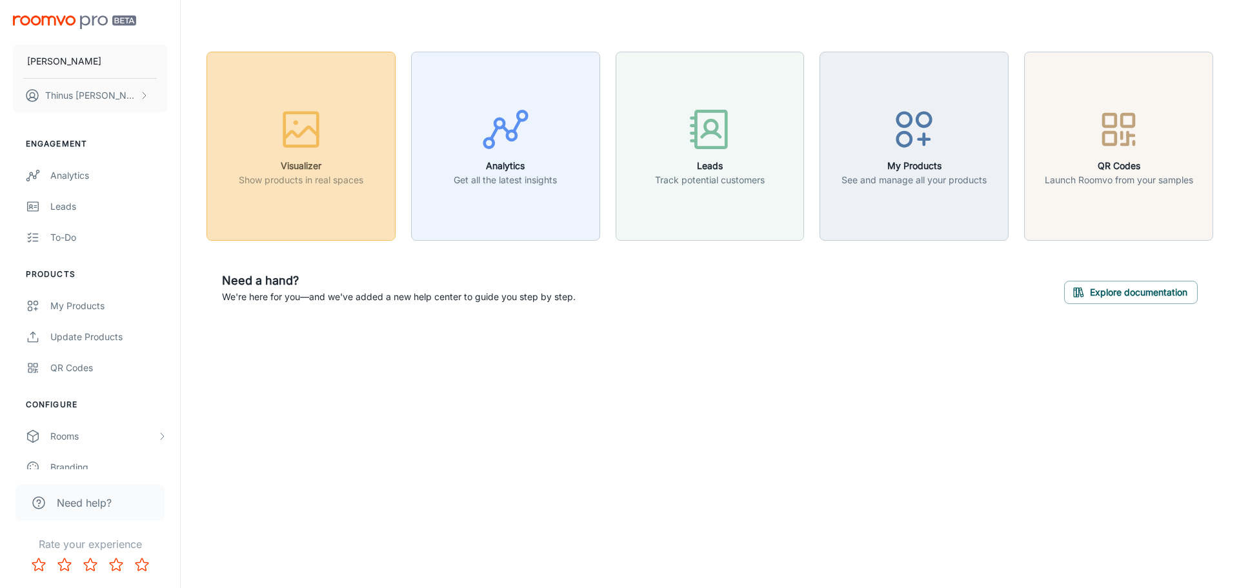
click at [303, 158] on div "button" at bounding box center [301, 132] width 124 height 54
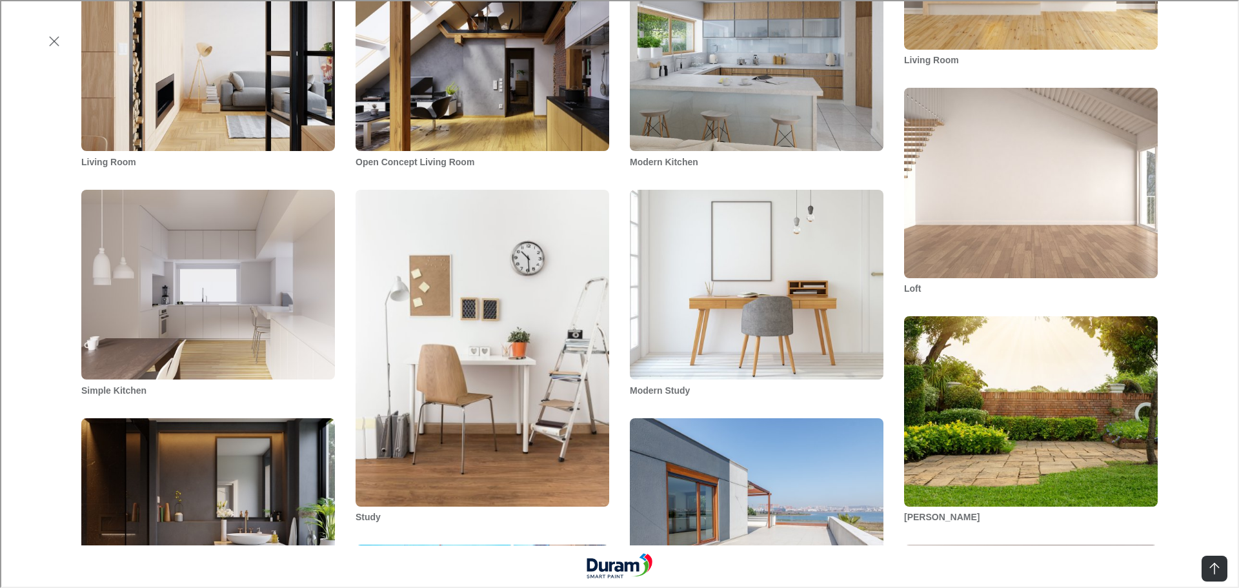
scroll to position [1742, 0]
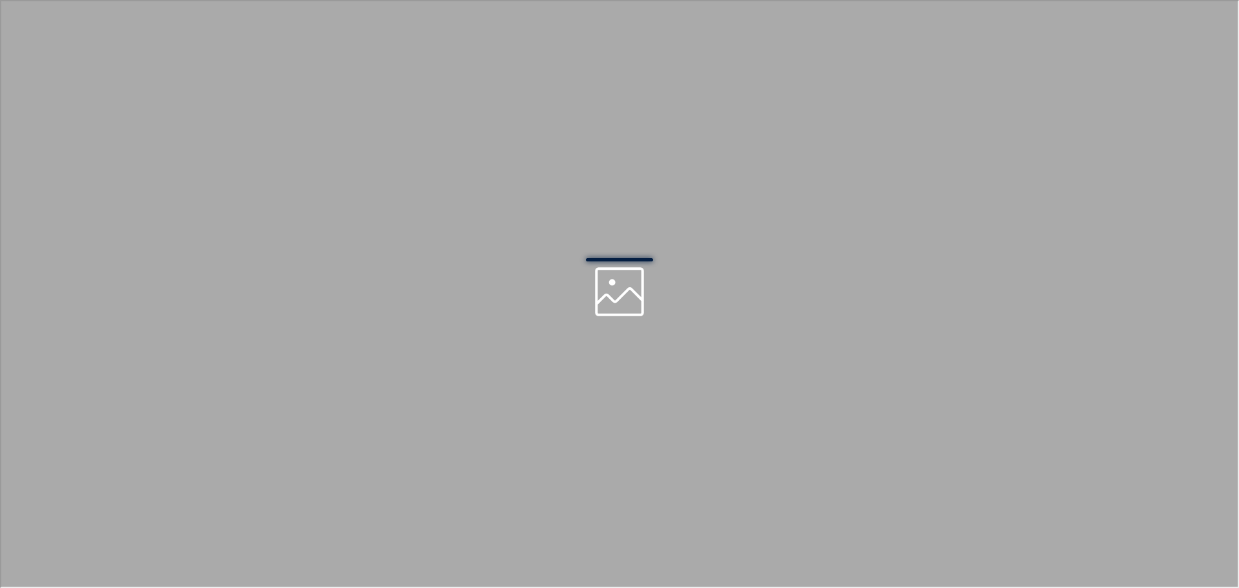
scroll to position [0, 0]
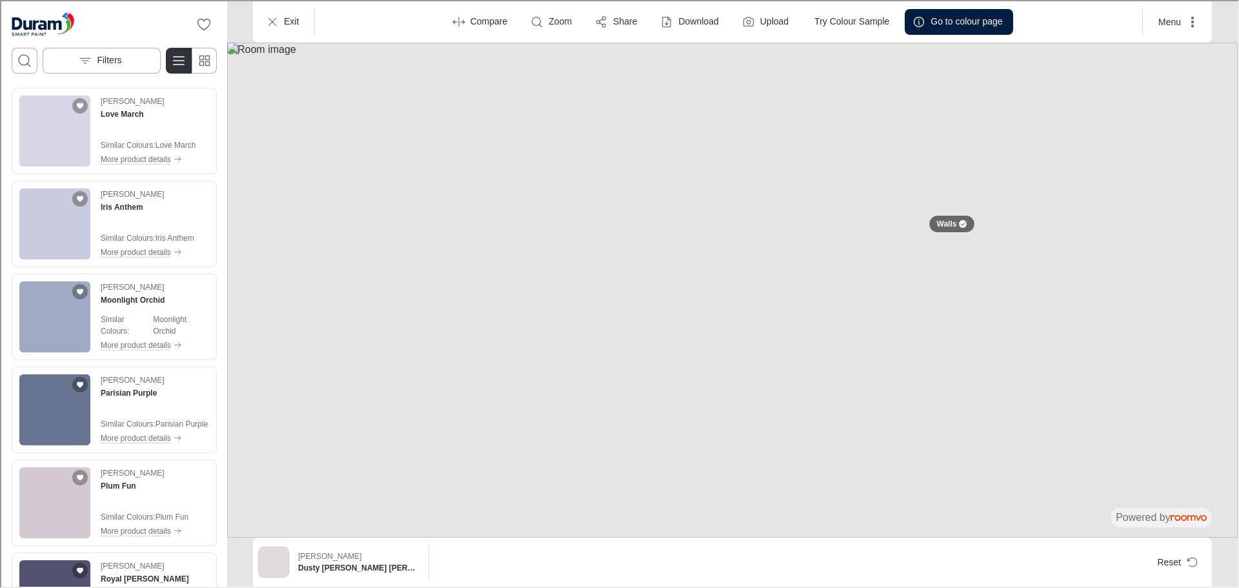
click at [1179, 562] on button "Reset" at bounding box center [1175, 561] width 60 height 26
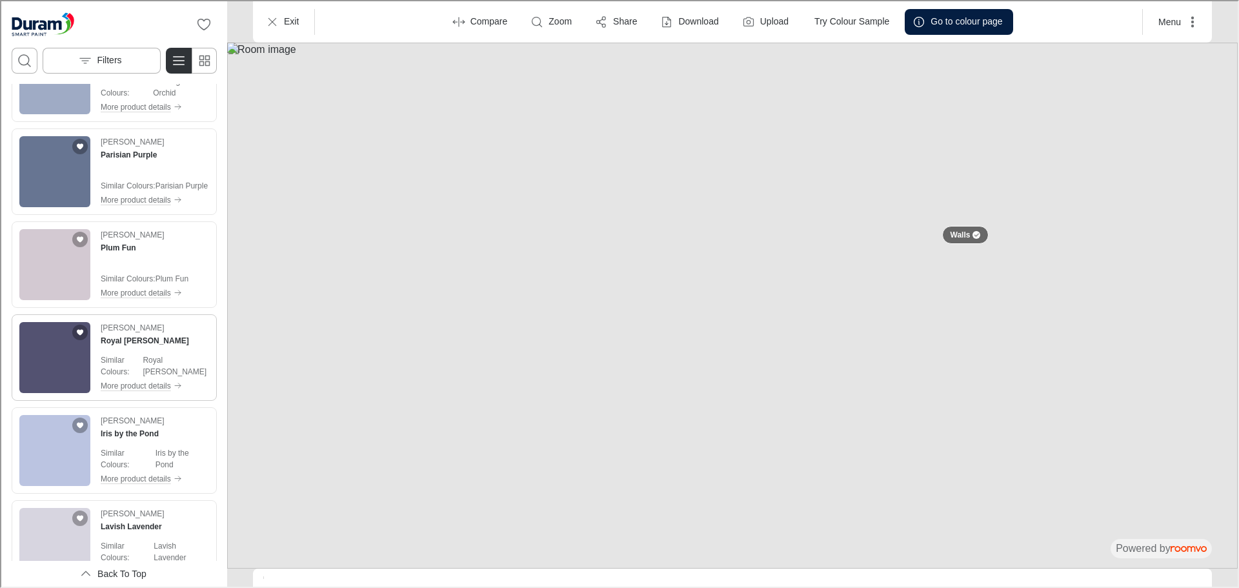
scroll to position [258, 0]
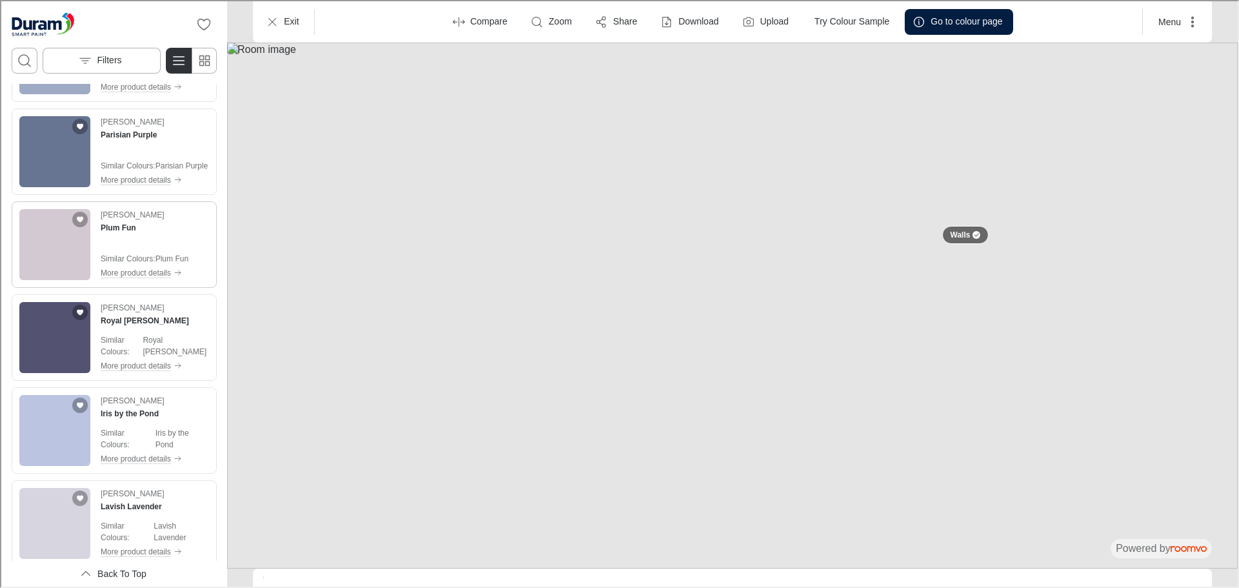
click at [27, 238] on img "See Plum Fun in the room" at bounding box center [53, 243] width 71 height 71
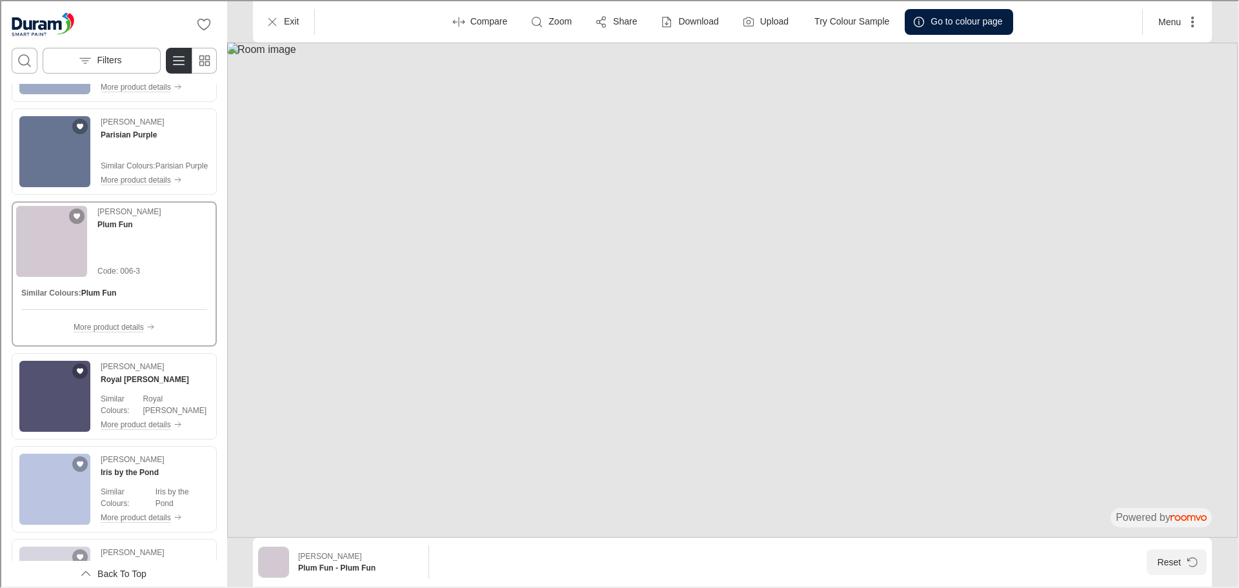
click at [1174, 562] on button "Reset" at bounding box center [1175, 561] width 60 height 26
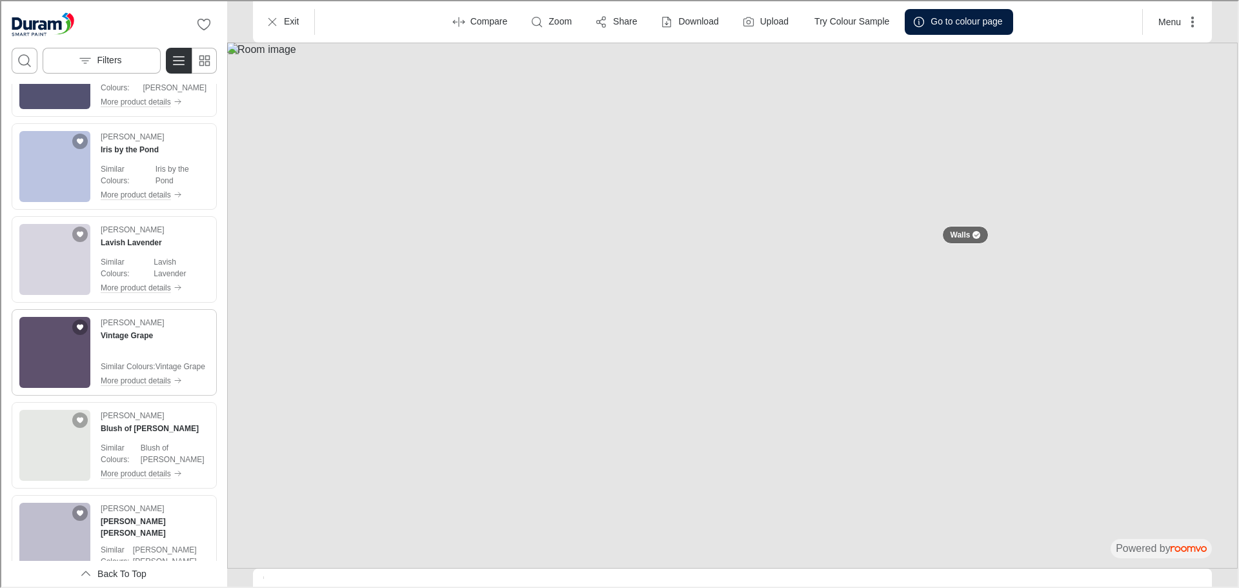
click at [39, 361] on img "See Vintage Grape in the room" at bounding box center [53, 350] width 71 height 71
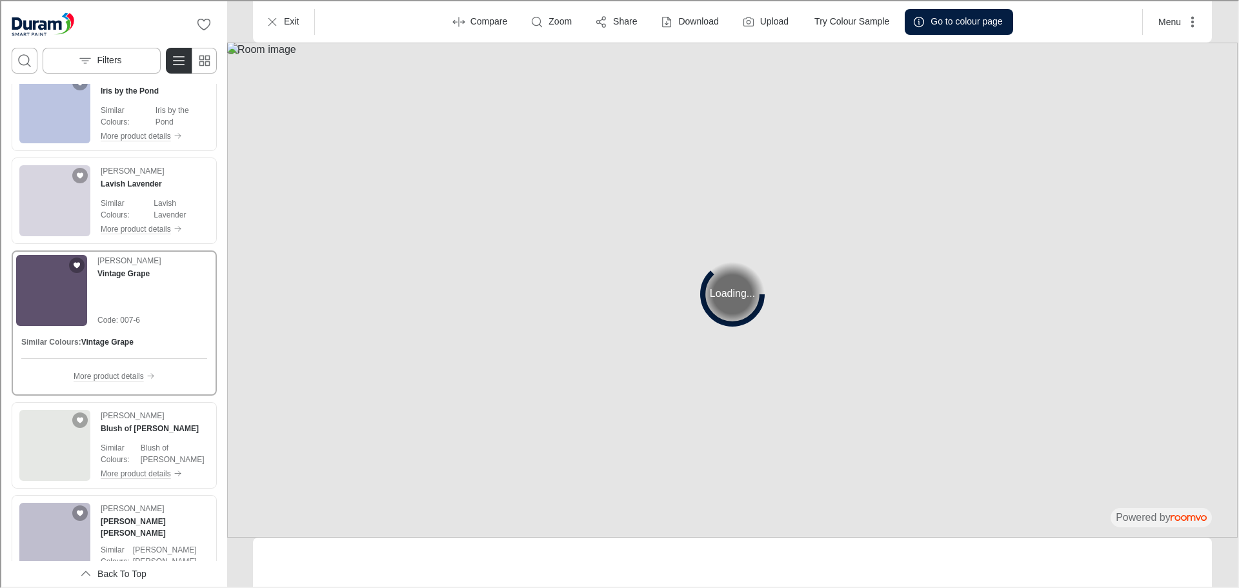
scroll to position [522, 0]
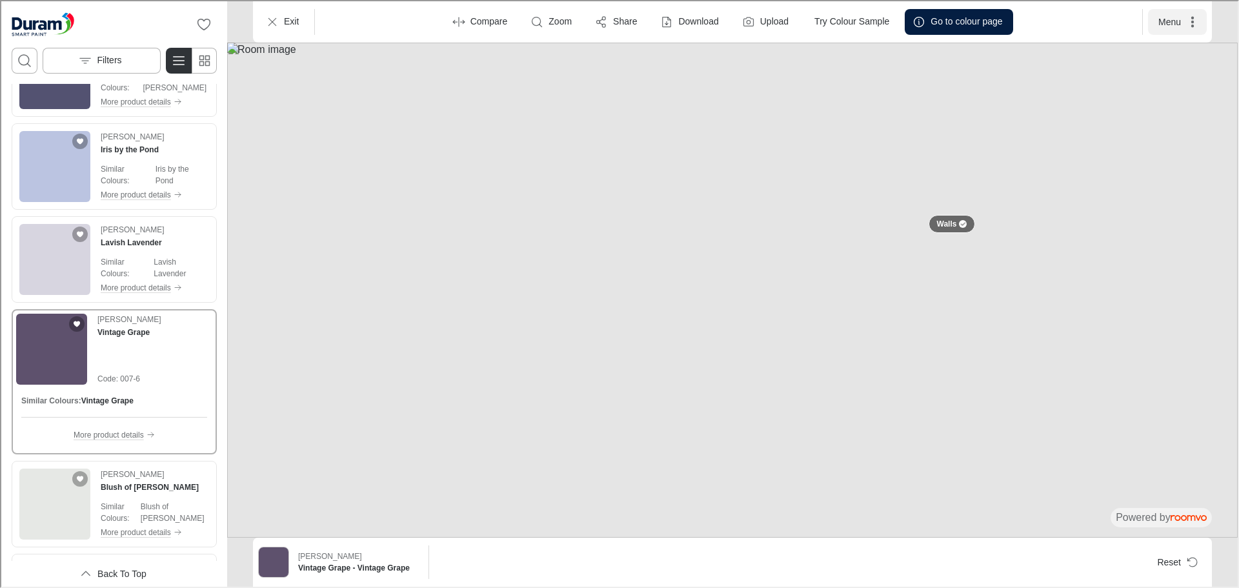
click at [1168, 26] on button "Menu" at bounding box center [1175, 21] width 59 height 26
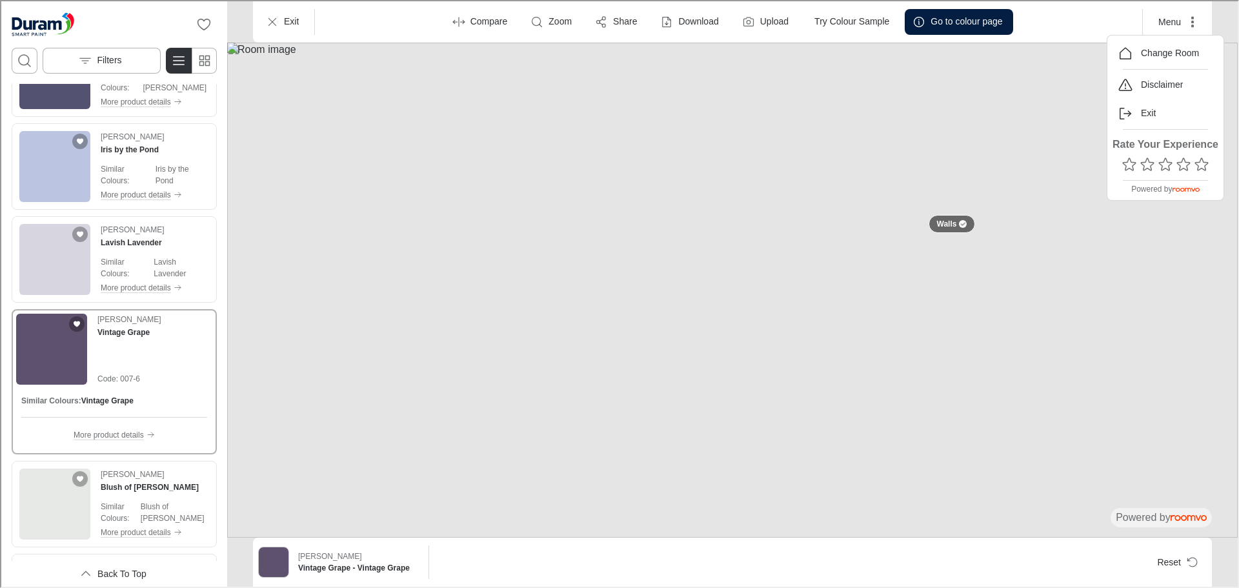
click at [1175, 562] on div at bounding box center [618, 292] width 1236 height 585
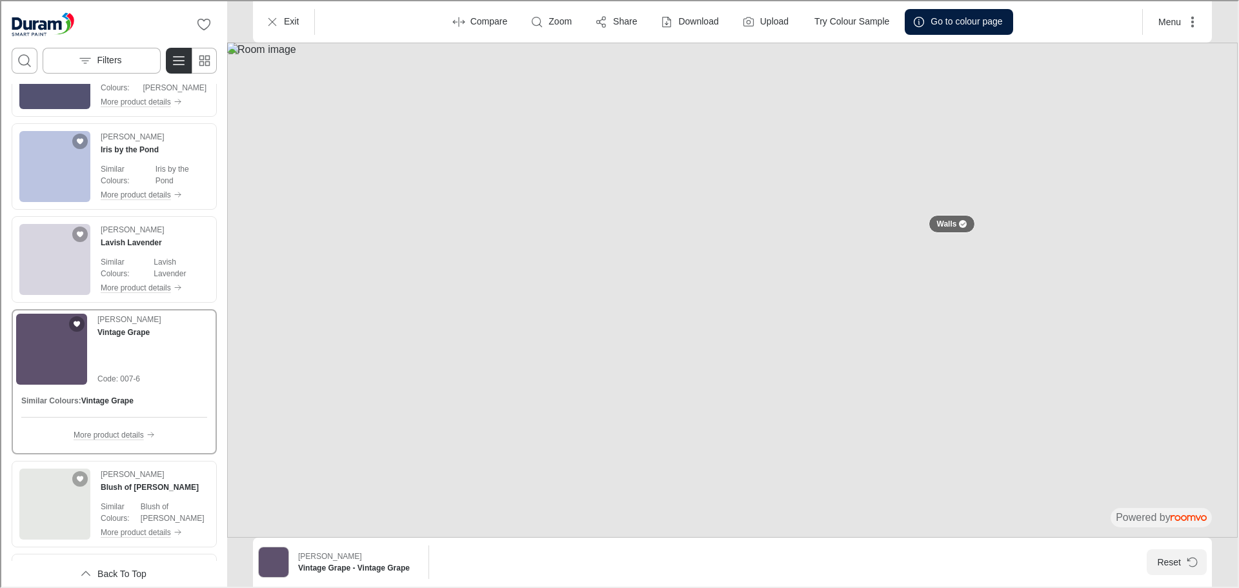
click at [1184, 562] on icon "Reset product" at bounding box center [1190, 560] width 13 height 13
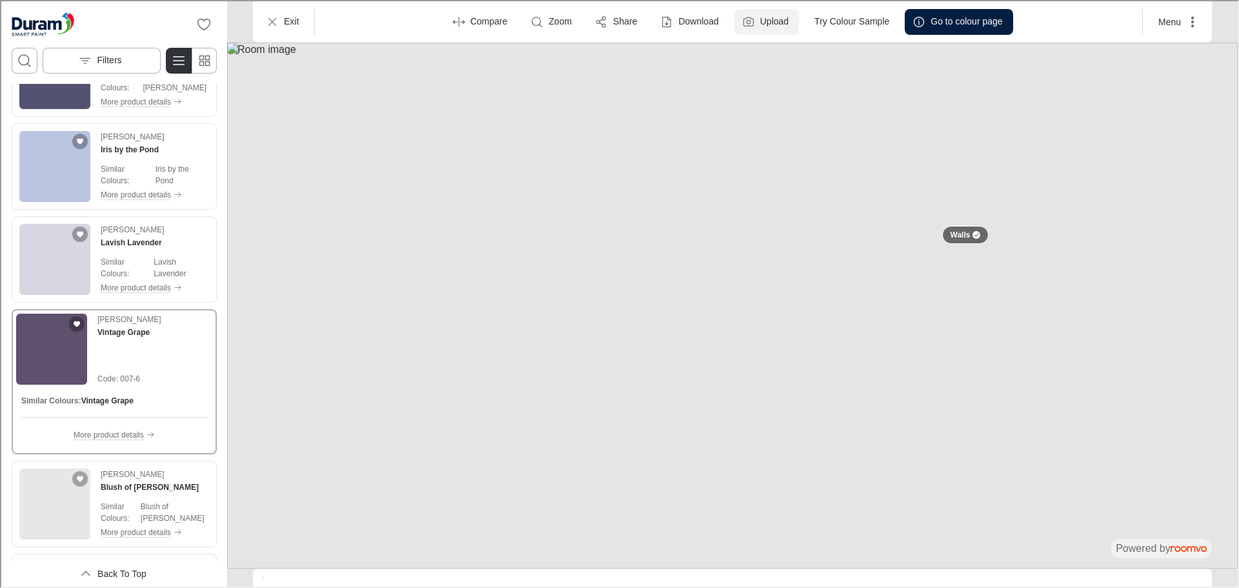
click at [755, 14] on button "Upload" at bounding box center [765, 21] width 65 height 26
click at [1168, 26] on button "Menu" at bounding box center [1175, 21] width 59 height 26
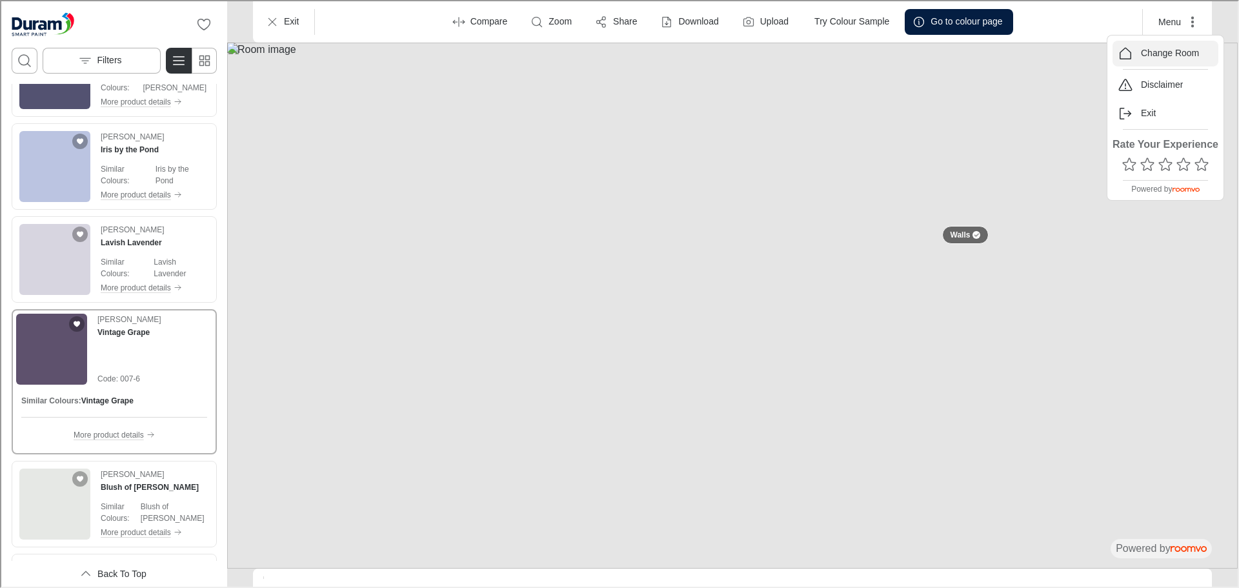
click at [1150, 54] on p "Change Room" at bounding box center [1168, 52] width 58 height 13
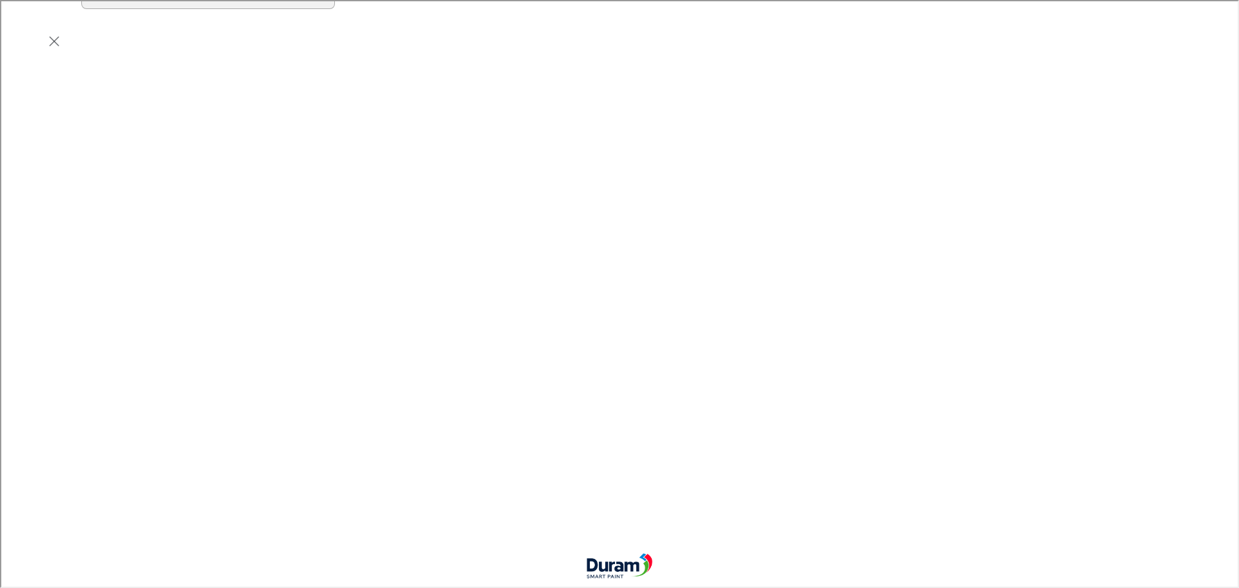
scroll to position [452, 0]
